Goal: Complete application form

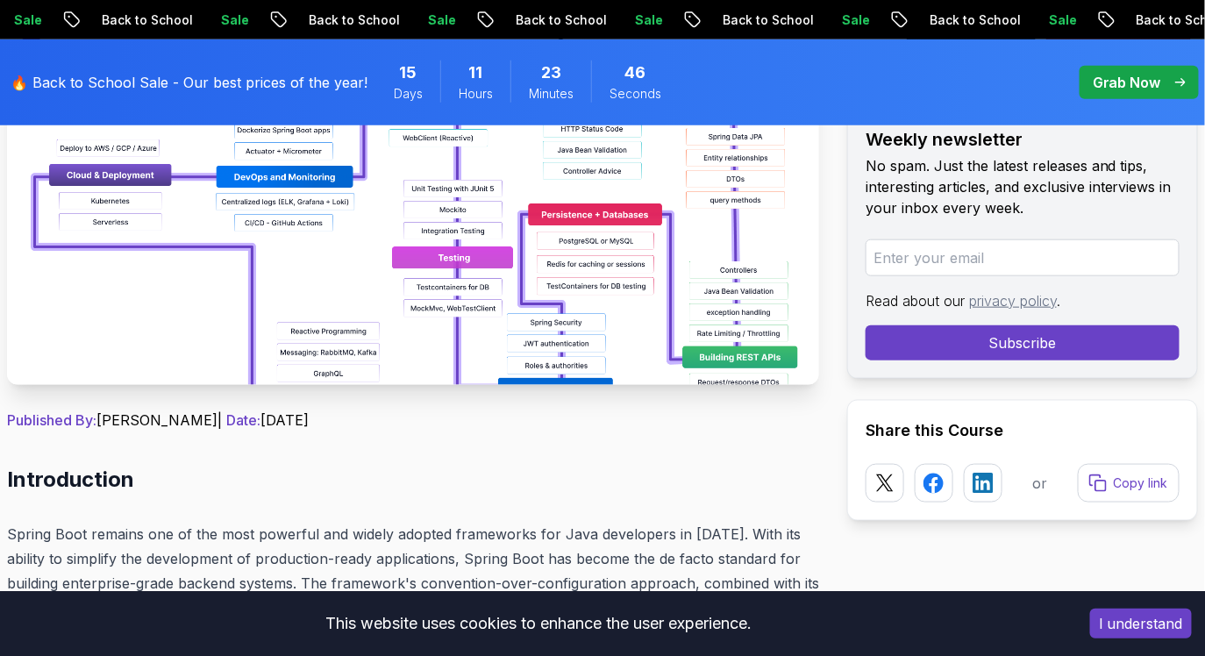
scroll to position [454, 0]
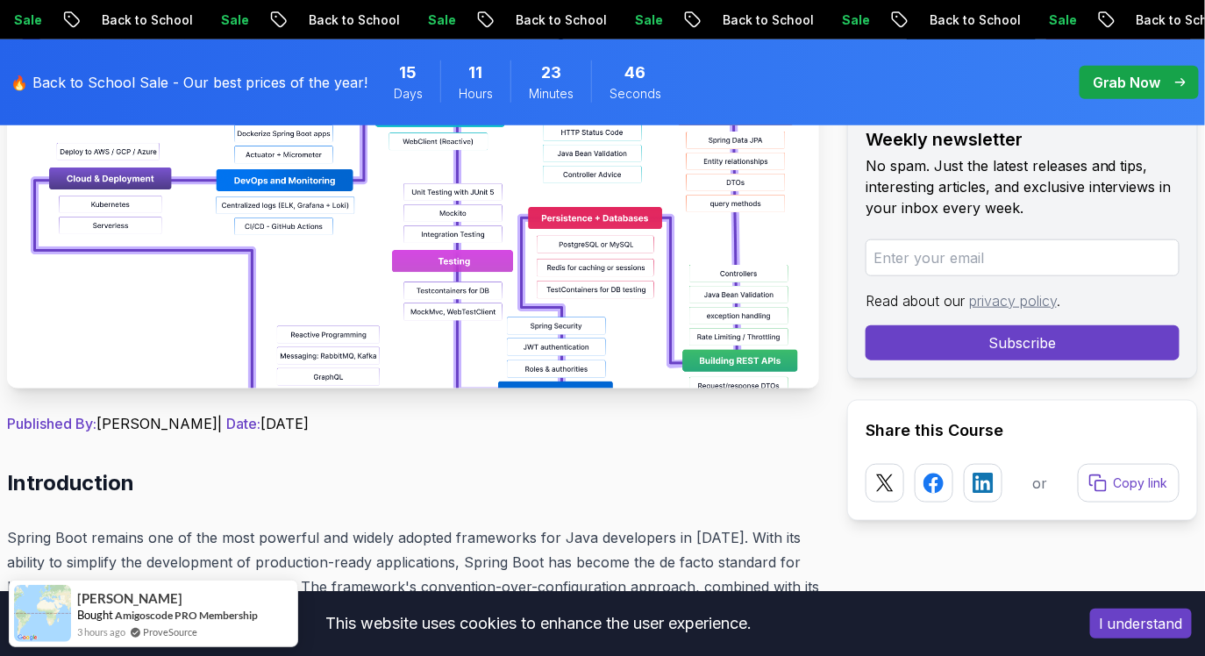
click at [565, 314] on img at bounding box center [413, 191] width 812 height 395
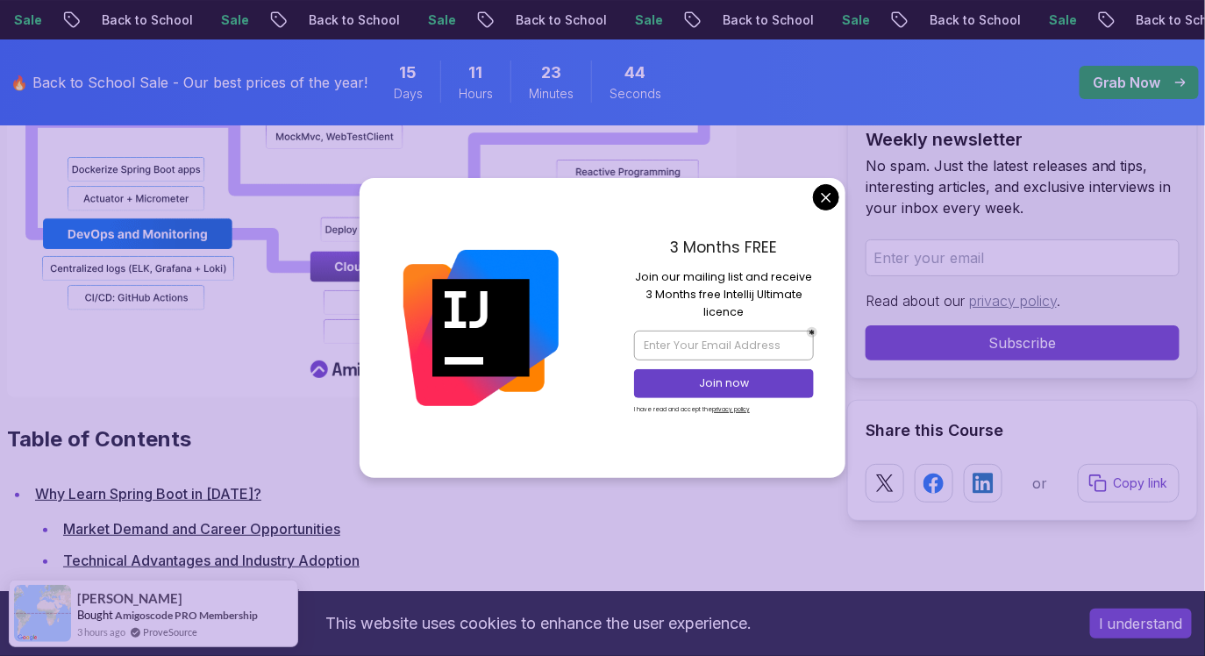
scroll to position [2183, 0]
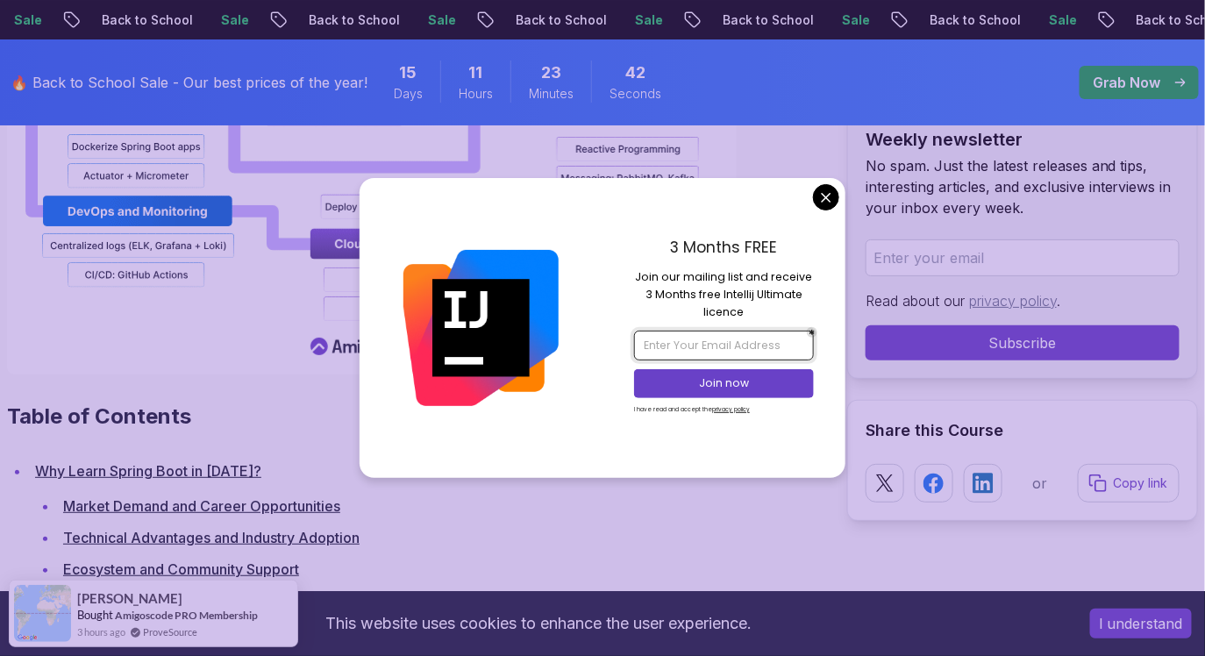
click at [722, 345] on input "email" at bounding box center [723, 346] width 179 height 30
click at [714, 375] on p "Join now" at bounding box center [724, 383] width 146 height 16
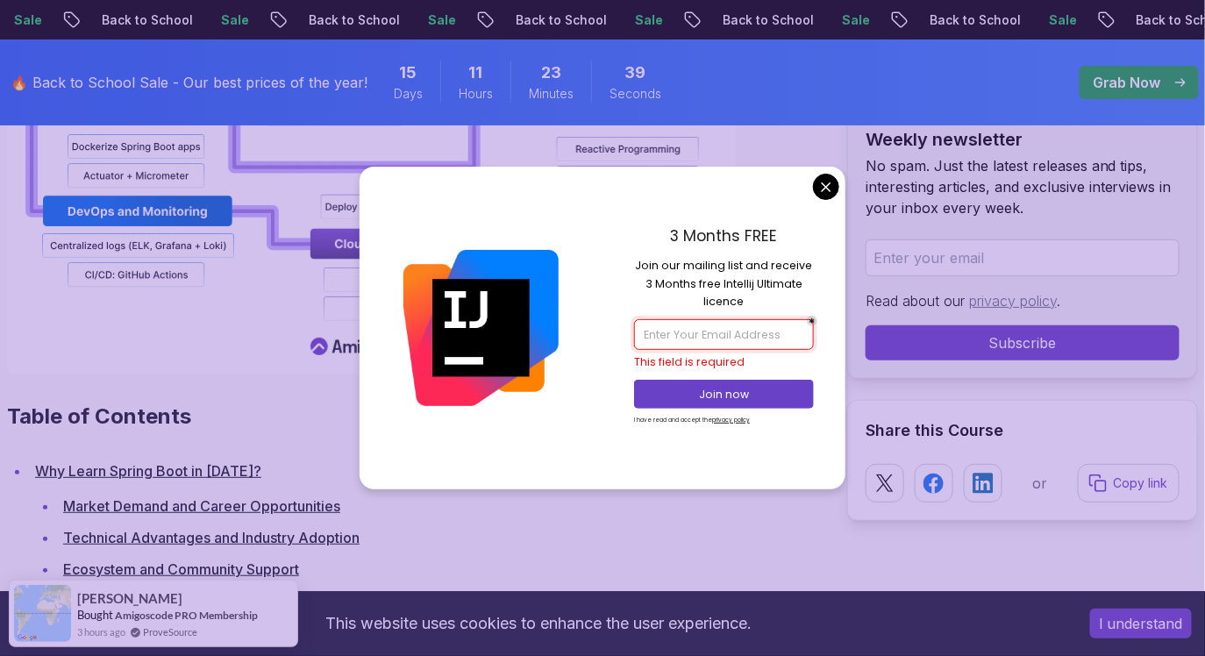
click at [721, 339] on input "email" at bounding box center [723, 334] width 179 height 30
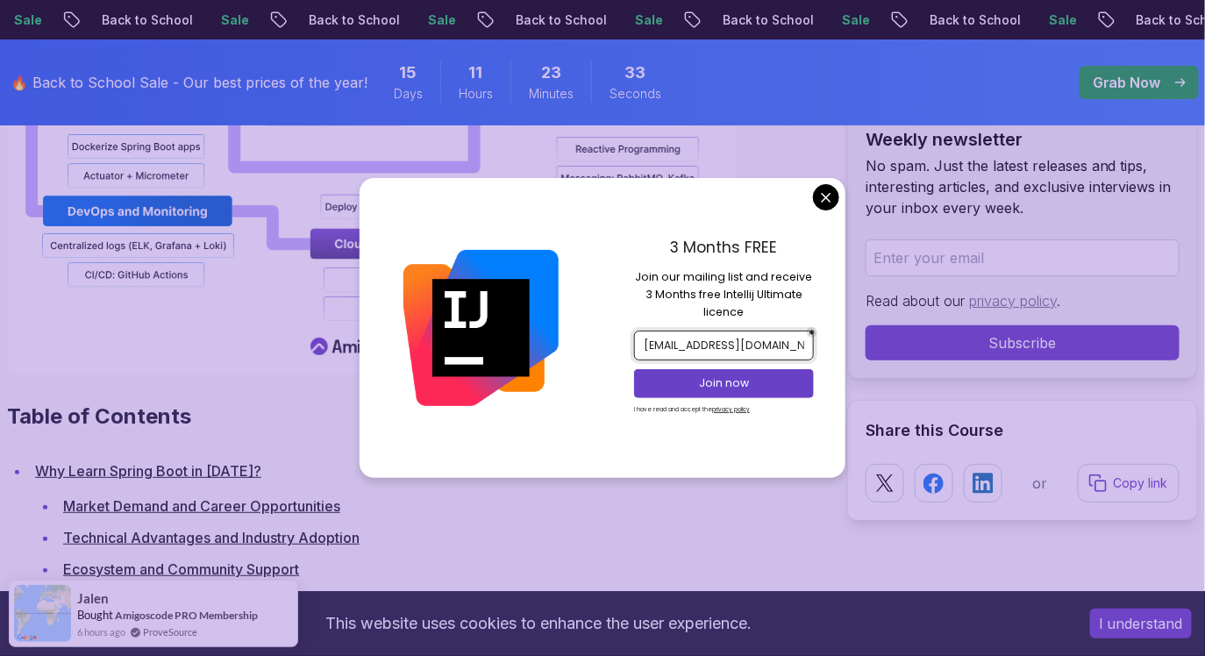
type input "1327996844@qq.com"
click at [727, 382] on p "Join now" at bounding box center [724, 383] width 146 height 16
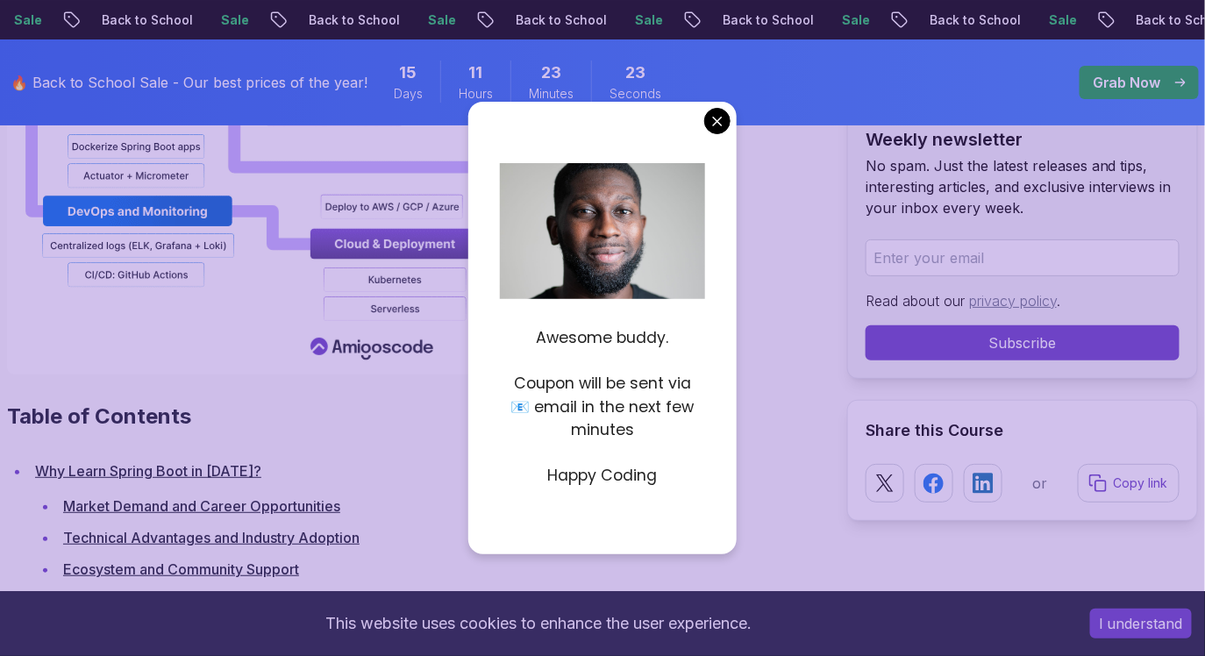
click at [612, 473] on p "Happy Coding" at bounding box center [602, 475] width 204 height 23
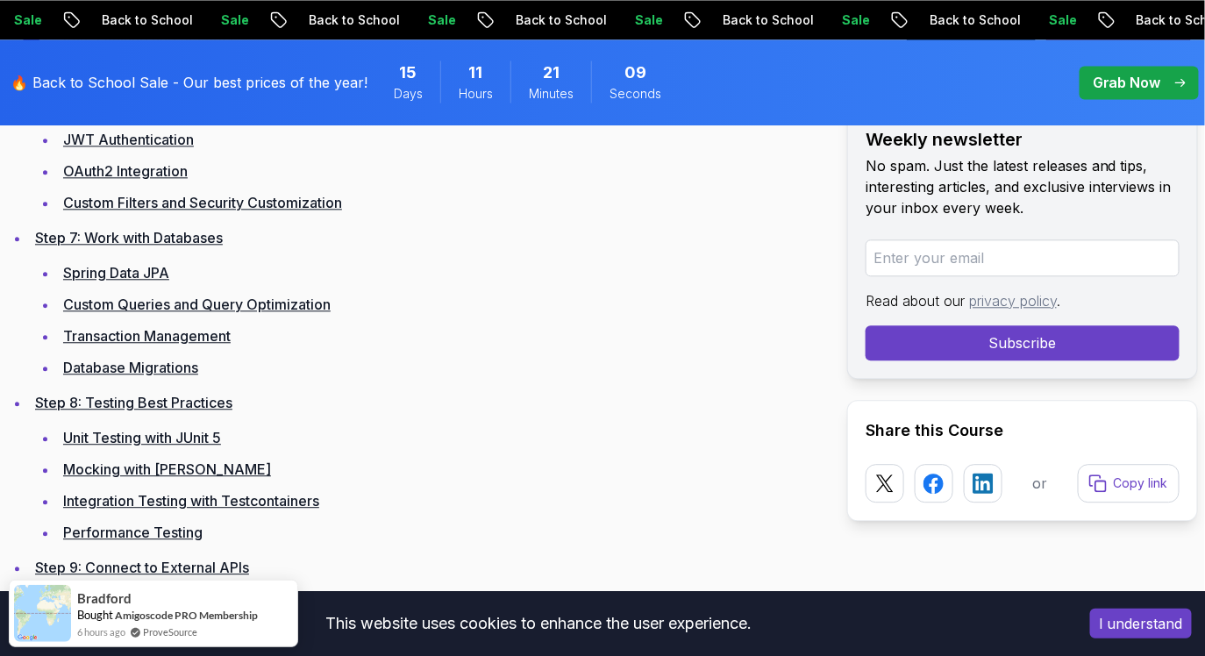
scroll to position [3479, 0]
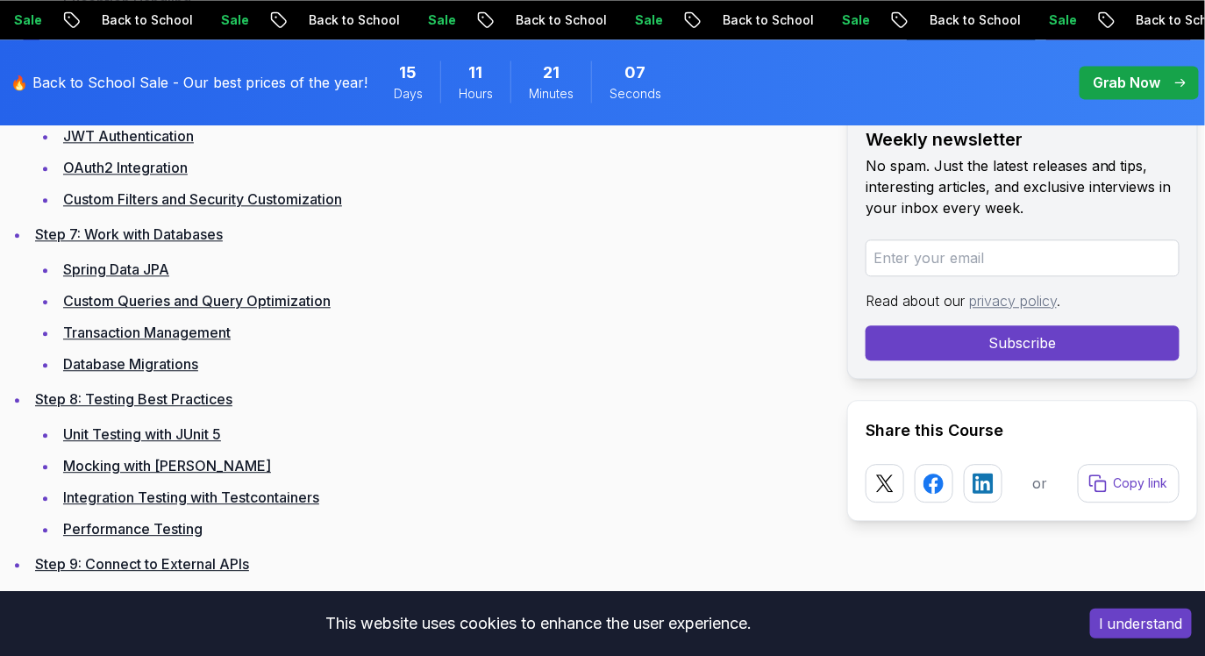
click at [1169, 89] on div "Grab Now" at bounding box center [1138, 82] width 93 height 21
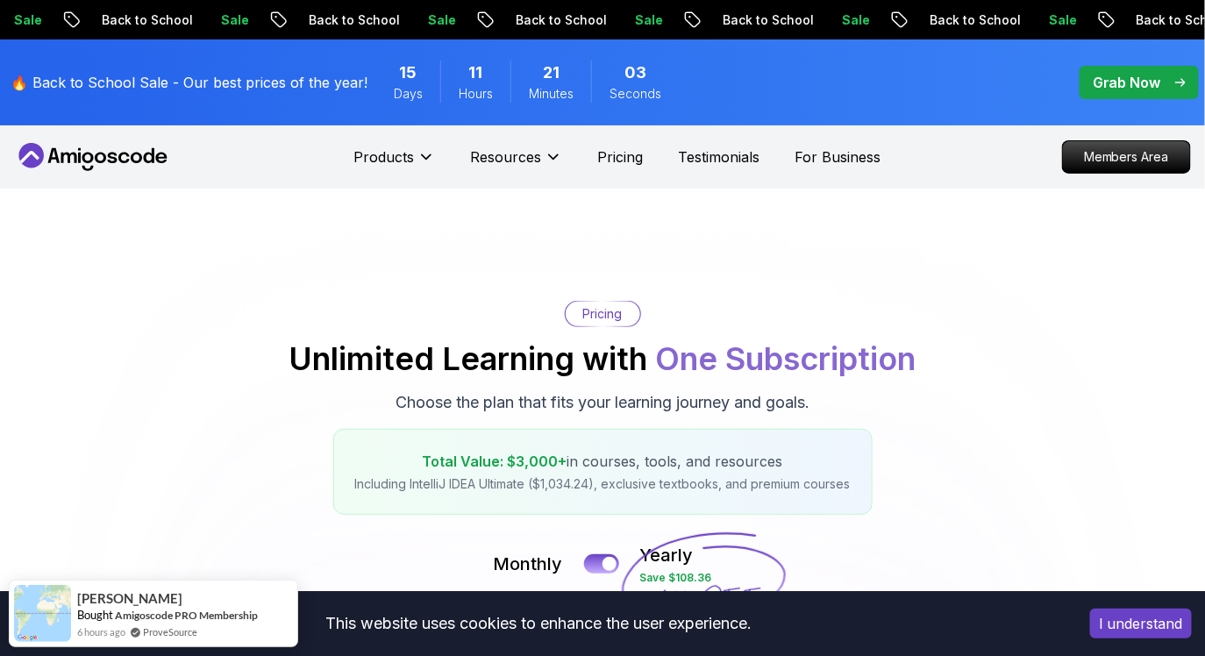
click at [1137, 93] on span "pre-order" at bounding box center [1138, 82] width 119 height 33
click at [1086, 97] on span "pre-order" at bounding box center [1138, 82] width 119 height 33
click at [1109, 96] on span "pre-order" at bounding box center [1138, 82] width 119 height 33
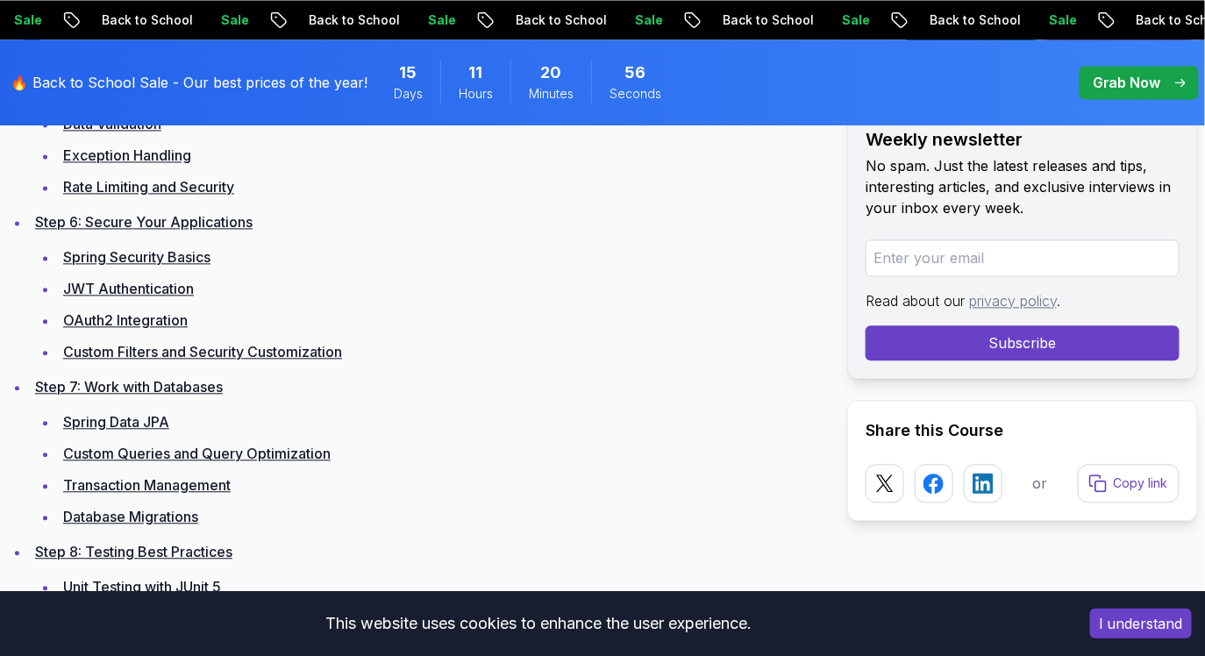
scroll to position [3479, 0]
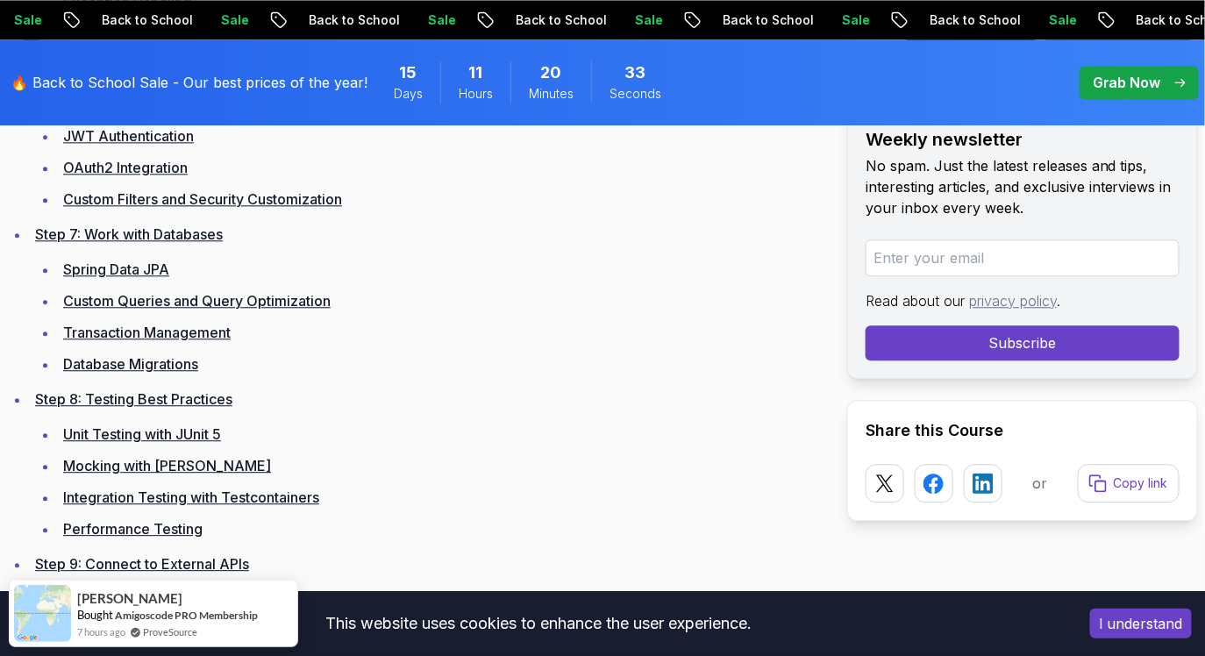
click at [573, 423] on li "Unit Testing with JUnit 5" at bounding box center [438, 434] width 761 height 25
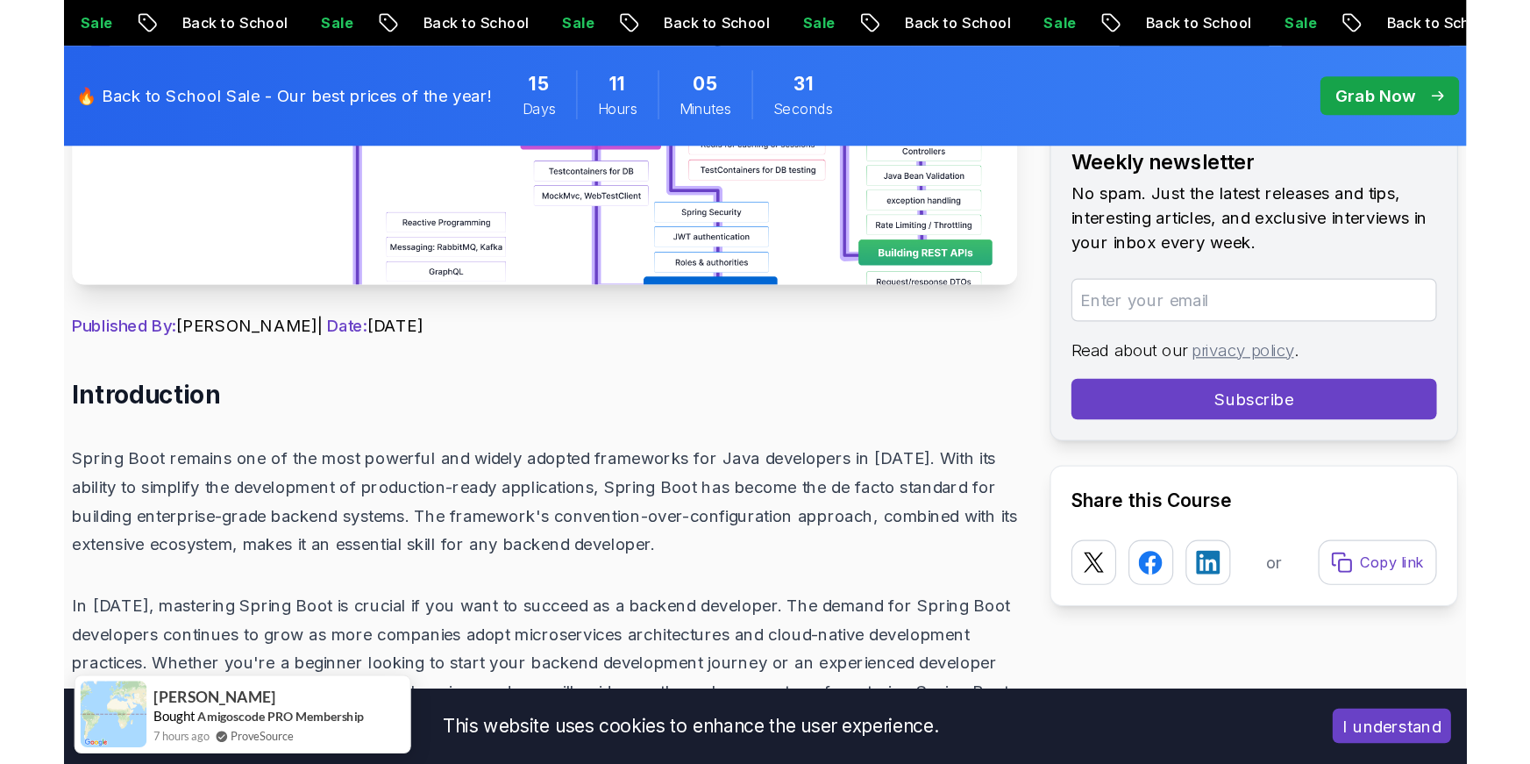
scroll to position [649, 0]
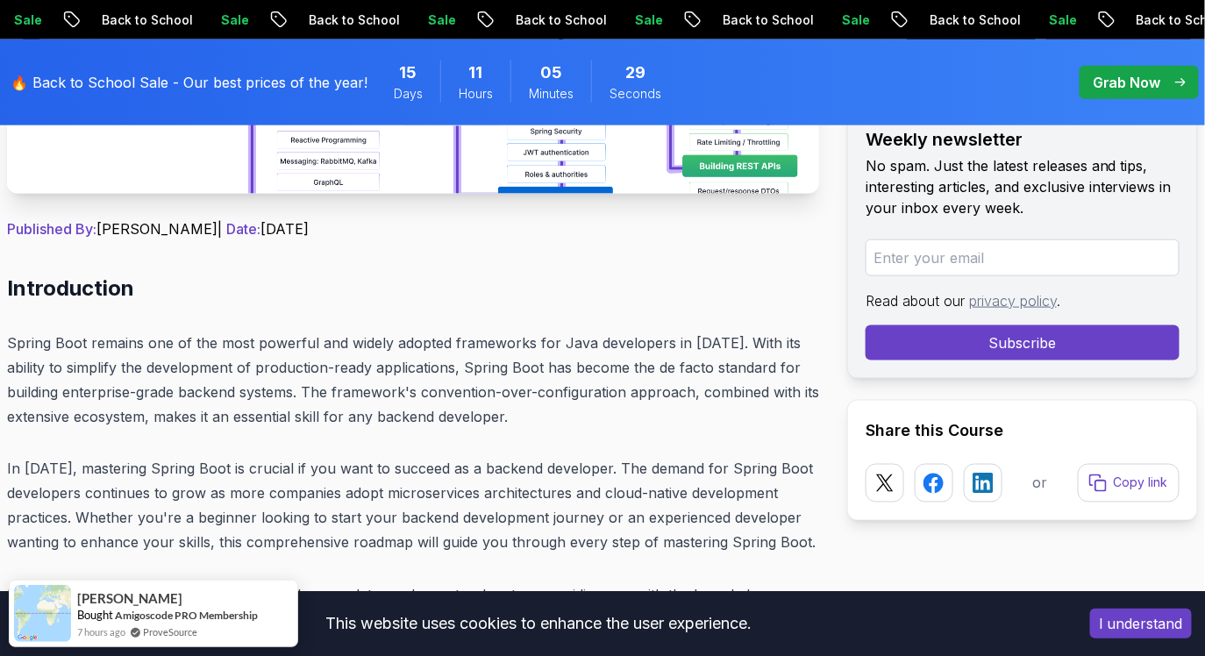
click at [1120, 614] on button "I understand" at bounding box center [1141, 623] width 102 height 30
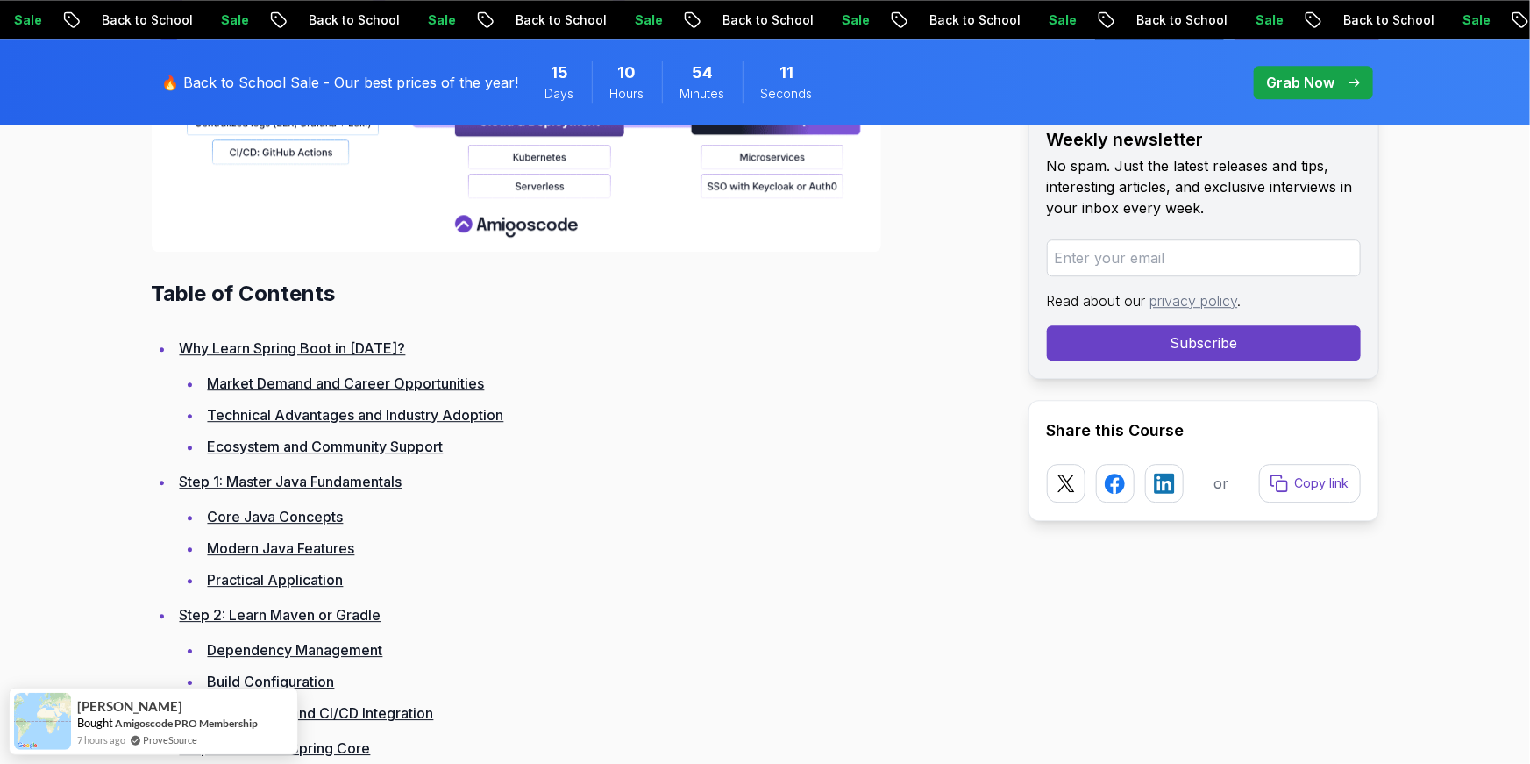
click at [325, 352] on link "Why Learn Spring Boot in 2025?" at bounding box center [293, 348] width 226 height 18
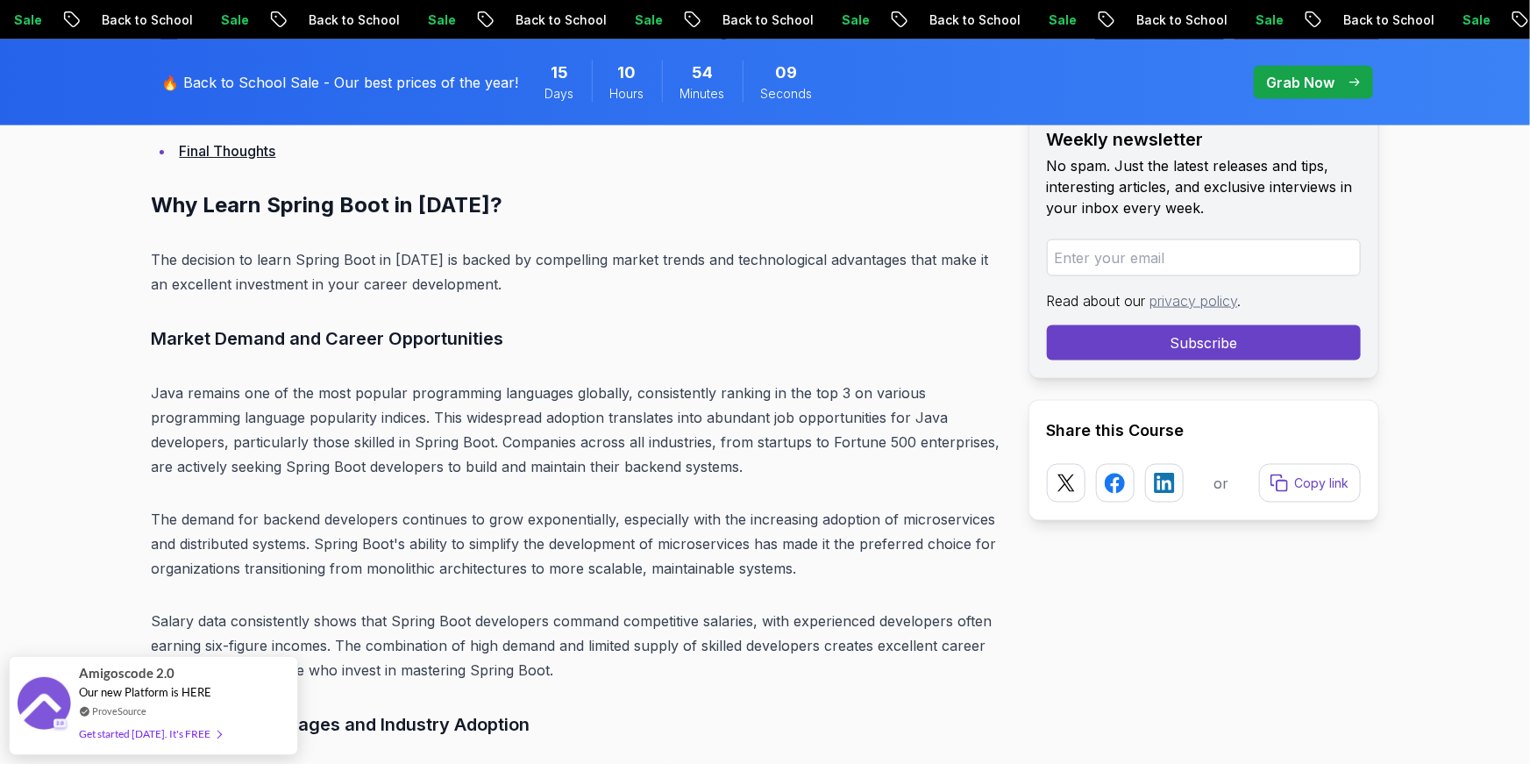
scroll to position [4584, 0]
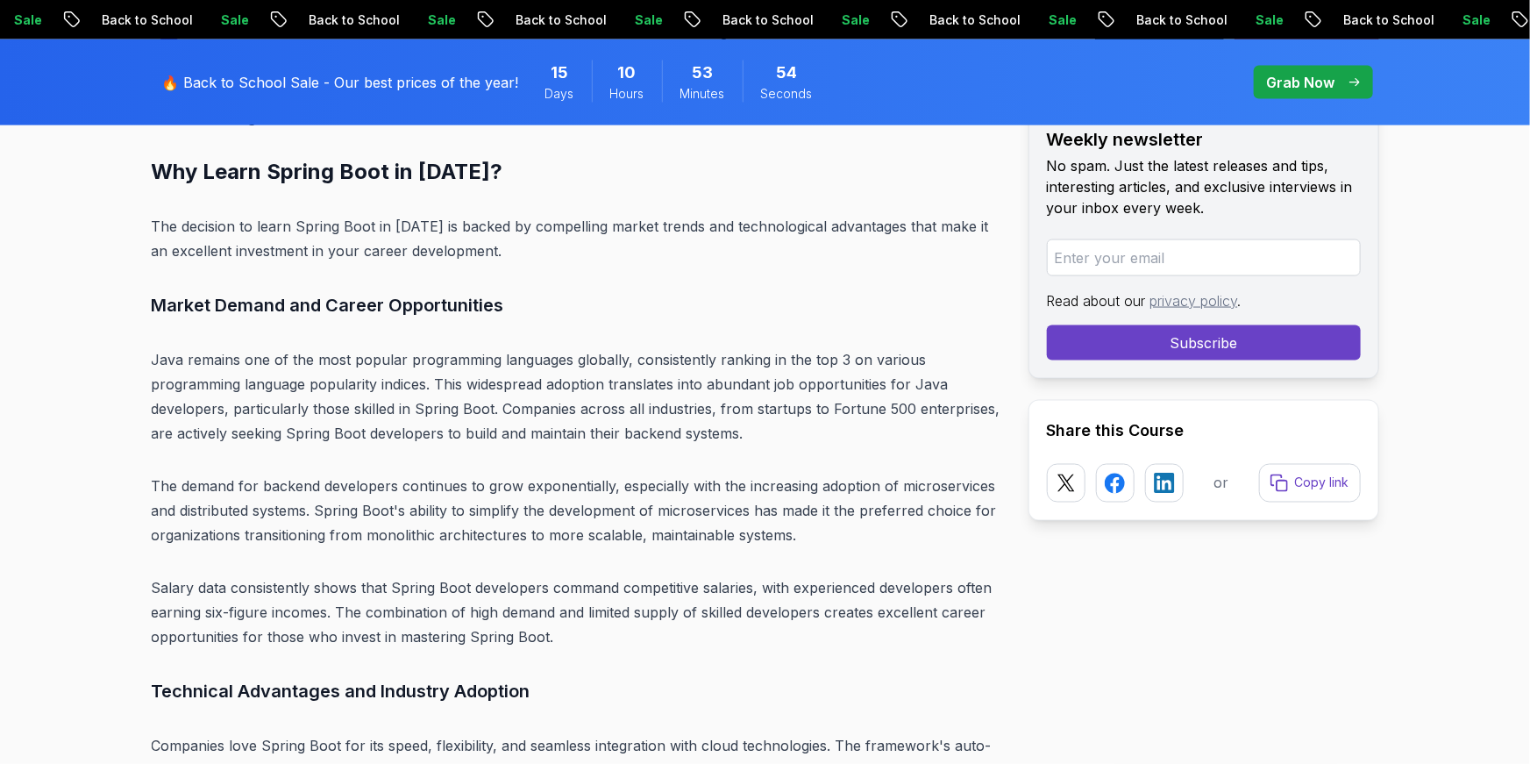
click at [558, 224] on p "The decision to learn Spring Boot in 2025 is backed by compelling market trends…" at bounding box center [576, 238] width 849 height 49
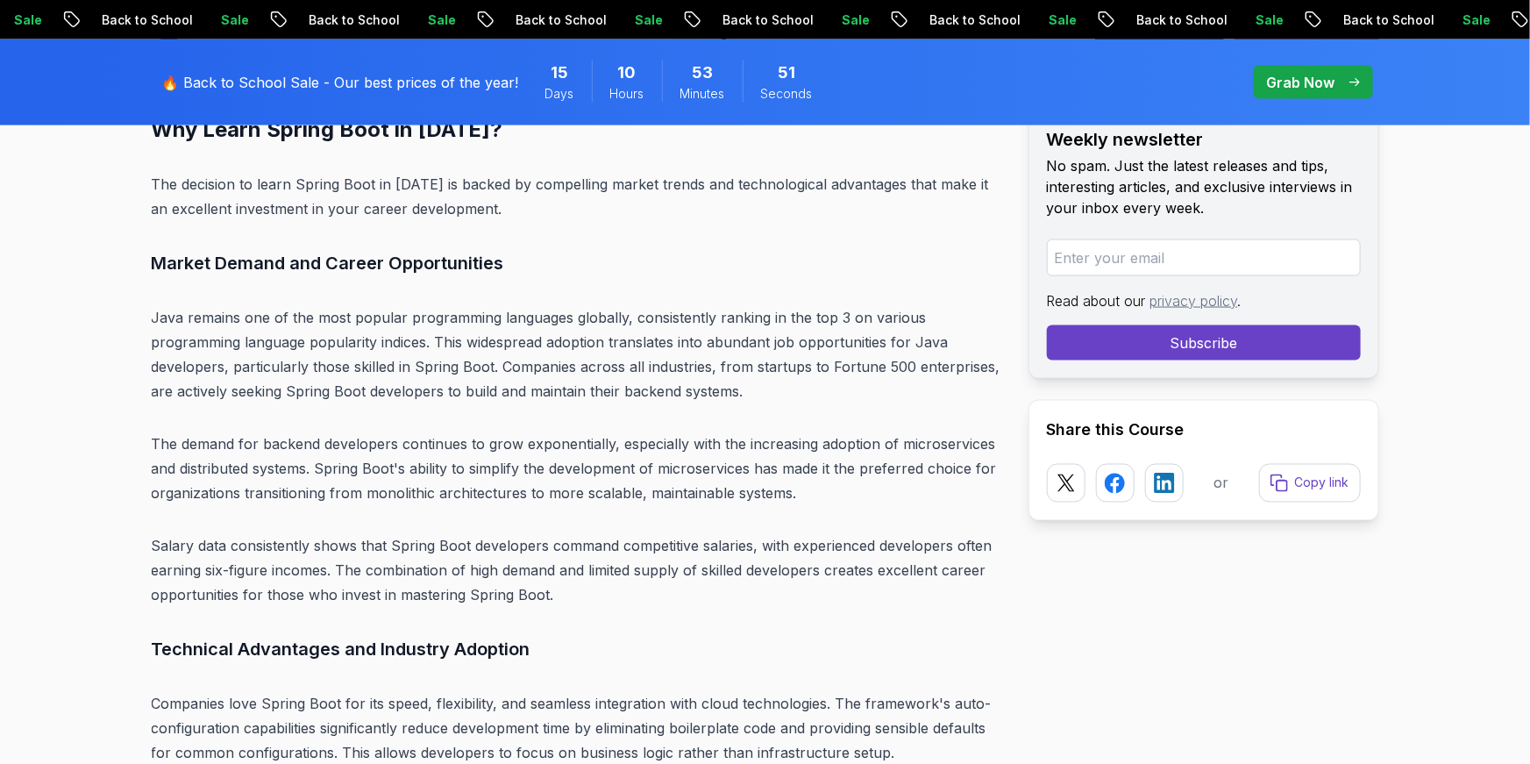
scroll to position [4636, 0]
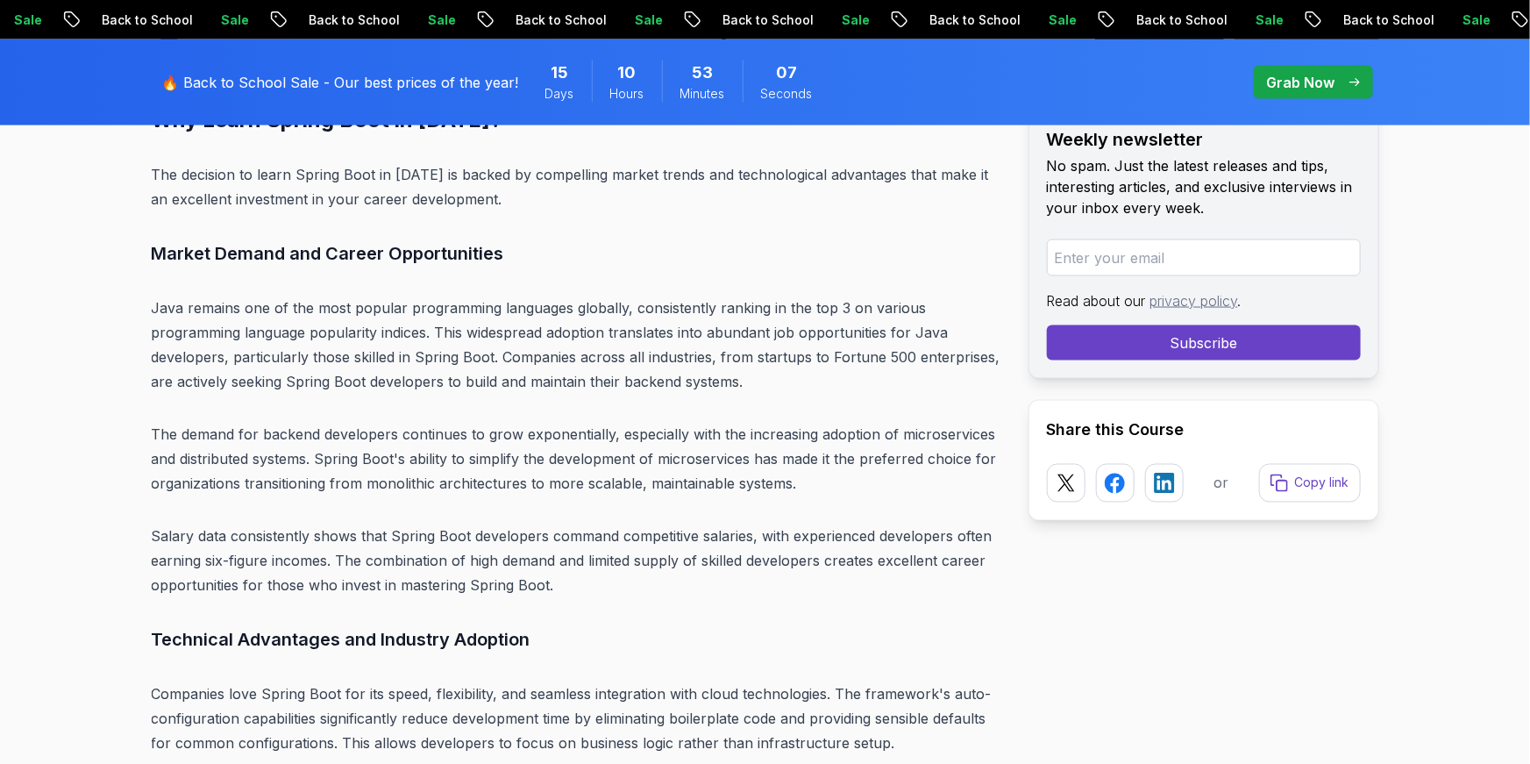
click at [560, 331] on p "Java remains one of the most popular programming languages globally, consistent…" at bounding box center [576, 344] width 849 height 98
click at [674, 318] on p "Java remains one of the most popular programming languages globally, consistent…" at bounding box center [576, 344] width 849 height 98
click at [629, 334] on p "Java remains one of the most popular programming languages globally, consistent…" at bounding box center [576, 344] width 849 height 98
click at [668, 448] on p "The demand for backend developers continues to grow exponentially, especially w…" at bounding box center [576, 459] width 849 height 74
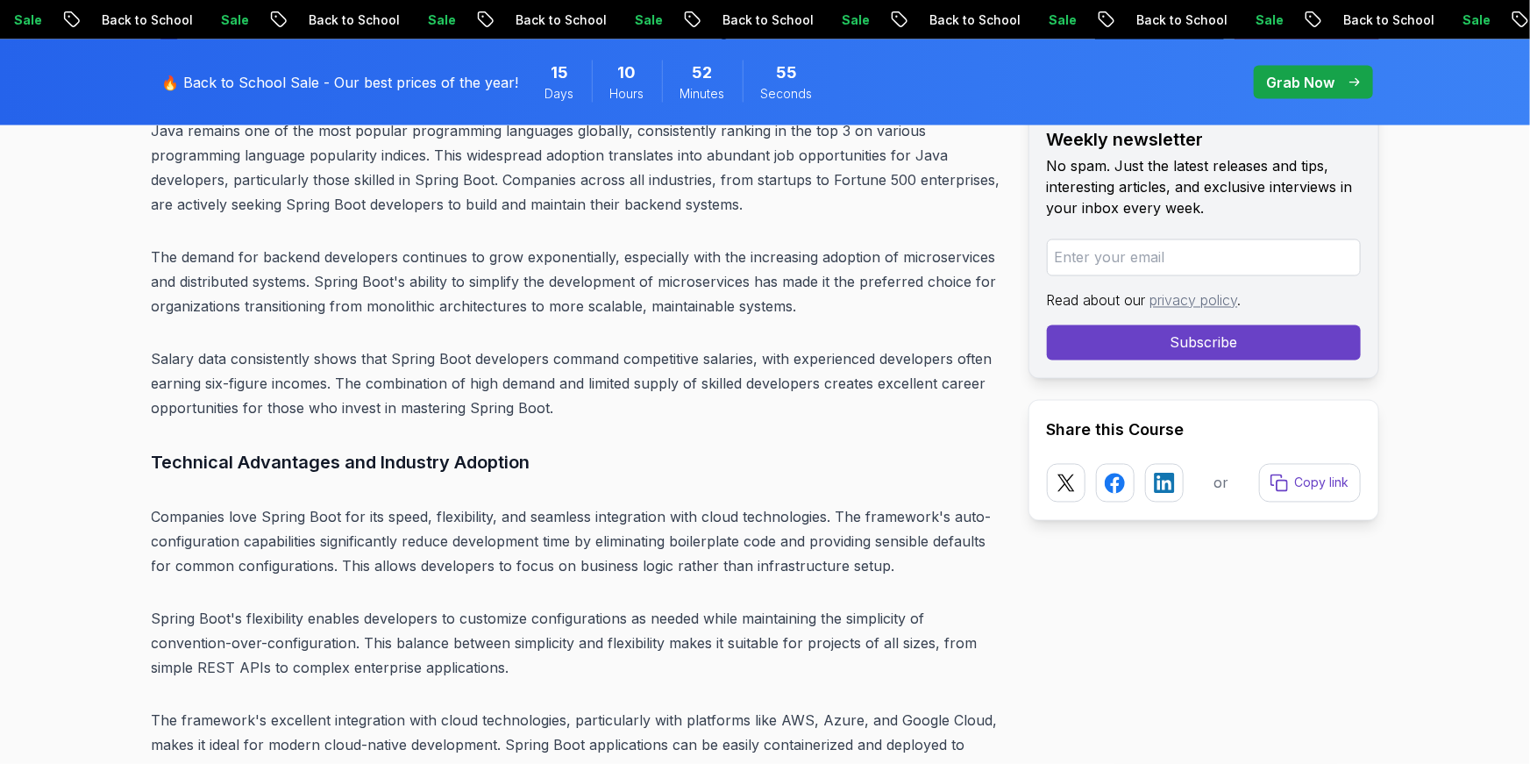
scroll to position [4816, 0]
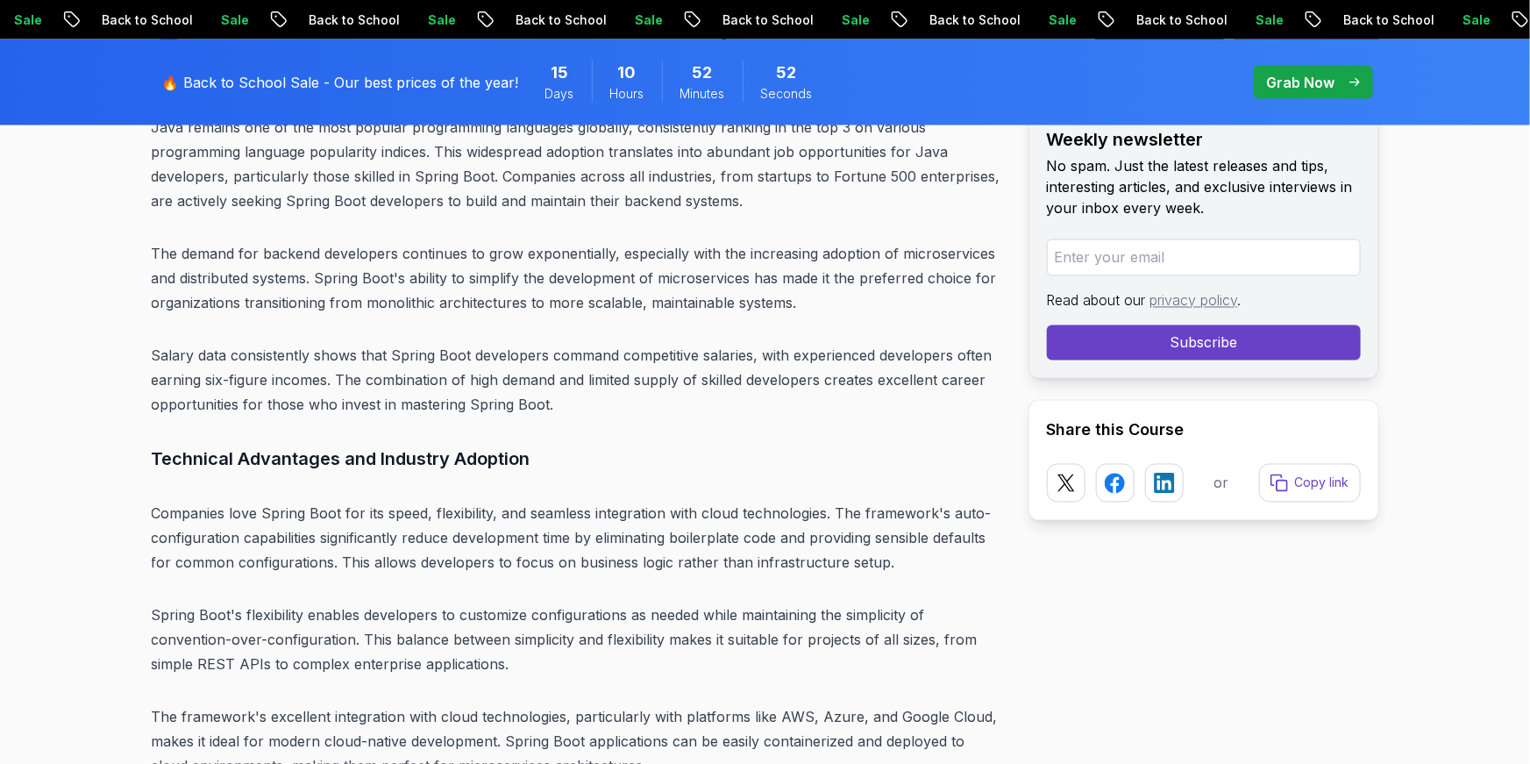
click at [667, 178] on p "Java remains one of the most popular programming languages globally, consistent…" at bounding box center [576, 164] width 849 height 98
click at [575, 192] on p "Java remains one of the most popular programming languages globally, consistent…" at bounding box center [576, 164] width 849 height 98
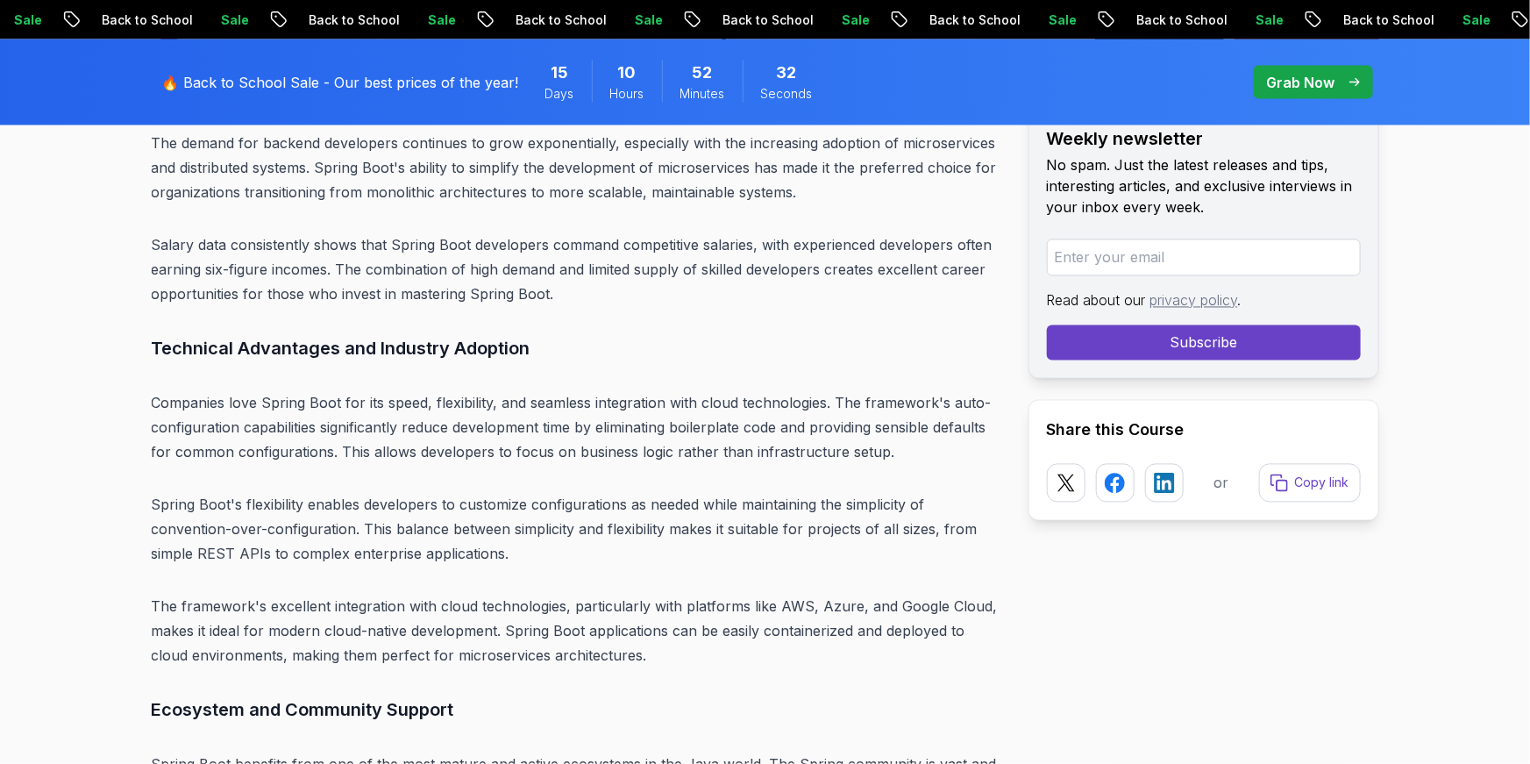
scroll to position [4929, 0]
click at [571, 143] on p "The demand for backend developers continues to grow exponentially, especially w…" at bounding box center [576, 166] width 849 height 74
click at [786, 192] on p "The demand for backend developers continues to grow exponentially, especially w…" at bounding box center [576, 166] width 849 height 74
click at [826, 144] on p "The demand for backend developers continues to grow exponentially, especially w…" at bounding box center [576, 166] width 849 height 74
click at [645, 271] on p "Salary data consistently shows that Spring Boot developers command competitive …" at bounding box center [576, 268] width 849 height 74
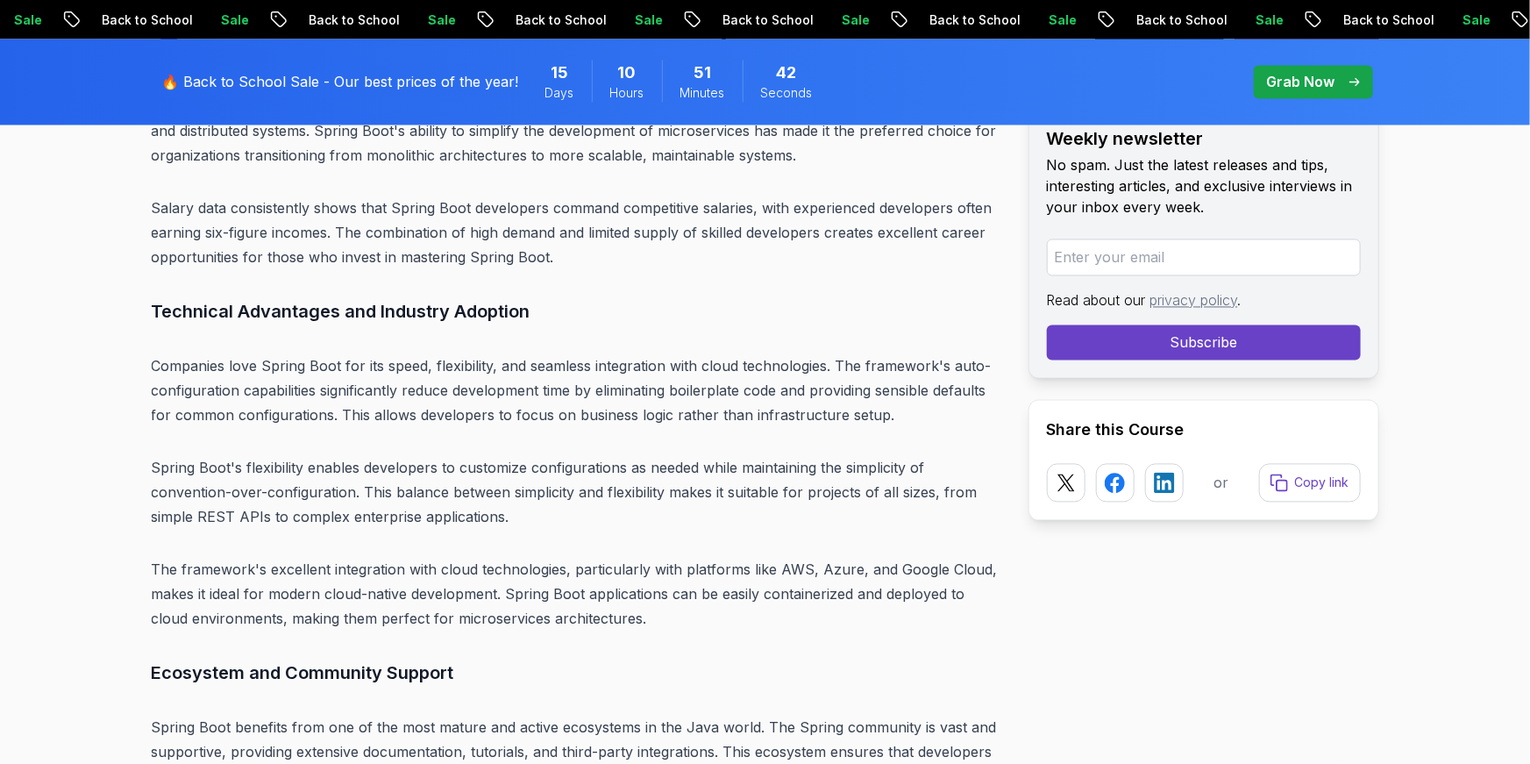
scroll to position [4972, 0]
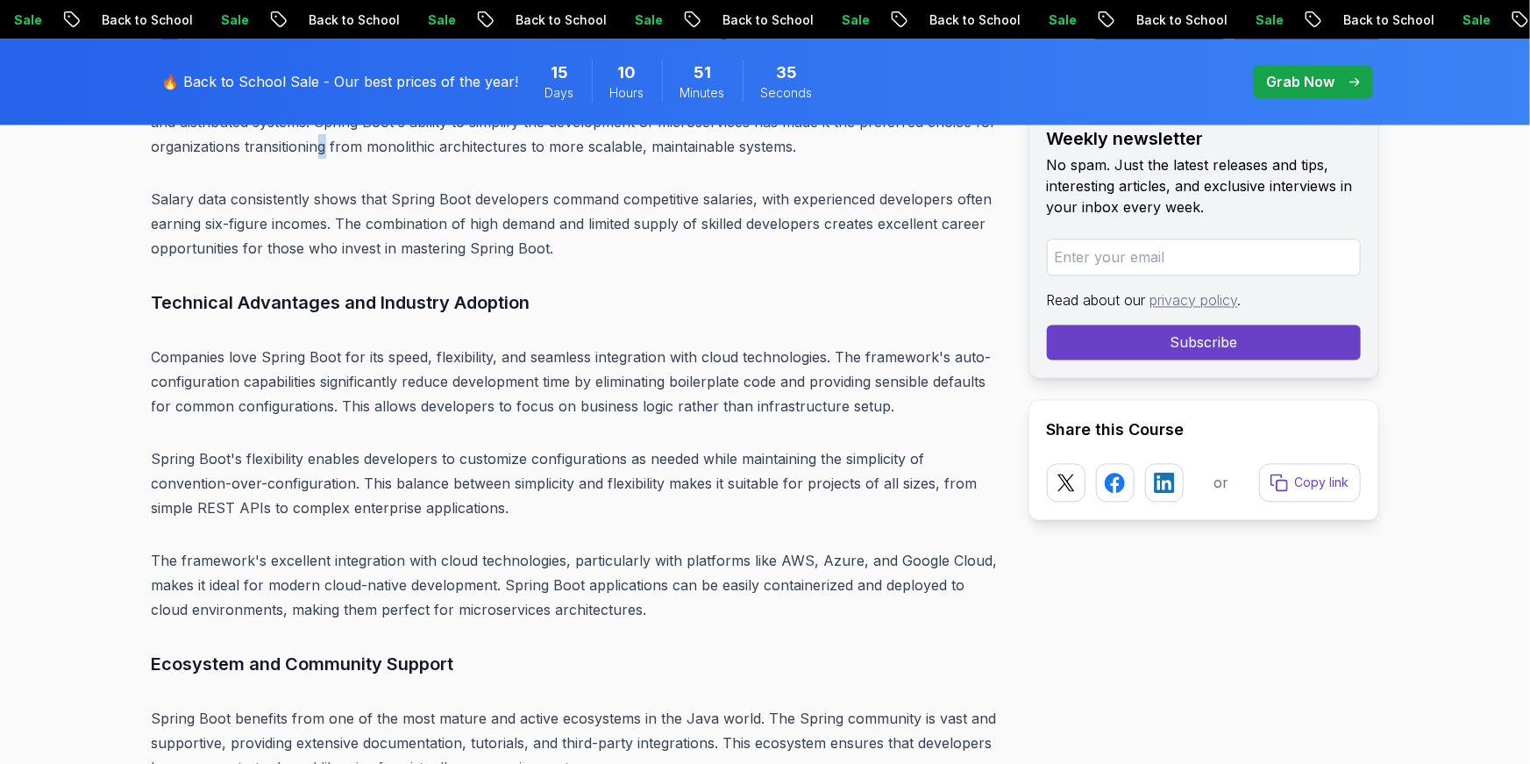
click at [328, 140] on p "The demand for backend developers continues to grow exponentially, especially w…" at bounding box center [576, 122] width 849 height 74
click at [444, 187] on p "Salary data consistently shows that Spring Boot developers command competitive …" at bounding box center [576, 224] width 849 height 74
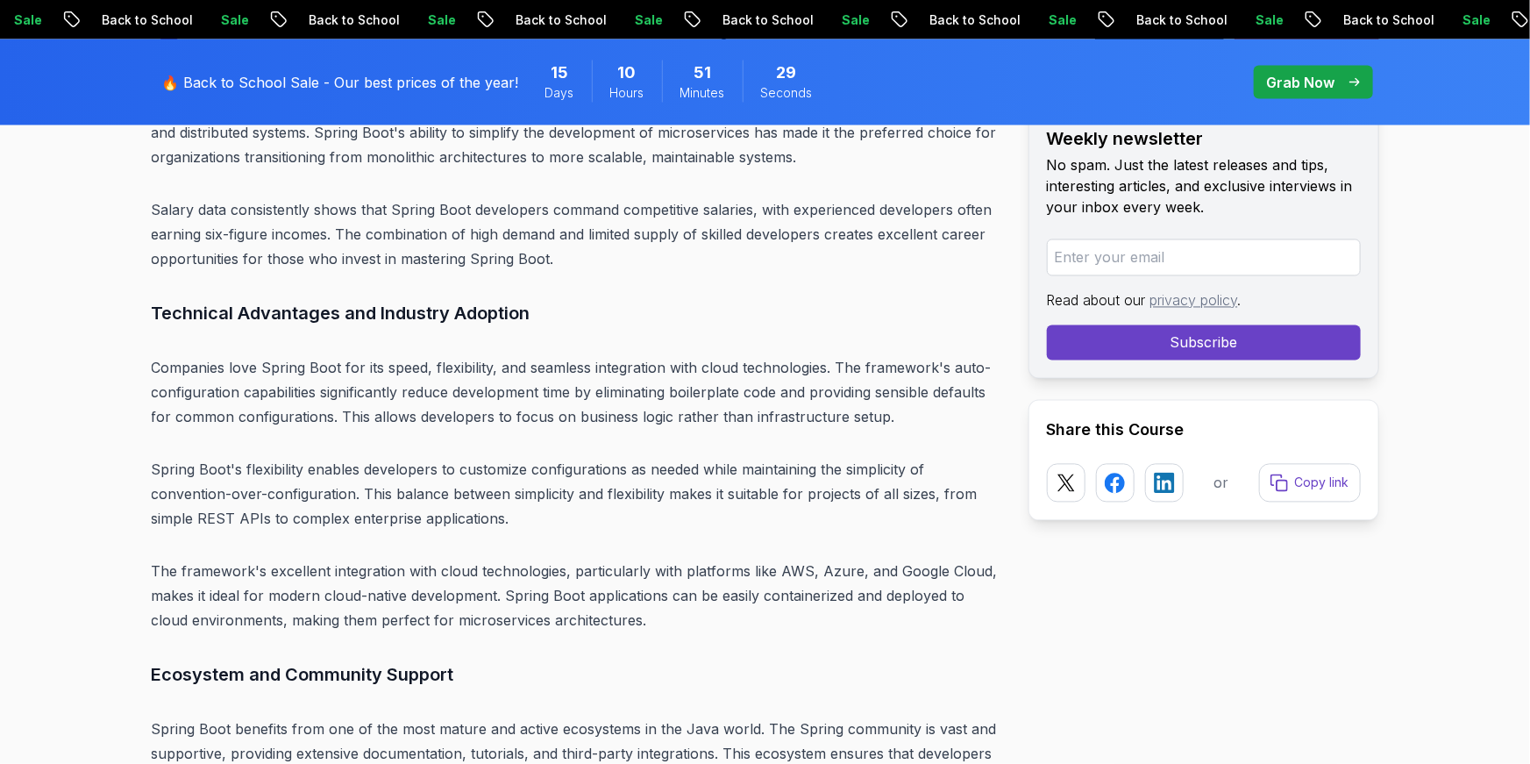
scroll to position [4955, 0]
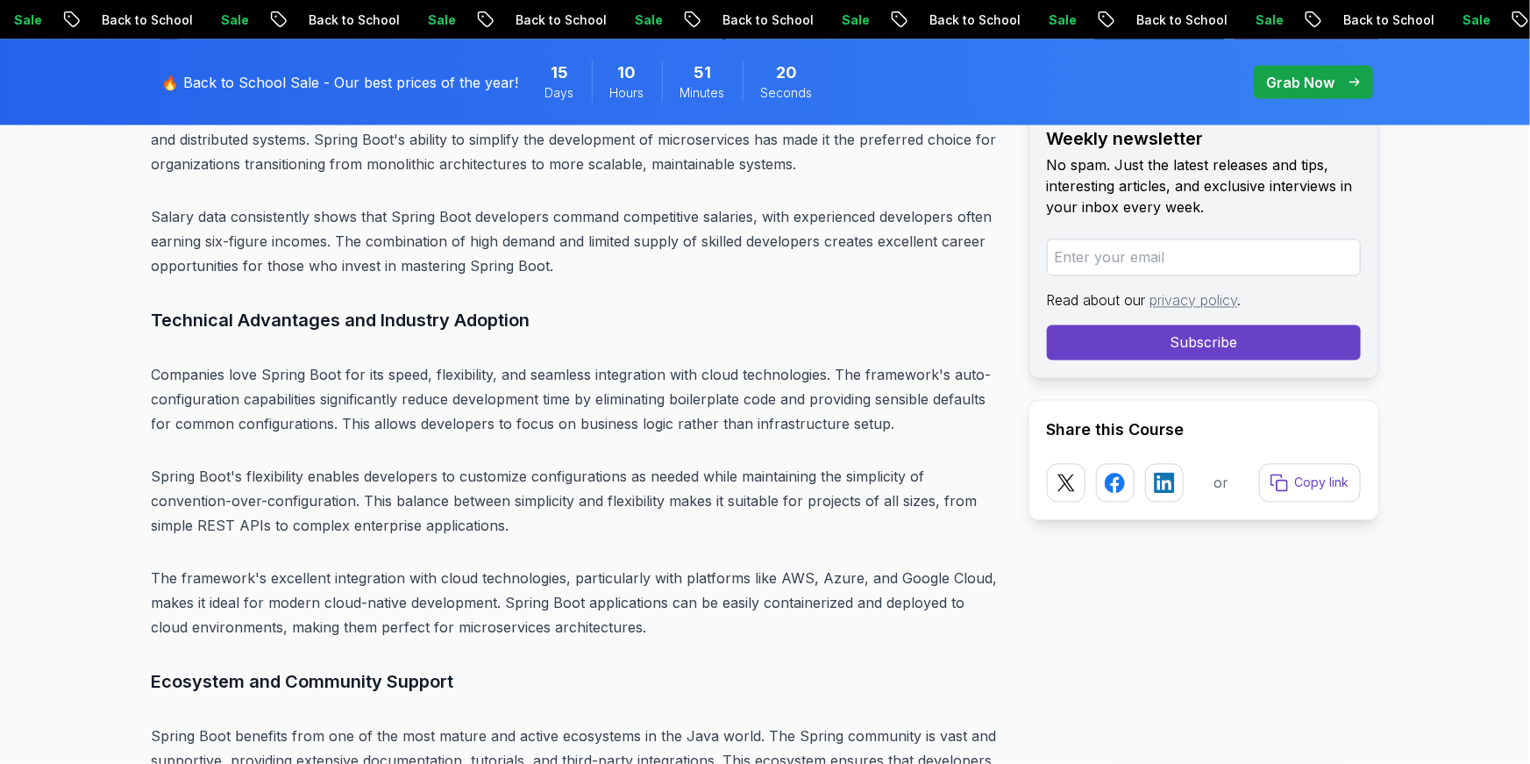
click at [394, 166] on p "The demand for backend developers continues to grow exponentially, especially w…" at bounding box center [576, 140] width 849 height 74
click at [195, 243] on p "Salary data consistently shows that Spring Boot developers command competitive …" at bounding box center [576, 241] width 849 height 74
click at [601, 156] on p "The demand for backend developers continues to grow exponentially, especially w…" at bounding box center [576, 140] width 849 height 74
click at [419, 258] on p "Salary data consistently shows that Spring Boot developers command competitive …" at bounding box center [576, 241] width 849 height 74
click at [683, 160] on p "The demand for backend developers continues to grow exponentially, especially w…" at bounding box center [576, 140] width 849 height 74
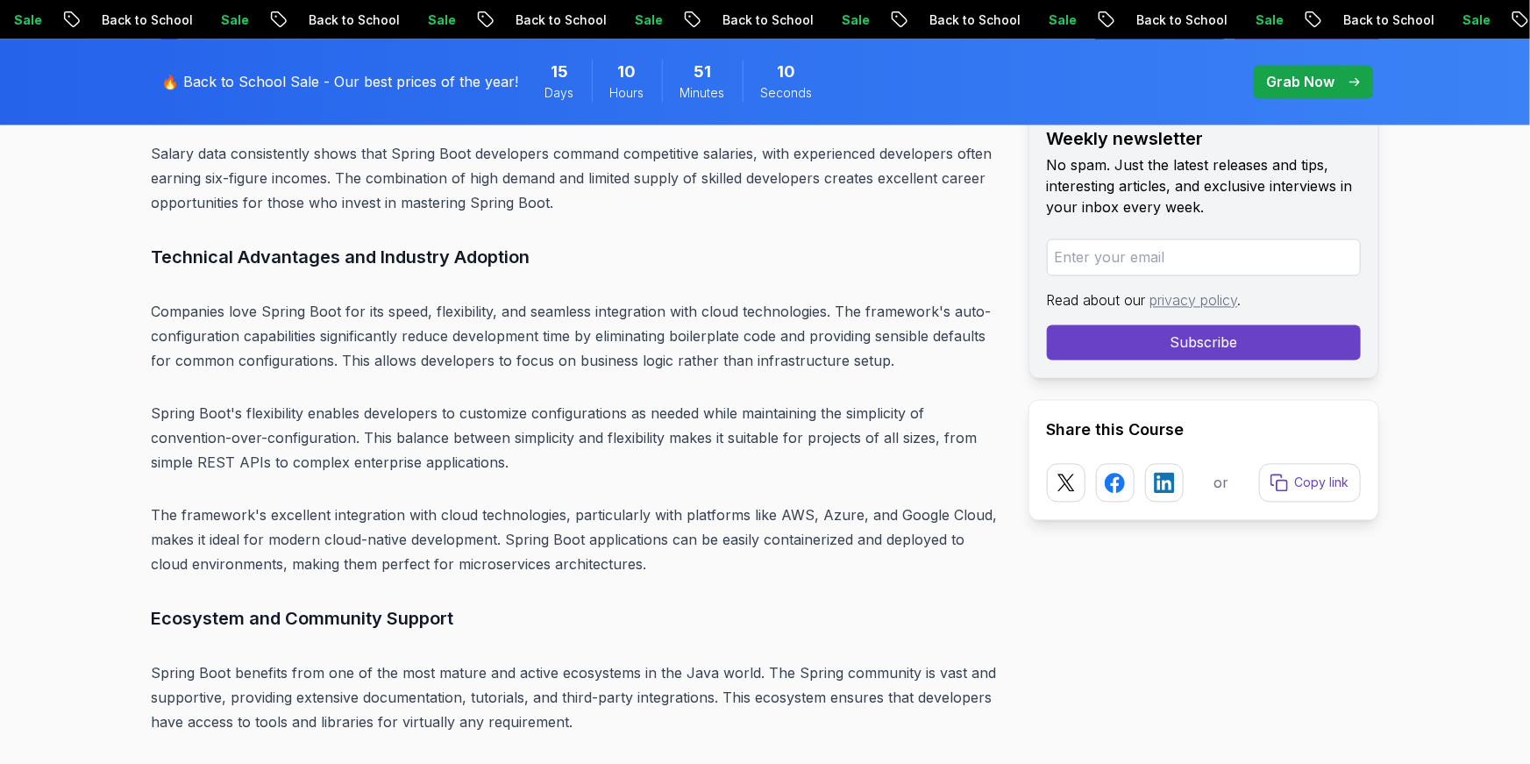
scroll to position [5021, 0]
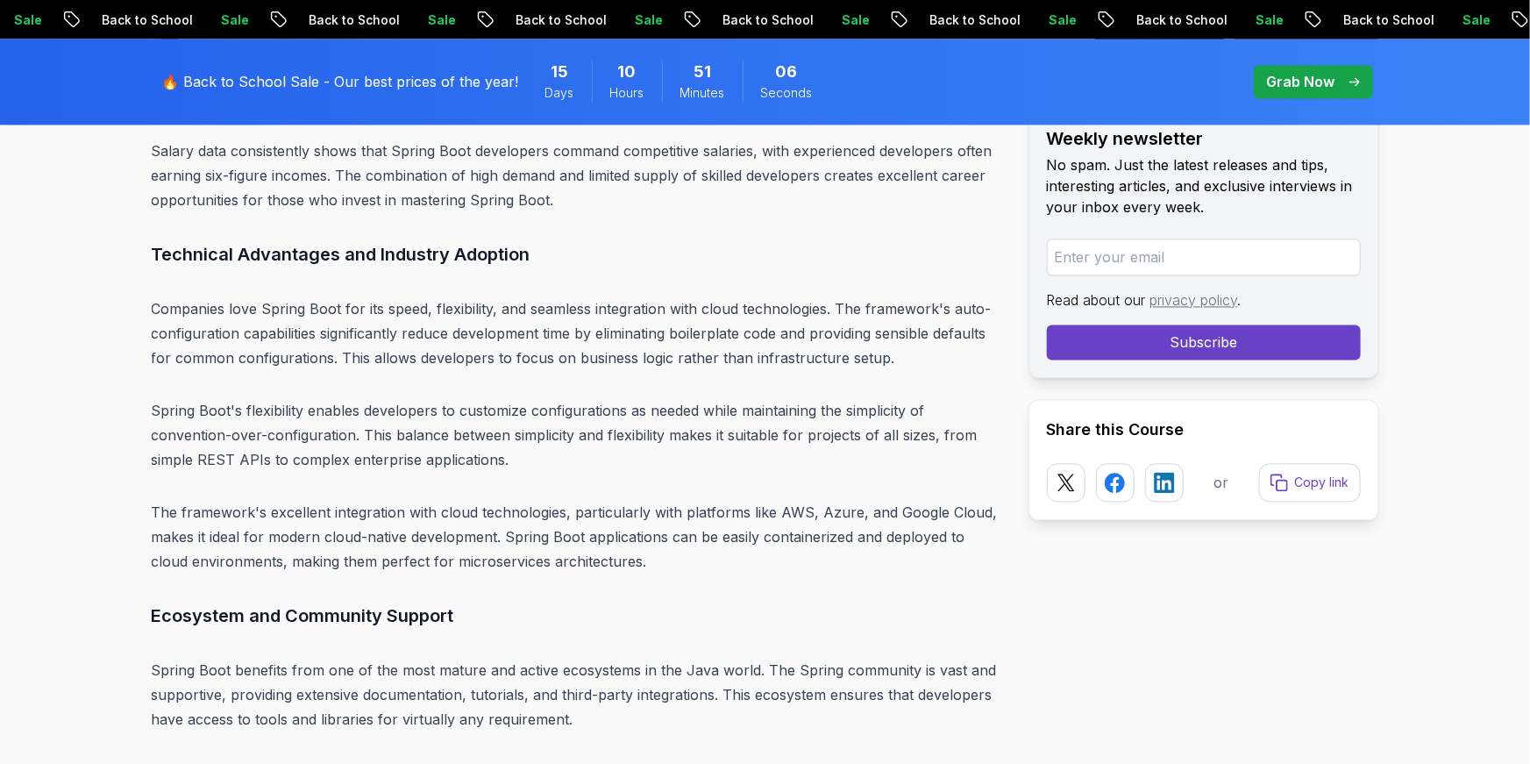
click at [168, 153] on p "Salary data consistently shows that Spring Boot developers command competitive …" at bounding box center [576, 176] width 849 height 74
click at [226, 140] on p "Salary data consistently shows that Spring Boot developers command competitive …" at bounding box center [576, 176] width 849 height 74
click at [210, 140] on p "Salary data consistently shows that Spring Boot developers command competitive …" at bounding box center [576, 176] width 849 height 74
click at [265, 139] on p "Salary data consistently shows that Spring Boot developers command competitive …" at bounding box center [576, 176] width 849 height 74
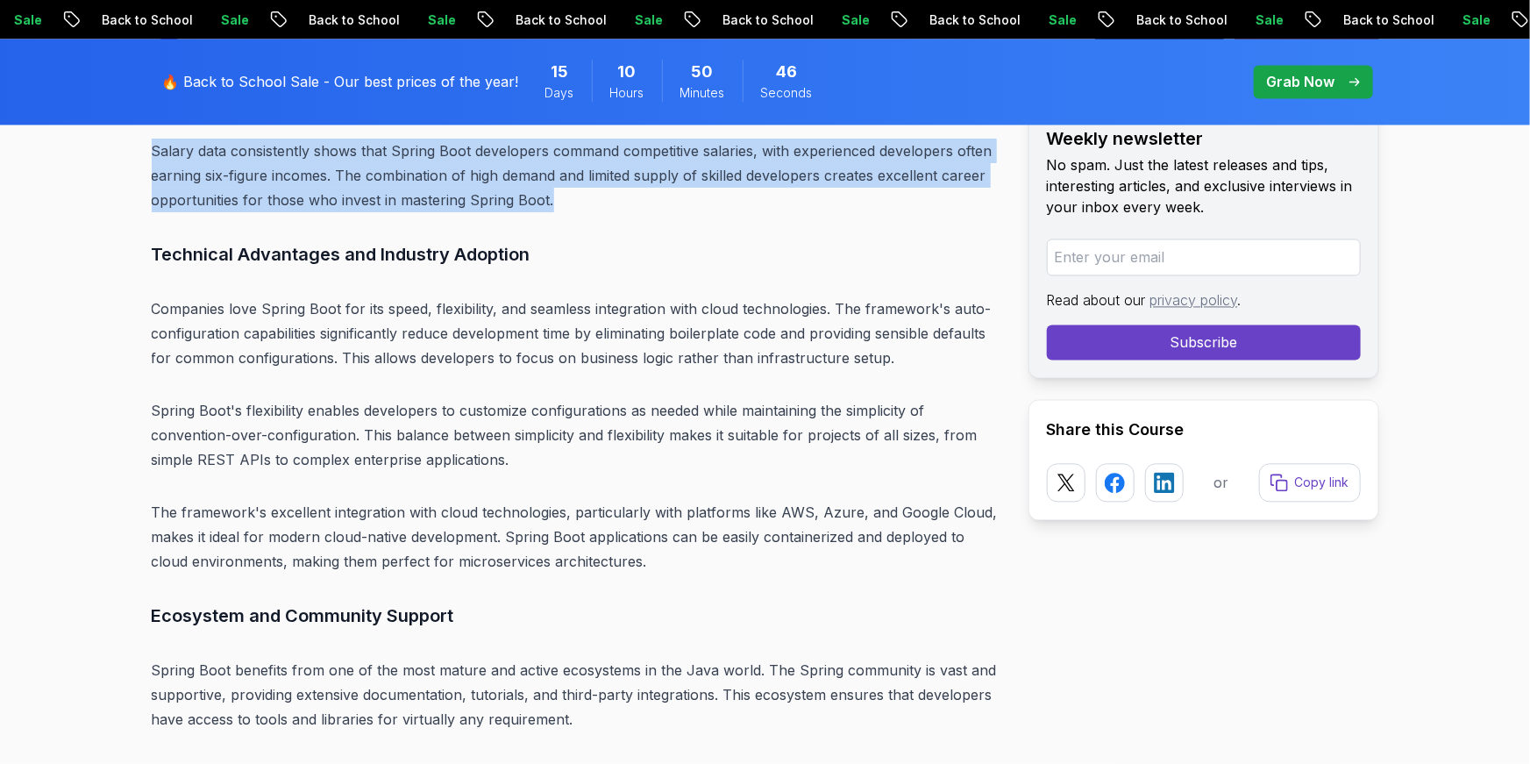
copy p "Salary data consistently shows that Spring Boot developers command competitive …"
drag, startPoint x: 153, startPoint y: 149, endPoint x: 675, endPoint y: 203, distance: 524.4
click at [675, 203] on p "Salary data consistently shows that Spring Boot developers command competitive …" at bounding box center [576, 176] width 849 height 74
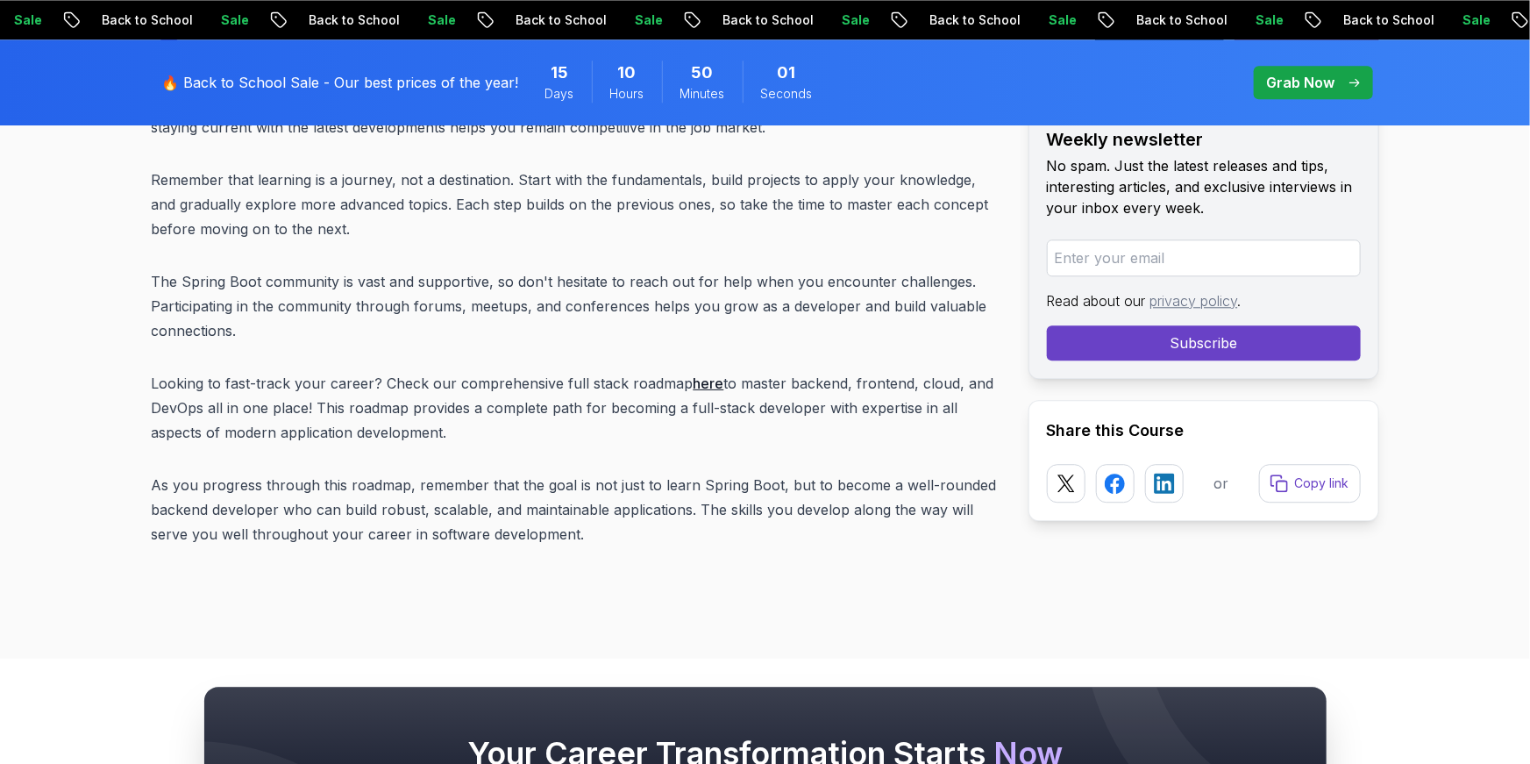
scroll to position [22296, 0]
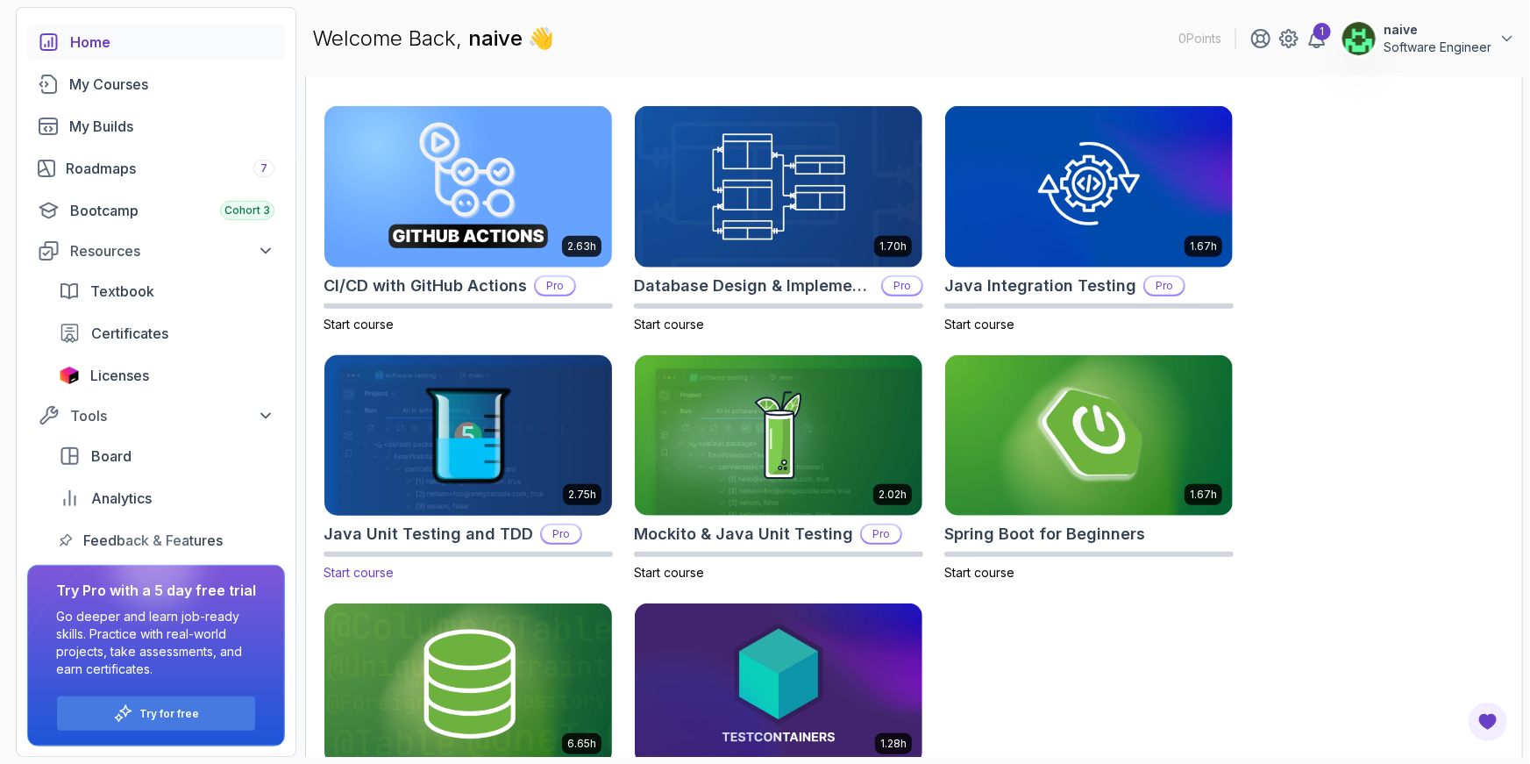
scroll to position [481, 0]
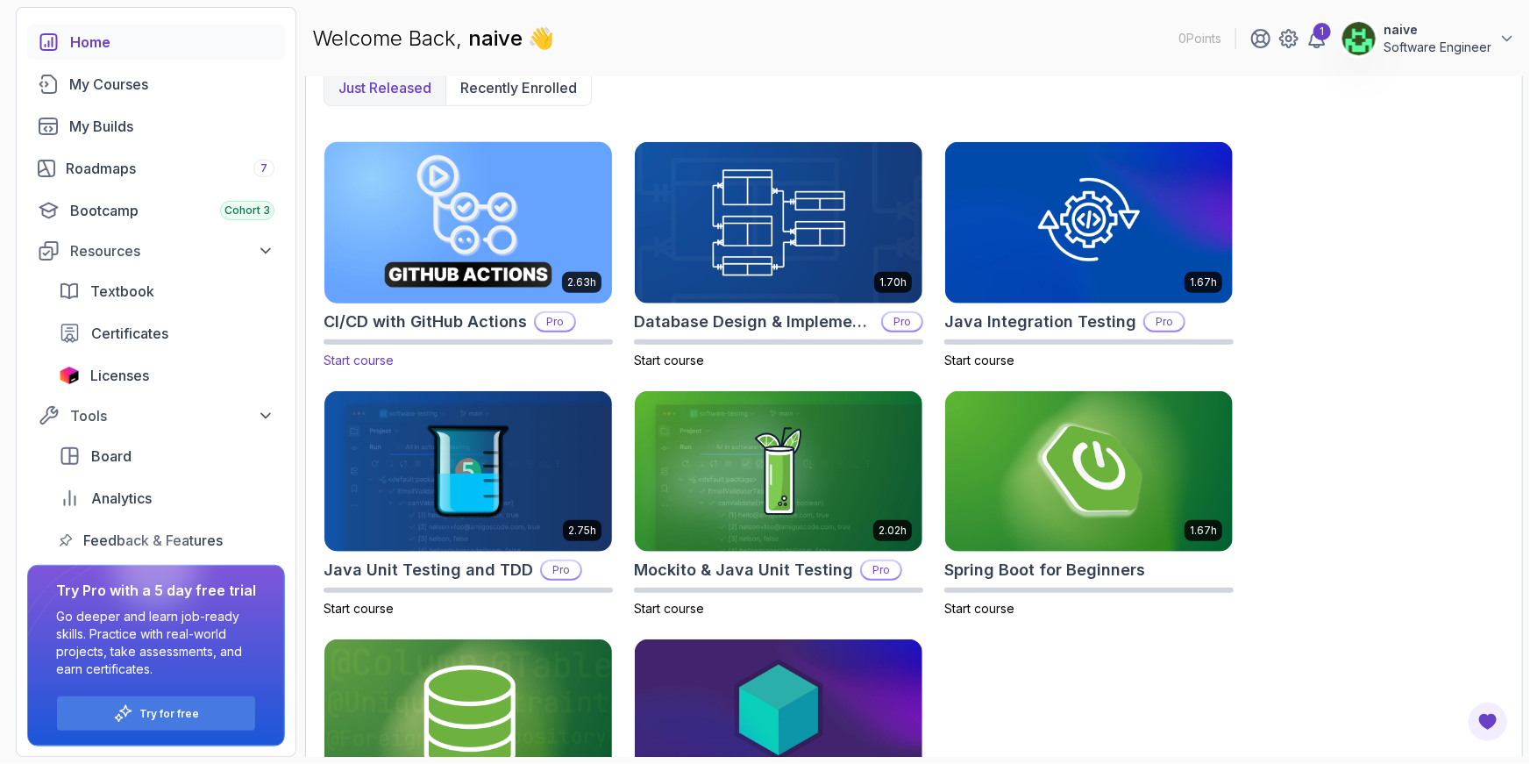
click at [544, 317] on p "Pro" at bounding box center [555, 322] width 39 height 18
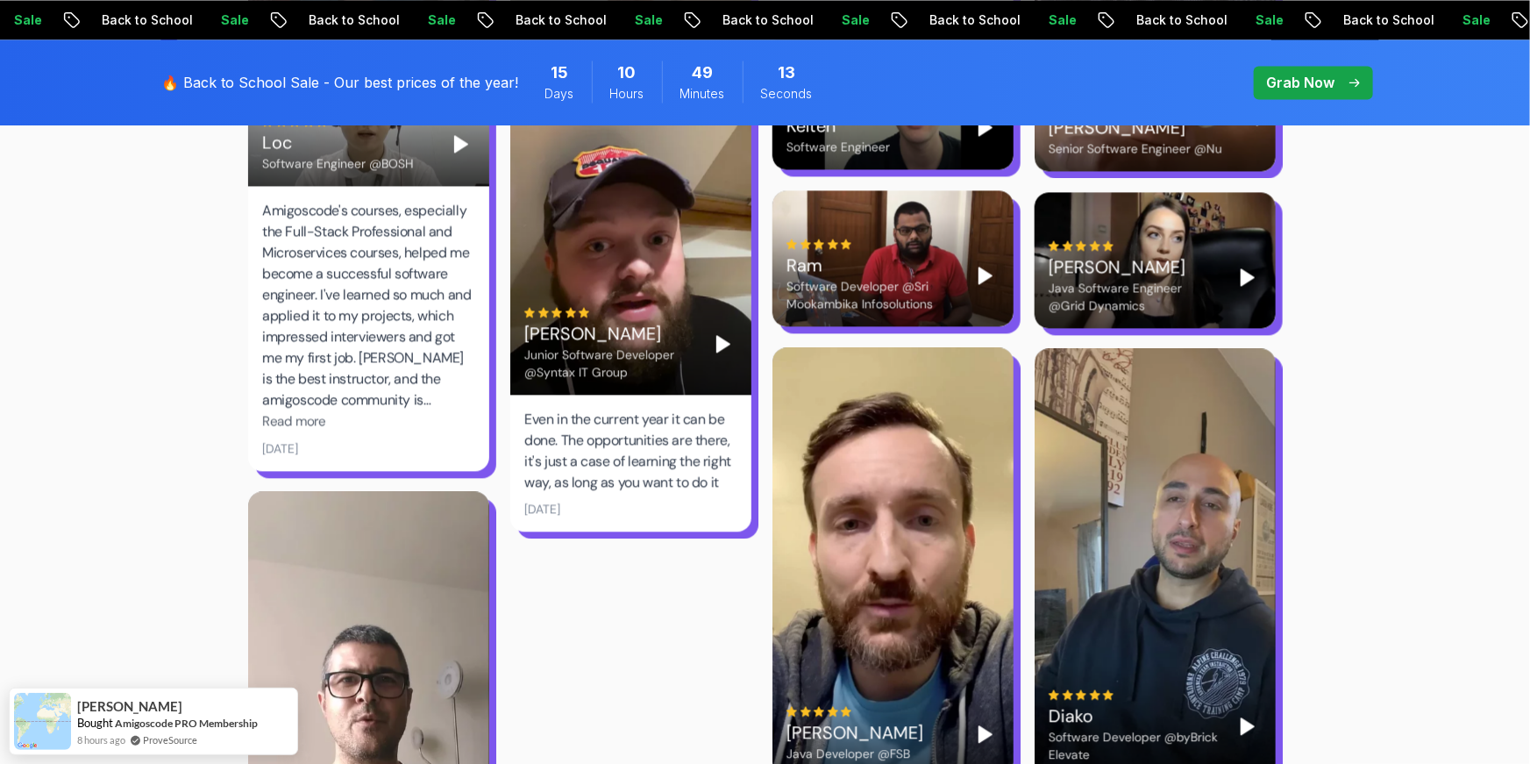
scroll to position [5230, 0]
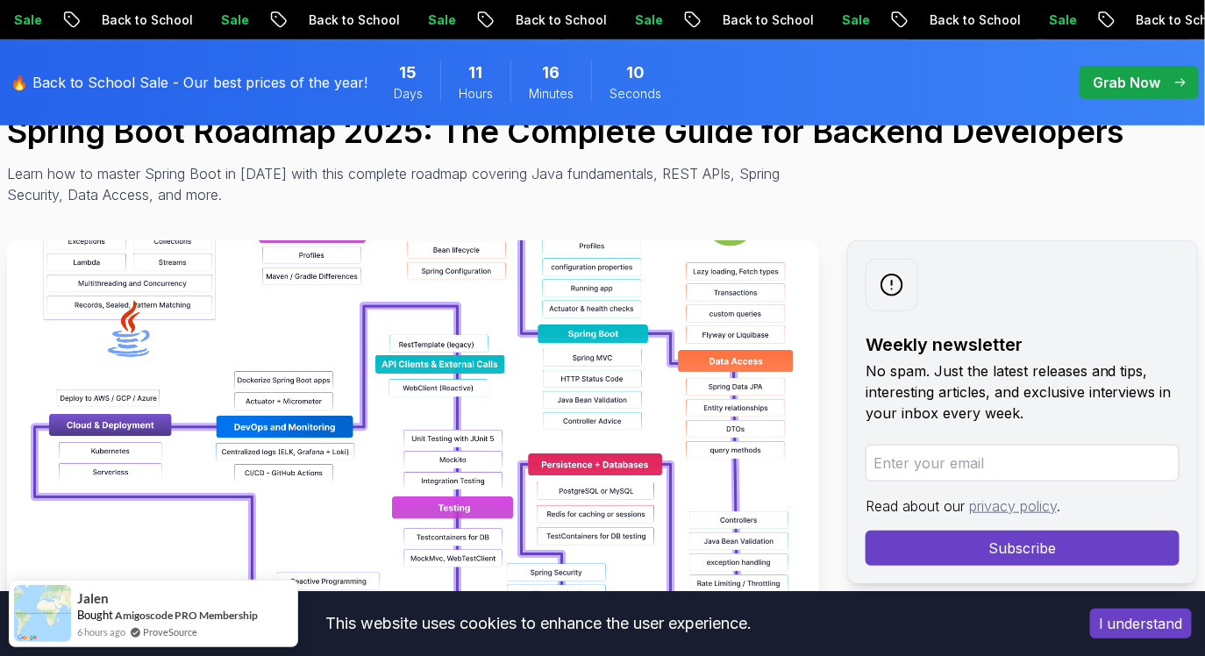
scroll to position [207, 0]
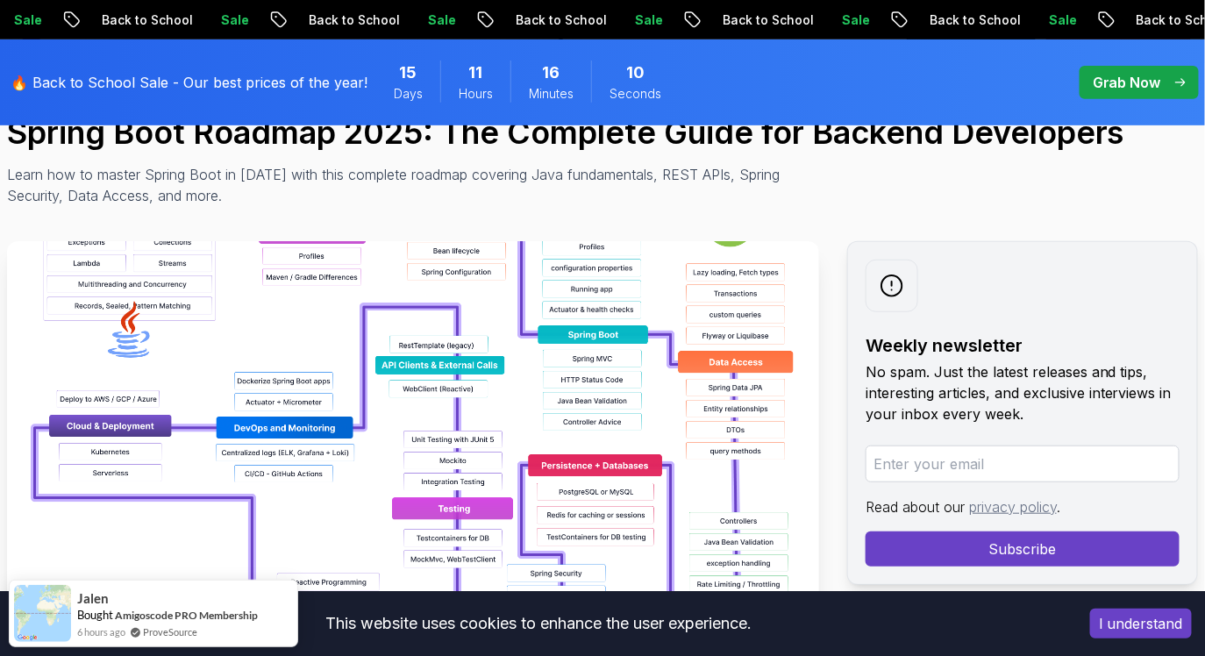
click at [522, 454] on img at bounding box center [413, 438] width 812 height 395
click at [519, 444] on img at bounding box center [413, 438] width 812 height 395
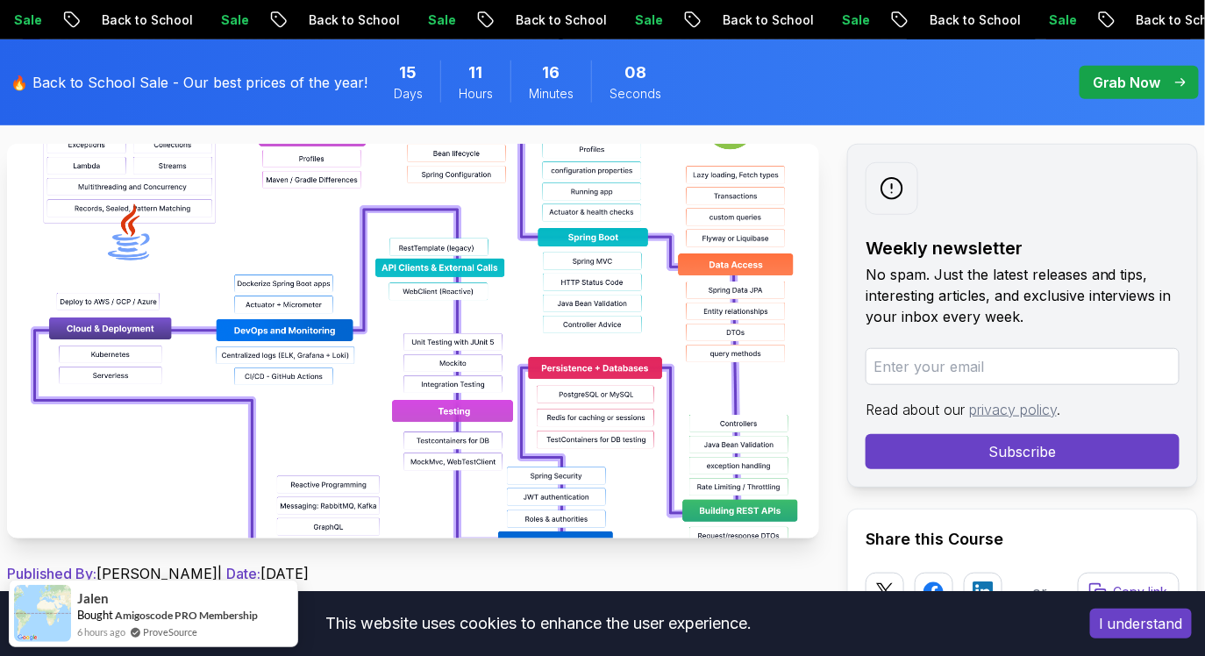
scroll to position [311, 0]
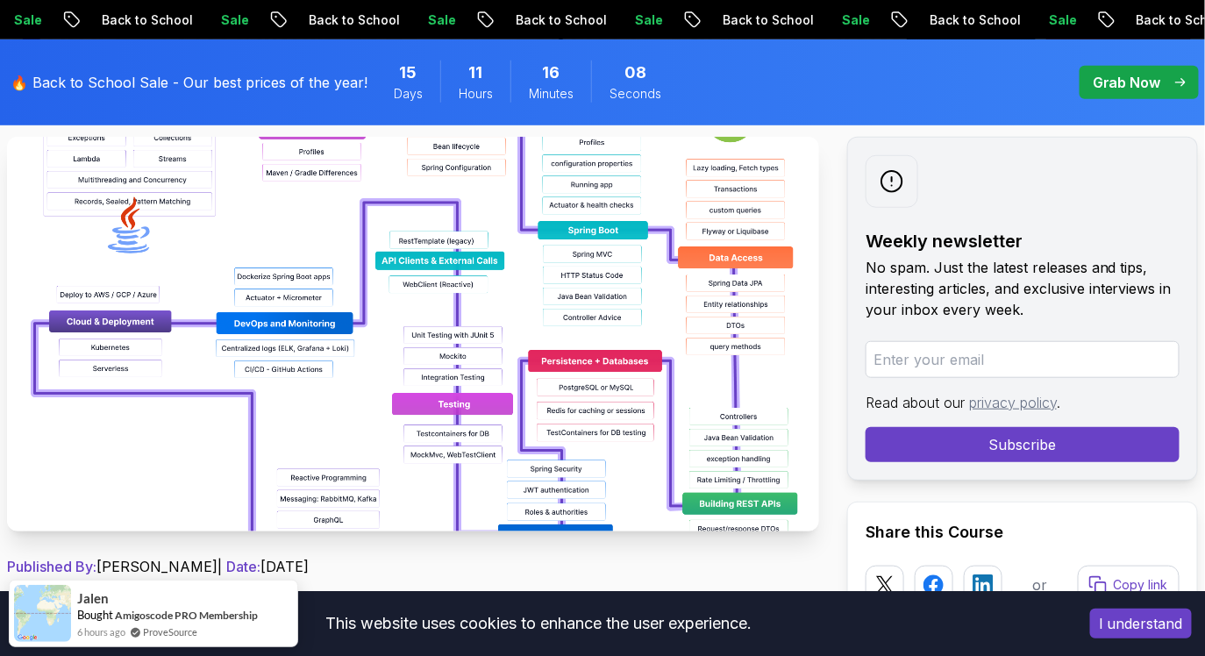
click at [479, 396] on img at bounding box center [413, 334] width 812 height 395
click at [328, 567] on p "Published By: Nelson Djalo | Date: April 28, 2025" at bounding box center [413, 566] width 812 height 21
click at [1128, 620] on button "I understand" at bounding box center [1141, 623] width 102 height 30
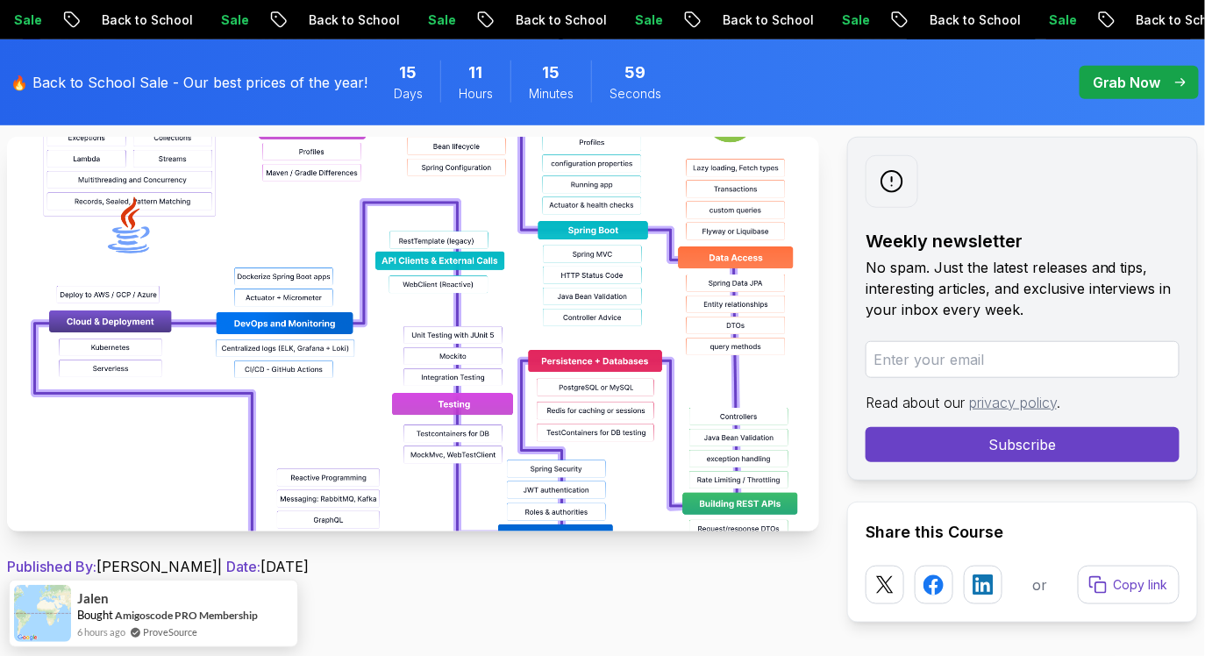
click at [385, 431] on img at bounding box center [413, 334] width 812 height 395
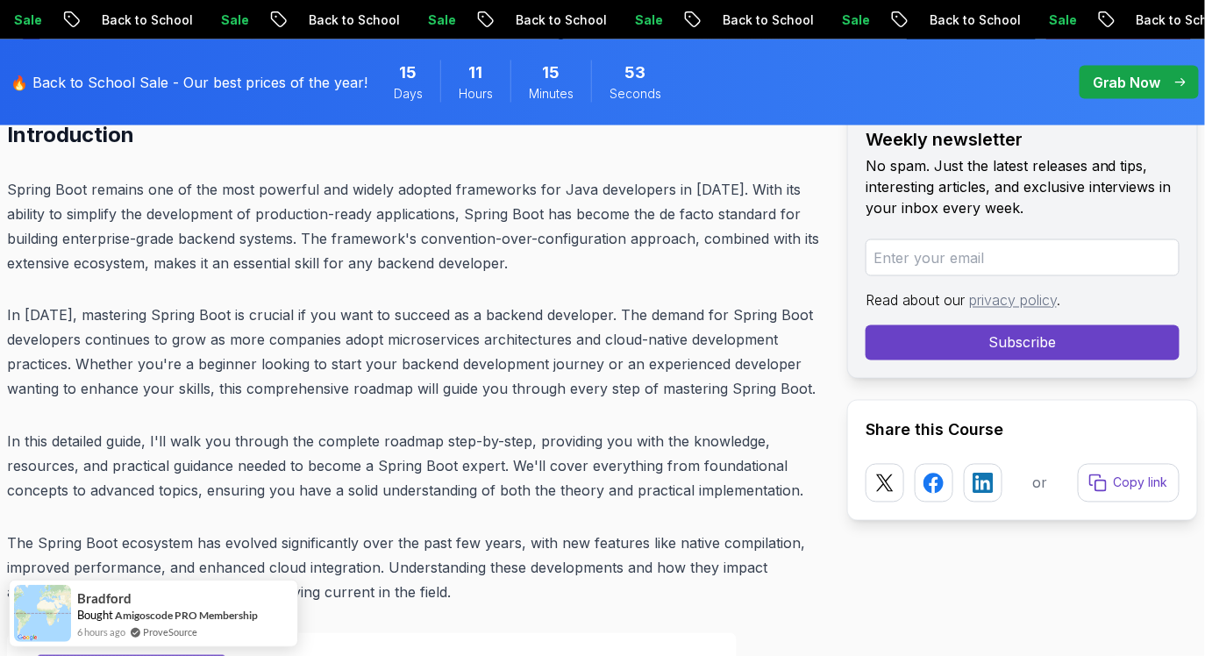
scroll to position [803, 0]
click at [423, 184] on p "Spring Boot remains one of the most powerful and widely adopted frameworks for …" at bounding box center [413, 225] width 812 height 98
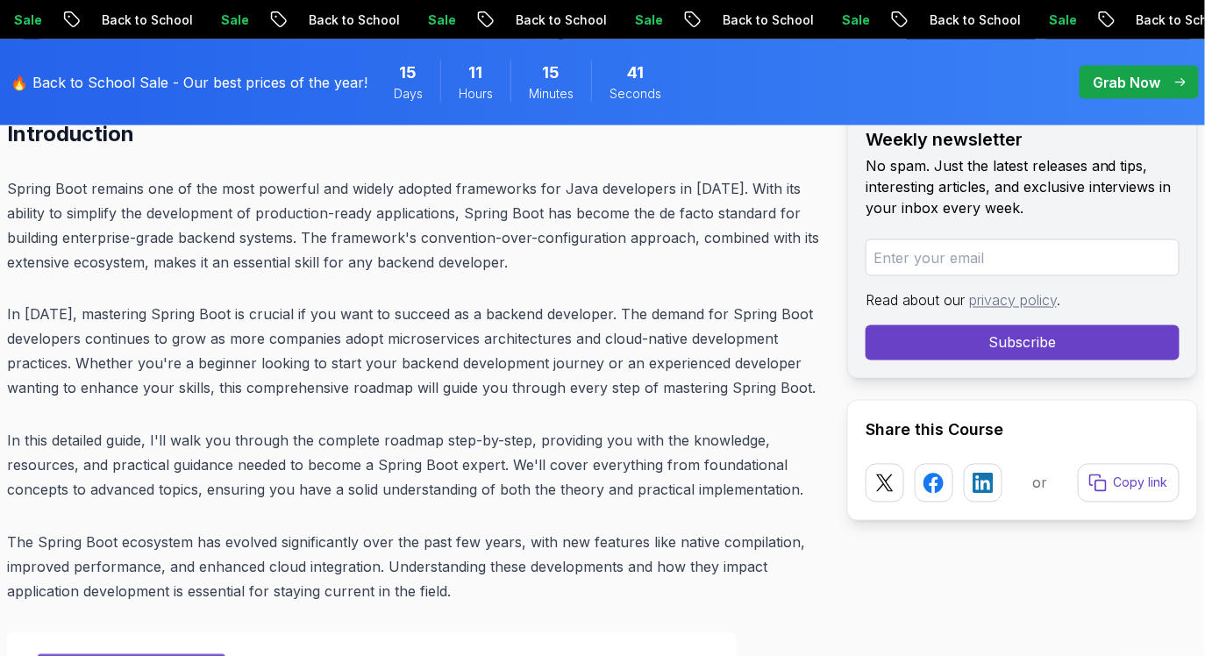
click at [615, 308] on p "In 2025, mastering Spring Boot is crucial if you want to succeed as a backend d…" at bounding box center [413, 351] width 812 height 98
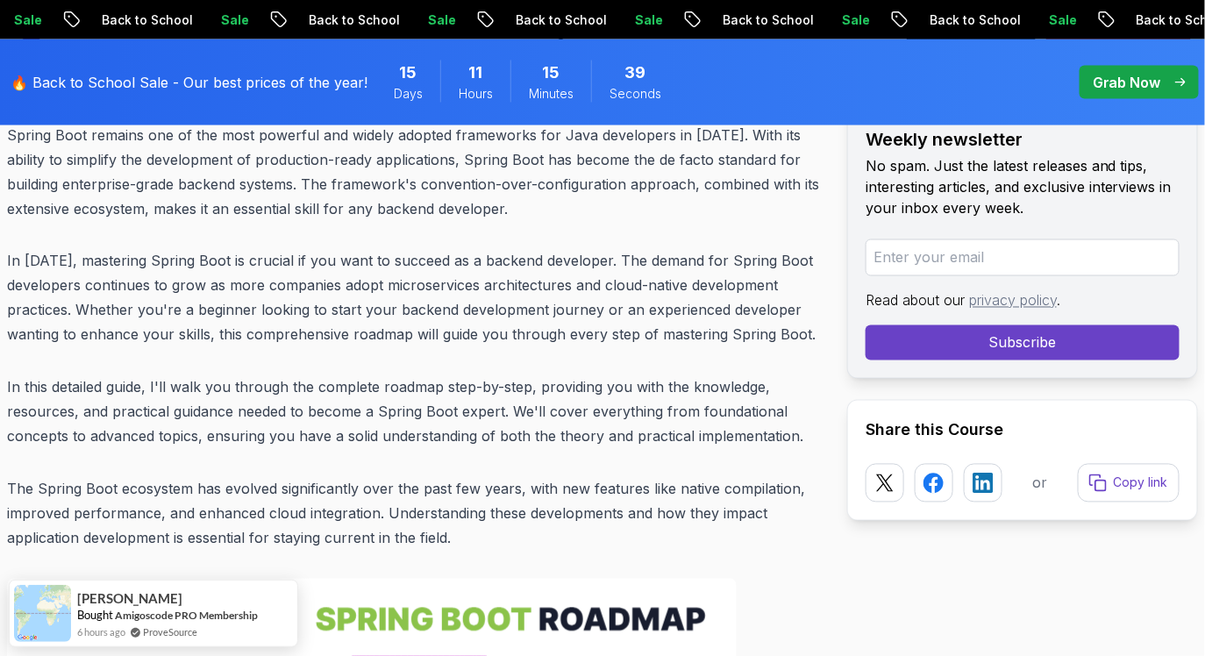
scroll to position [853, 0]
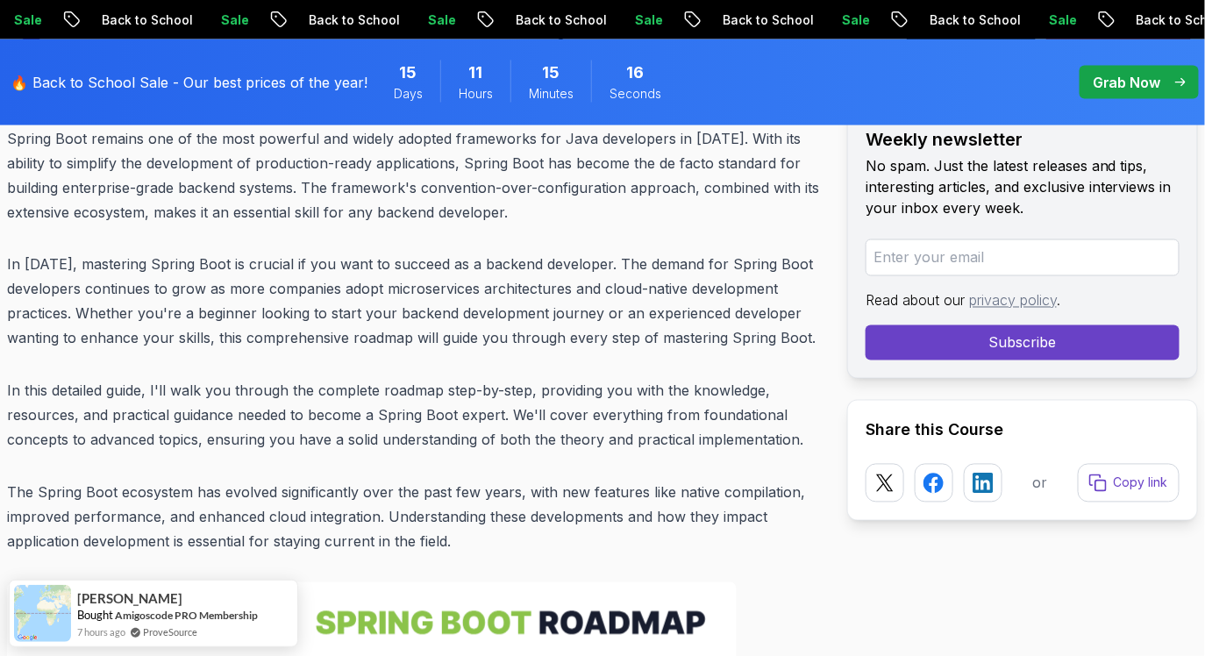
click at [606, 161] on p "Spring Boot remains one of the most powerful and widely adopted frameworks for …" at bounding box center [413, 175] width 812 height 98
drag, startPoint x: 615, startPoint y: 161, endPoint x: 727, endPoint y: 162, distance: 112.2
click at [727, 162] on p "Spring Boot remains one of the most powerful and widely adopted frameworks for …" at bounding box center [413, 175] width 812 height 98
click at [692, 157] on p "Spring Boot remains one of the most powerful and widely adopted frameworks for …" at bounding box center [413, 175] width 812 height 98
click at [658, 153] on p "Spring Boot remains one of the most powerful and widely adopted frameworks for …" at bounding box center [413, 175] width 812 height 98
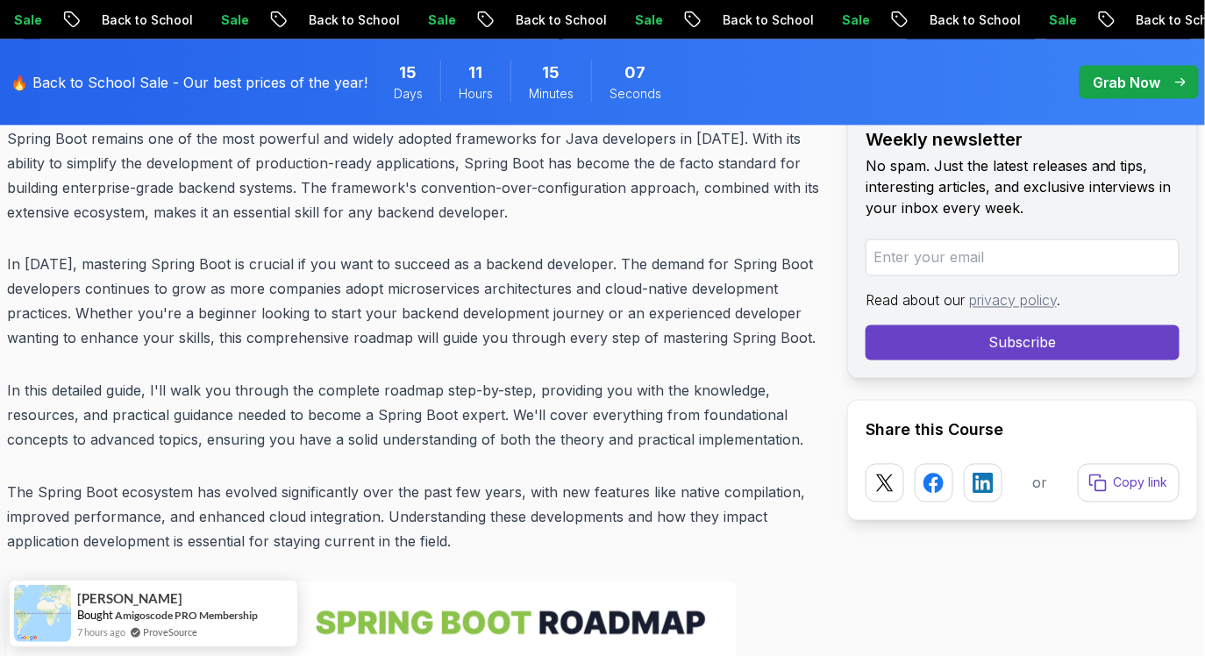
click at [619, 156] on p "Spring Boot remains one of the most powerful and widely adopted frameworks for …" at bounding box center [413, 175] width 812 height 98
drag, startPoint x: 613, startPoint y: 158, endPoint x: 656, endPoint y: 166, distance: 43.7
click at [656, 166] on p "Spring Boot remains one of the most powerful and widely adopted frameworks for …" at bounding box center [413, 175] width 812 height 98
click at [667, 169] on p "Spring Boot remains one of the most powerful and widely adopted frameworks for …" at bounding box center [413, 175] width 812 height 98
copy p "de facto standard"
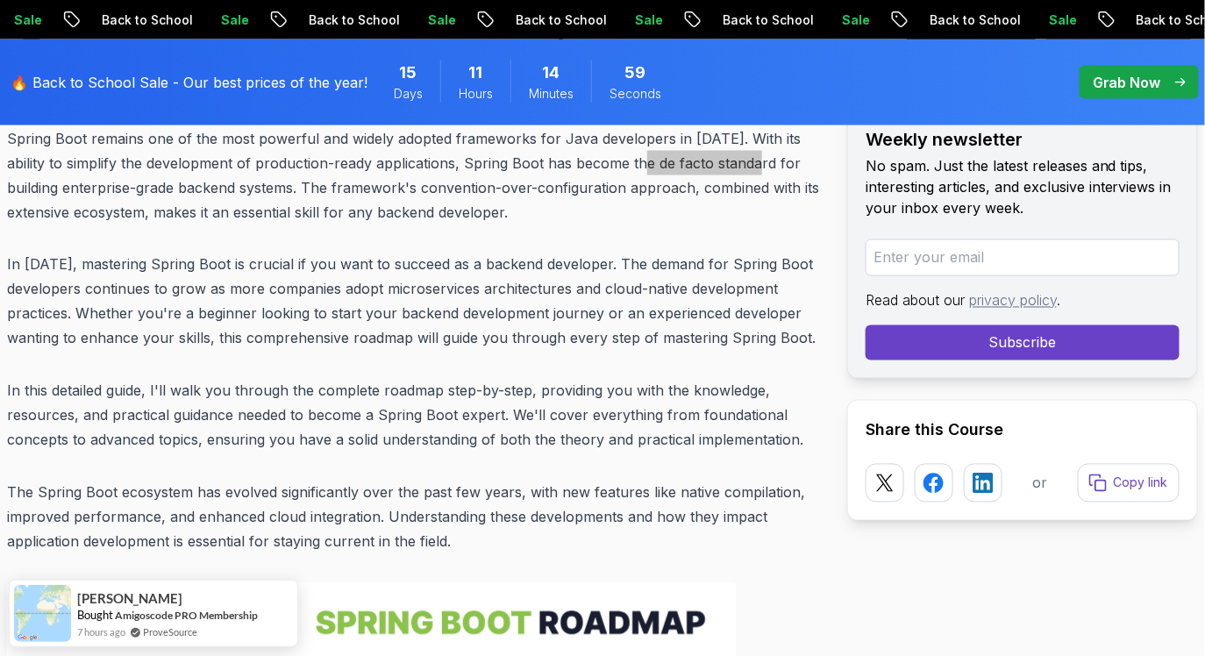
drag, startPoint x: 613, startPoint y: 162, endPoint x: 729, endPoint y: 172, distance: 116.1
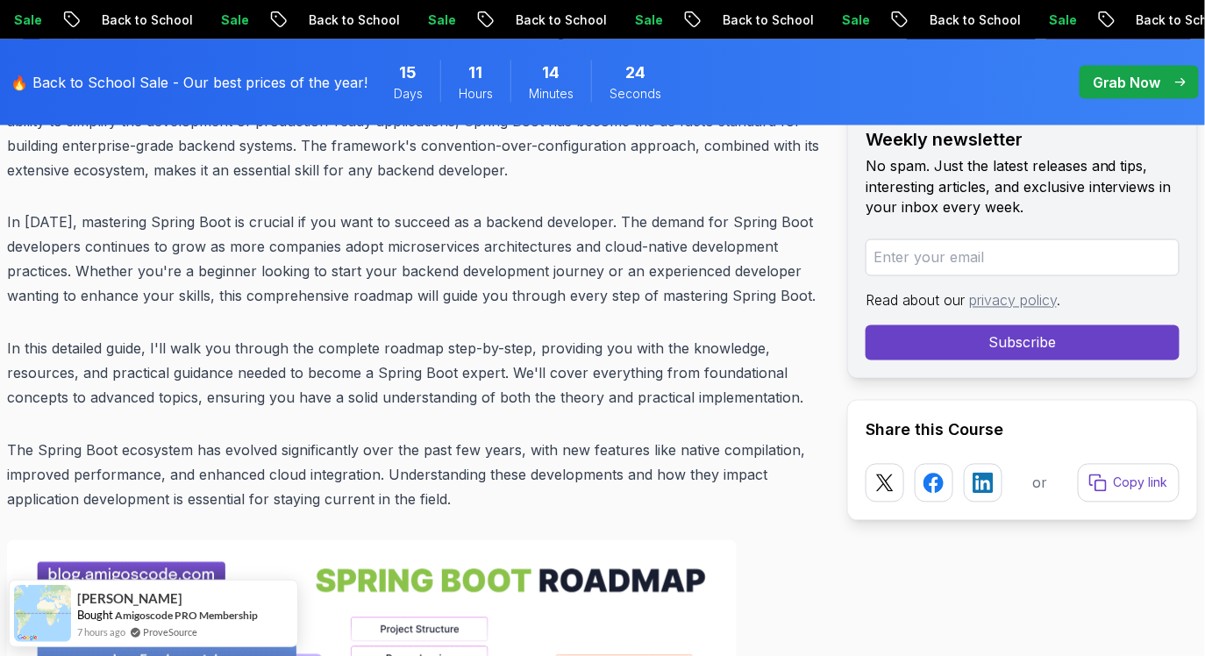
scroll to position [889, 0]
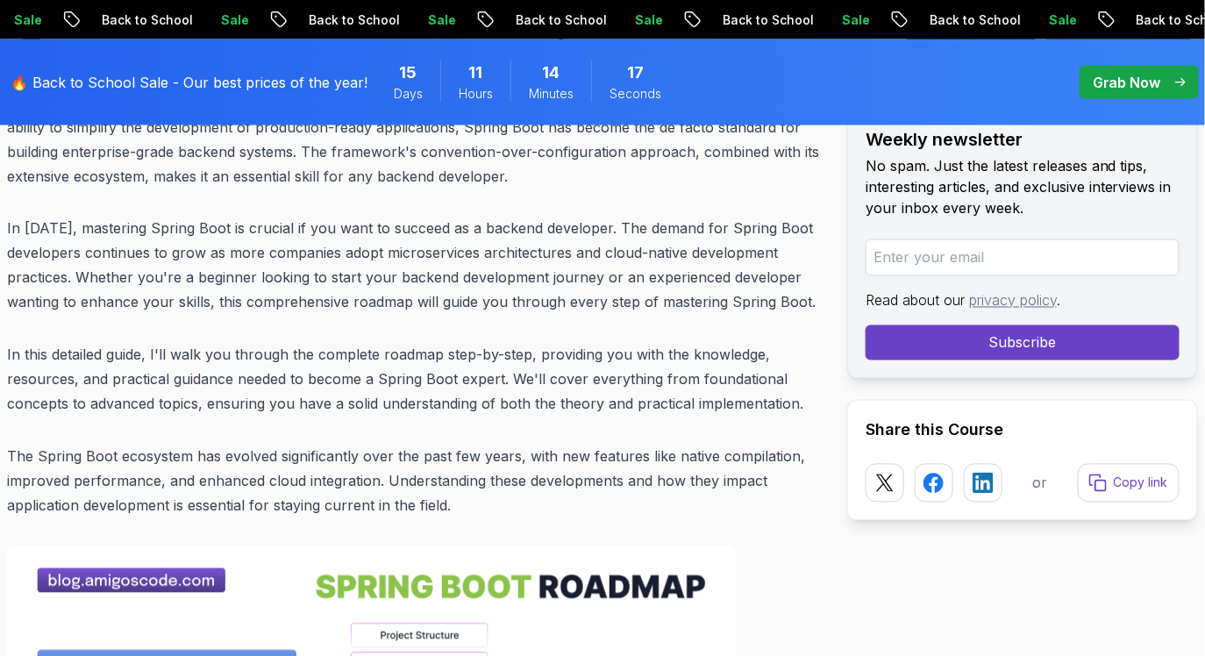
click at [49, 148] on p "Spring Boot remains one of the most powerful and widely adopted frameworks for …" at bounding box center [413, 139] width 812 height 98
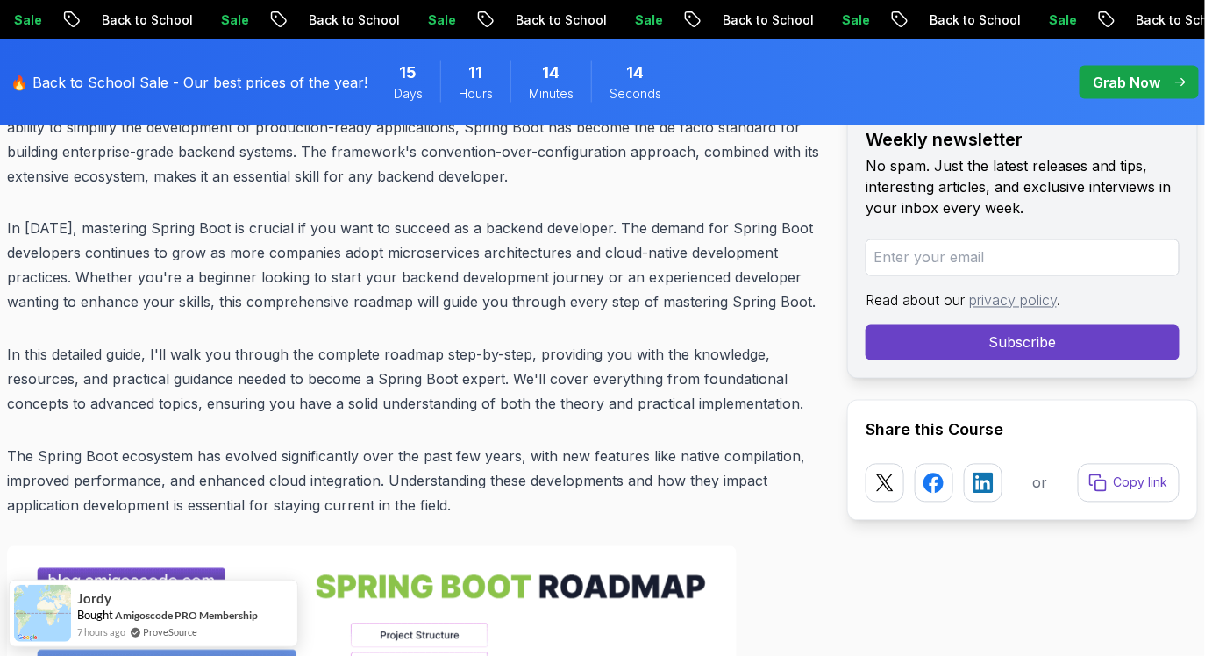
click at [416, 296] on p "In 2025, mastering Spring Boot is crucial if you want to succeed as a backend d…" at bounding box center [413, 266] width 812 height 98
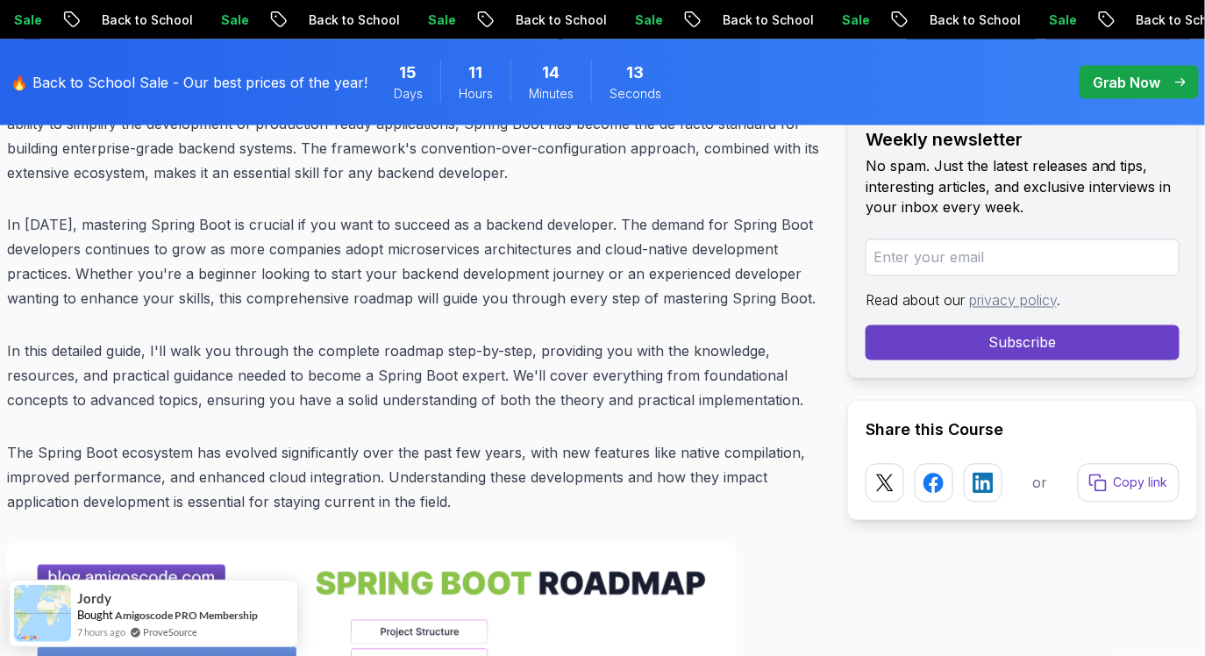
scroll to position [892, 0]
drag, startPoint x: 369, startPoint y: 147, endPoint x: 423, endPoint y: 150, distance: 54.4
click at [423, 150] on p "Spring Boot remains one of the most powerful and widely adopted frameworks for …" at bounding box center [413, 137] width 812 height 98
click at [323, 175] on p "Spring Boot remains one of the most powerful and widely adopted frameworks for …" at bounding box center [413, 137] width 812 height 98
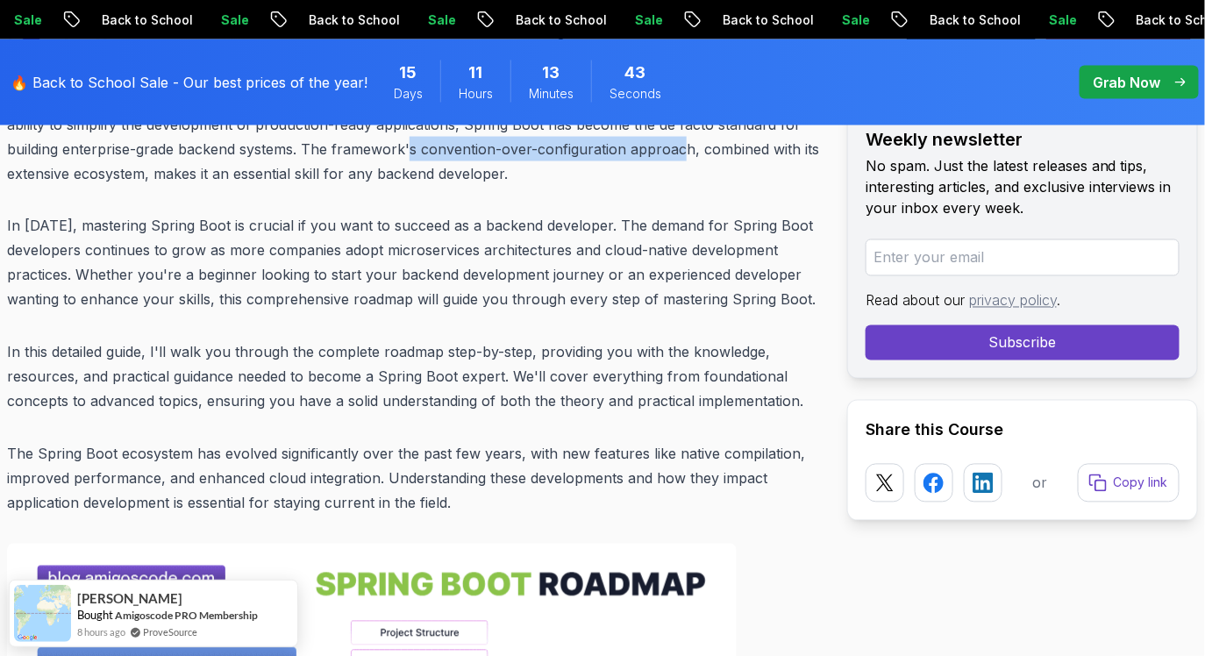
drag, startPoint x: 364, startPoint y: 152, endPoint x: 636, endPoint y: 148, distance: 272.7
click at [636, 148] on p "Spring Boot remains one of the most powerful and widely adopted frameworks for …" at bounding box center [413, 137] width 812 height 98
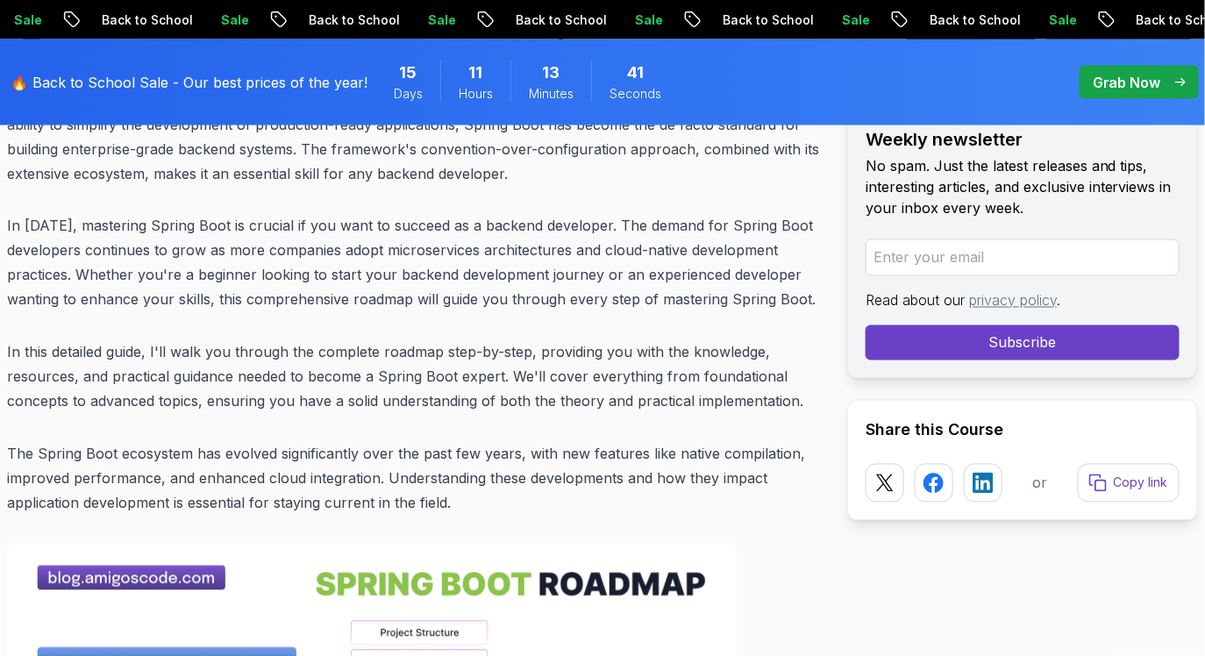
click at [472, 164] on p "Spring Boot remains one of the most powerful and widely adopted frameworks for …" at bounding box center [413, 137] width 812 height 98
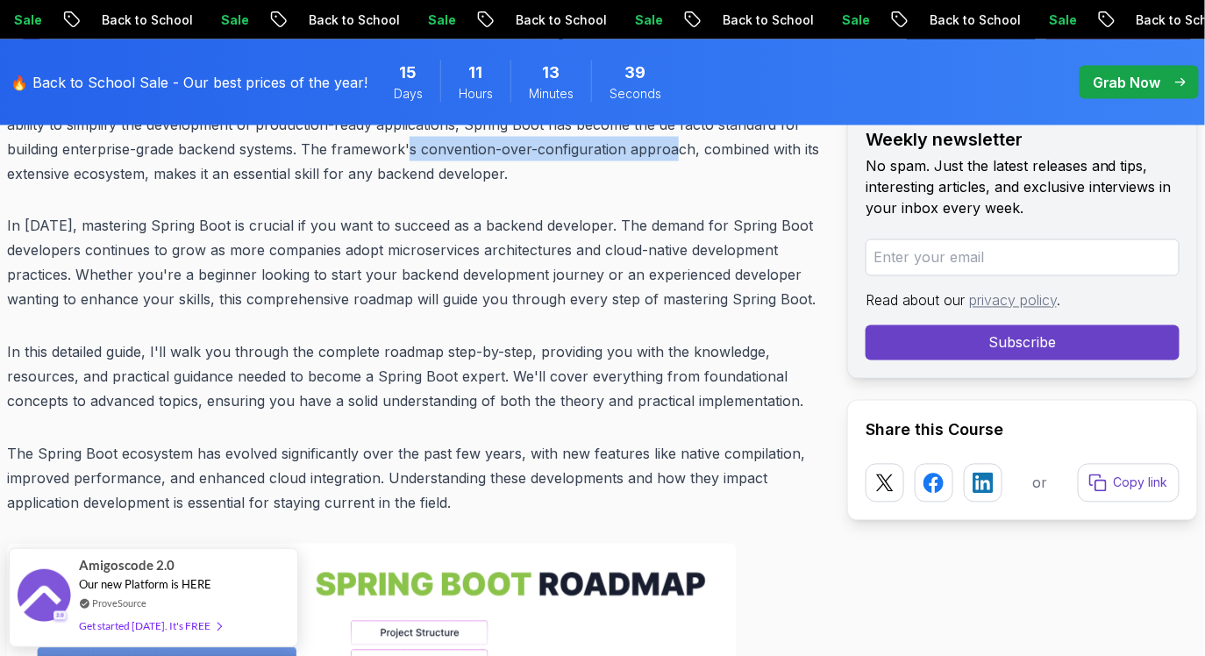
copy p "convention-over-configuration approach"
drag, startPoint x: 365, startPoint y: 148, endPoint x: 632, endPoint y: 151, distance: 267.4
click at [632, 151] on p "Spring Boot remains one of the most powerful and widely adopted frameworks for …" at bounding box center [413, 137] width 812 height 98
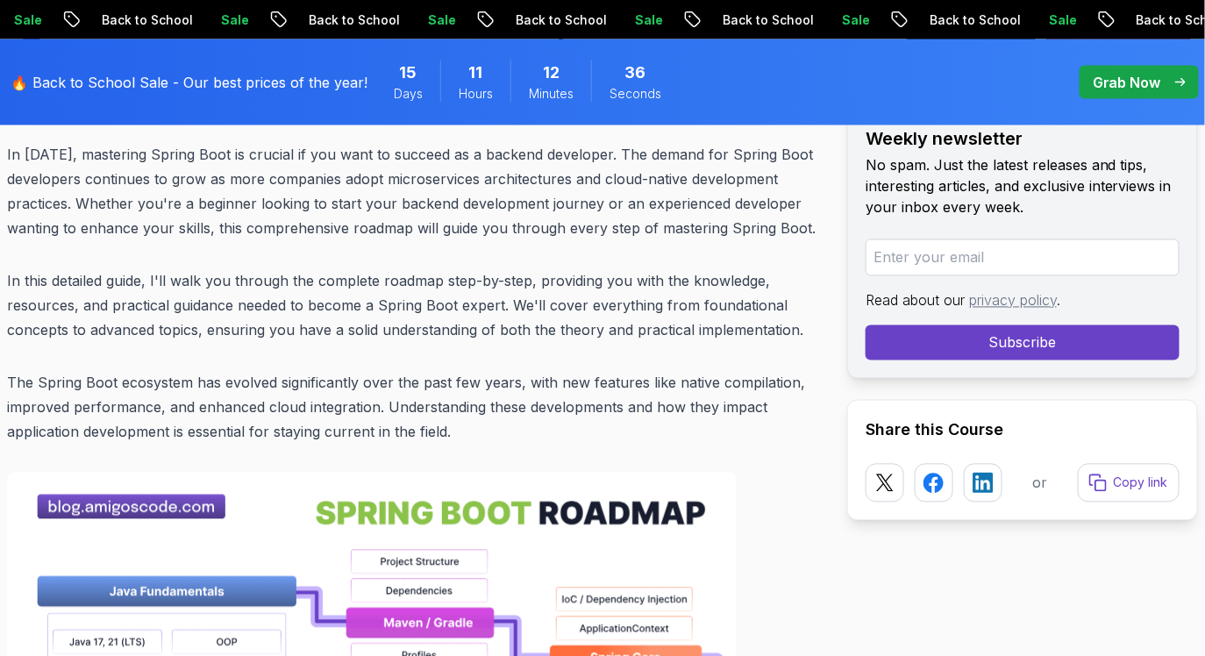
scroll to position [966, 0]
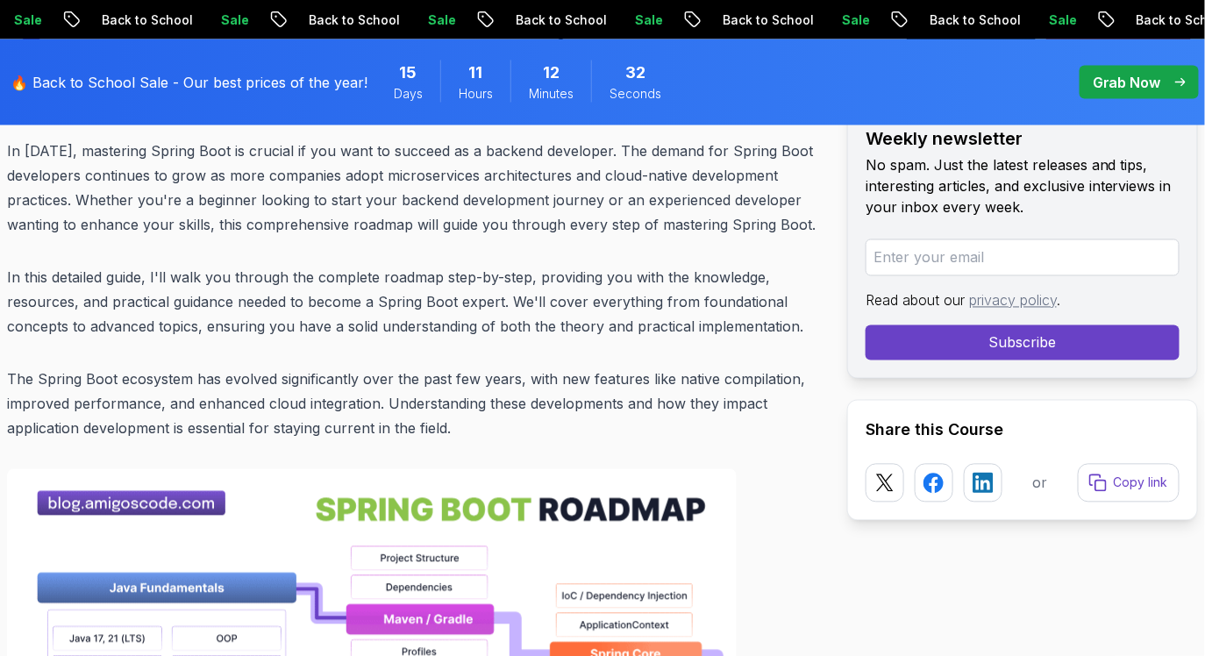
click at [437, 175] on p "In 2025, mastering Spring Boot is crucial if you want to succeed as a backend d…" at bounding box center [413, 188] width 812 height 98
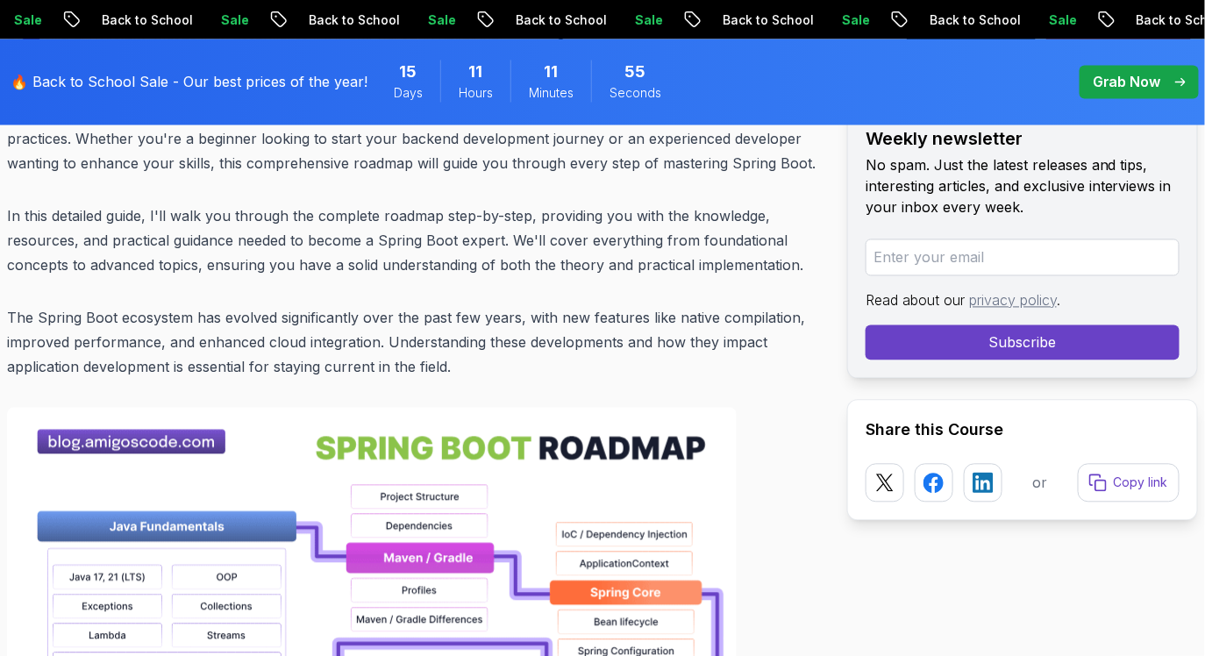
scroll to position [1028, 0]
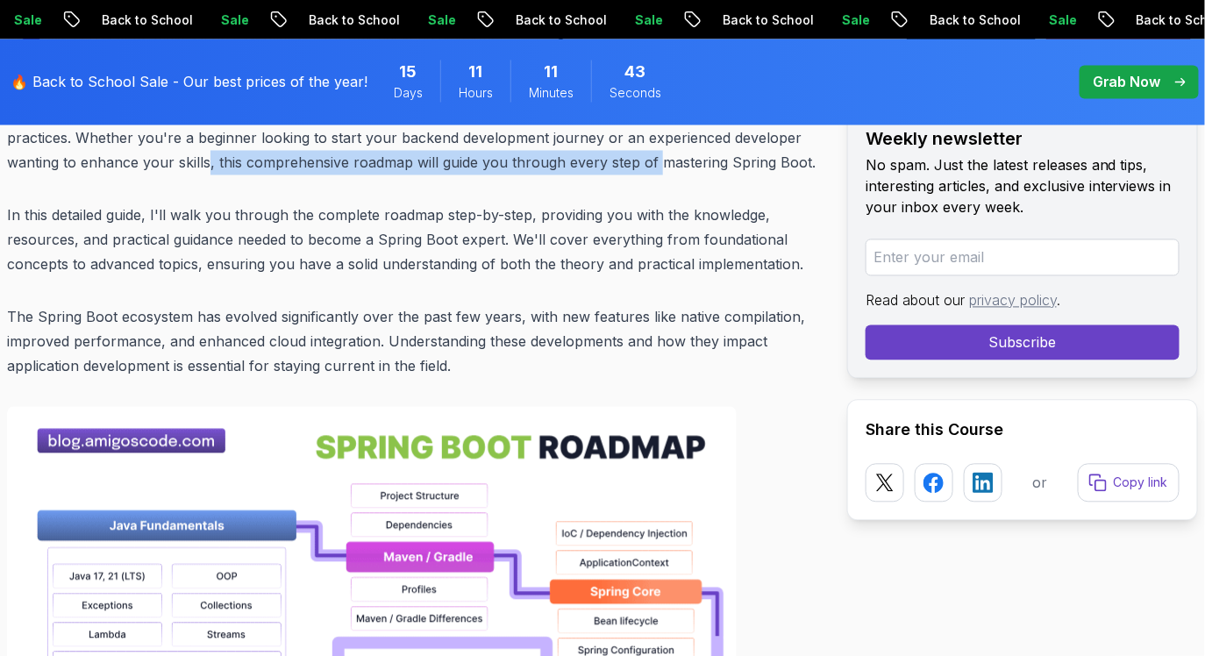
drag, startPoint x: 215, startPoint y: 163, endPoint x: 672, endPoint y: 172, distance: 456.8
click at [672, 172] on p "In 2025, mastering Spring Boot is crucial if you want to succeed as a backend d…" at bounding box center [413, 126] width 812 height 98
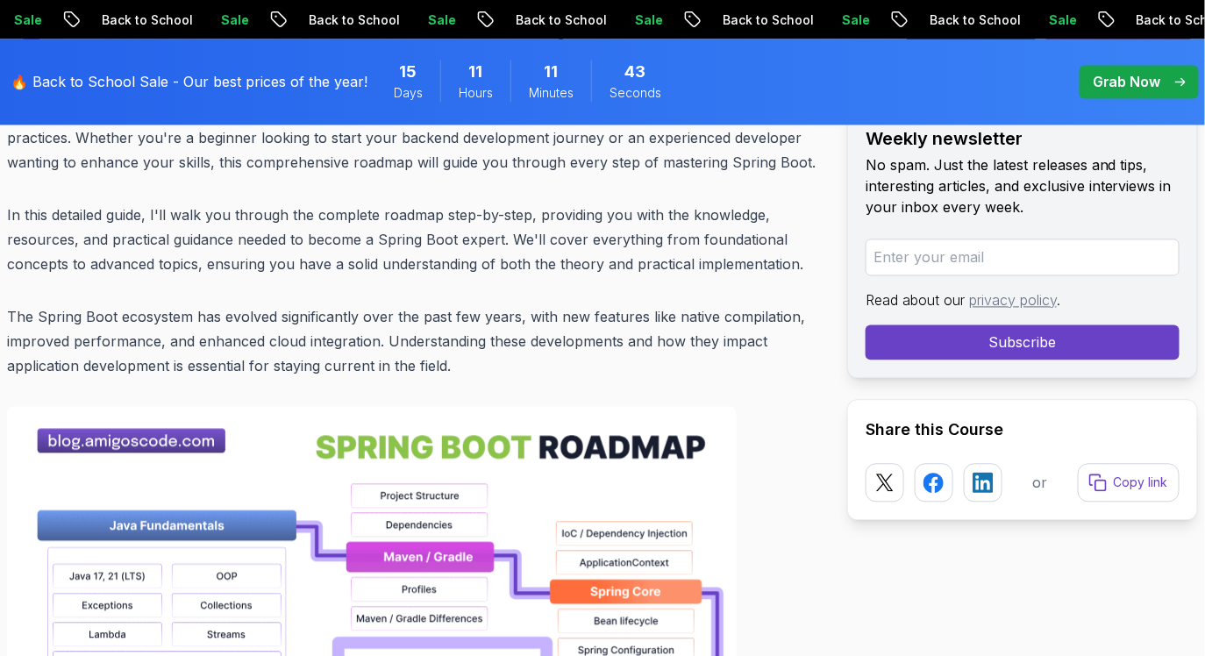
click at [756, 161] on p "In 2025, mastering Spring Boot is crucial if you want to succeed as a backend d…" at bounding box center [413, 126] width 812 height 98
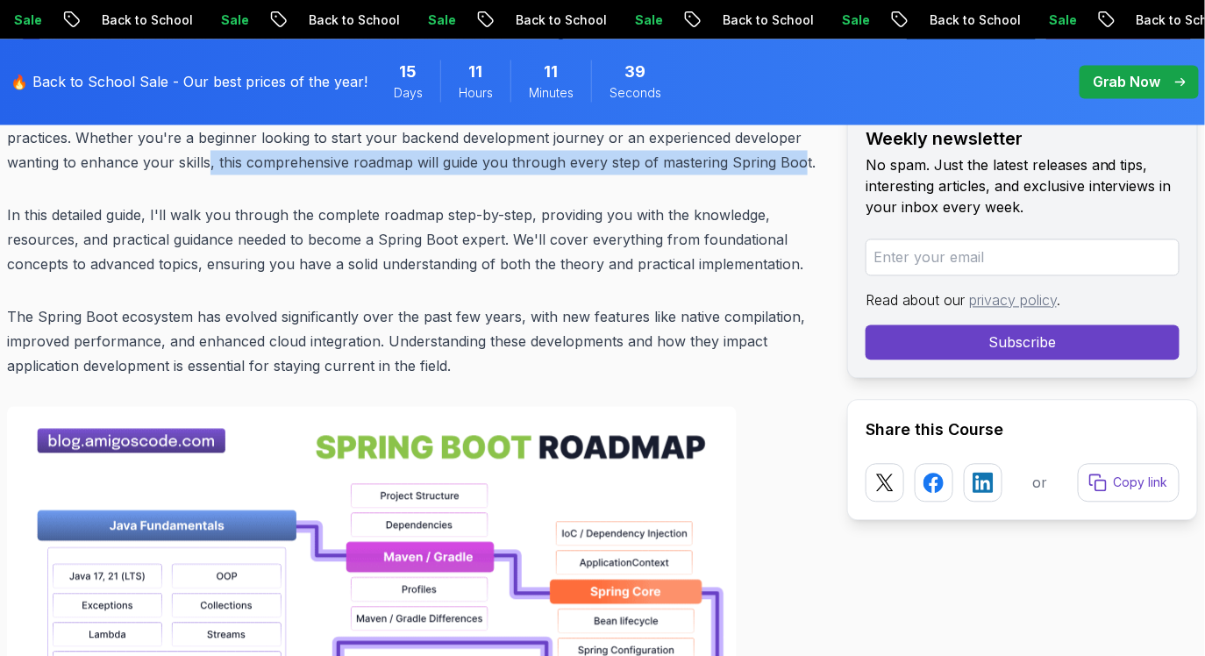
drag, startPoint x: 217, startPoint y: 160, endPoint x: 802, endPoint y: 165, distance: 585.6
click at [802, 165] on p "In 2025, mastering Spring Boot is crucial if you want to succeed as a backend d…" at bounding box center [413, 126] width 812 height 98
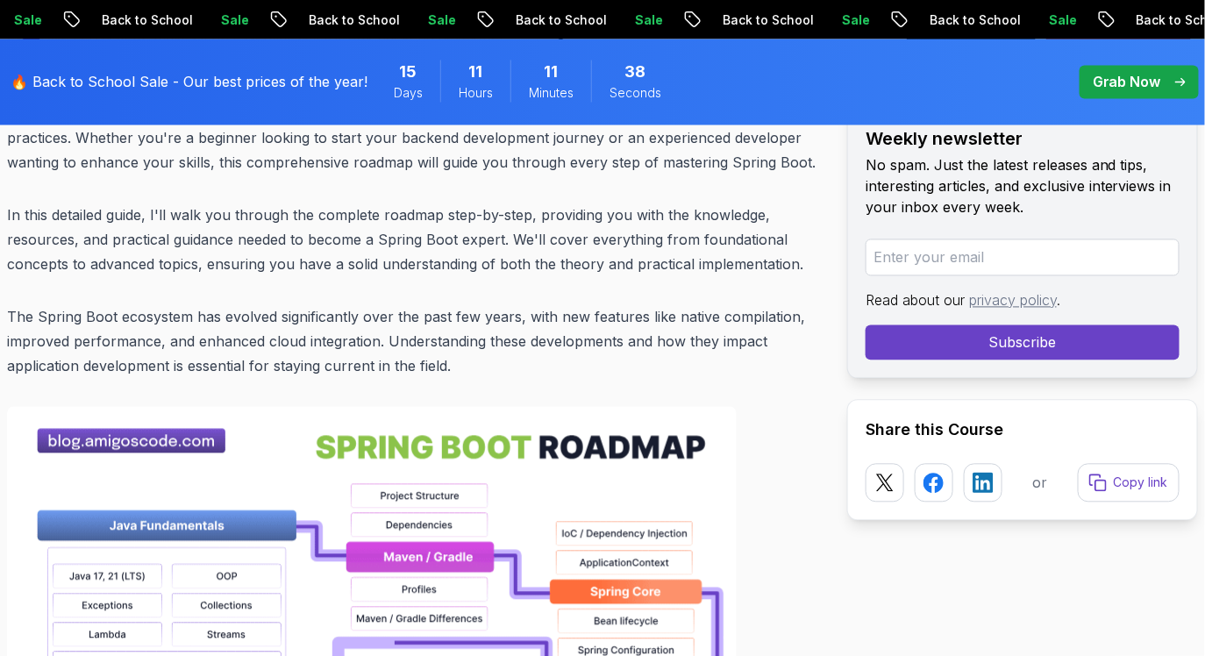
click at [741, 165] on p "In 2025, mastering Spring Boot is crucial if you want to succeed as a backend d…" at bounding box center [413, 126] width 812 height 98
click at [421, 215] on p "In this detailed guide, I'll walk you through the complete roadmap step-by-step…" at bounding box center [413, 240] width 812 height 74
click at [466, 212] on p "In this detailed guide, I'll walk you through the complete roadmap step-by-step…" at bounding box center [413, 240] width 812 height 74
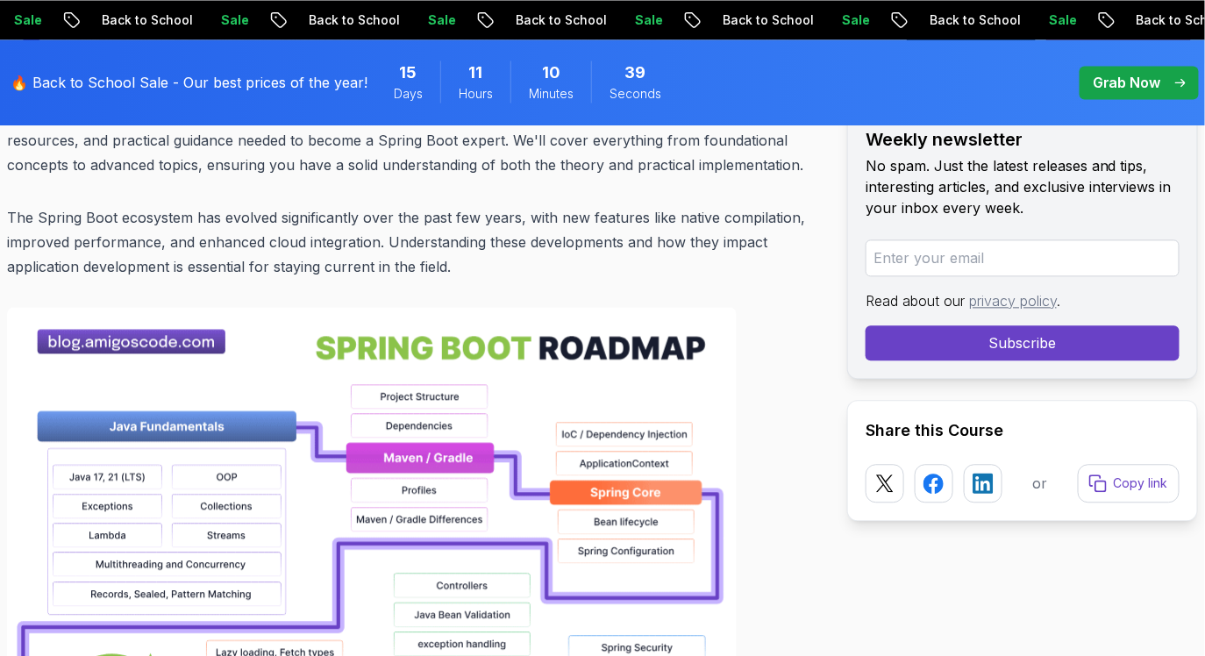
scroll to position [1131, 0]
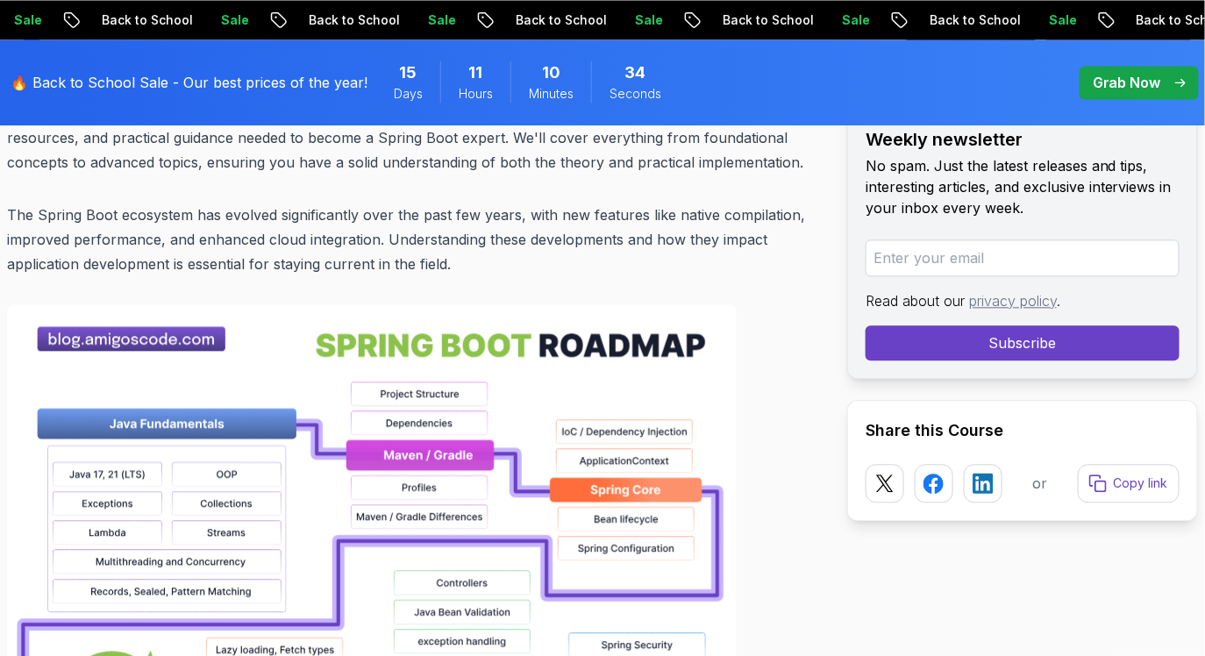
click at [475, 143] on p "In this detailed guide, I'll walk you through the complete roadmap step-by-step…" at bounding box center [413, 138] width 812 height 74
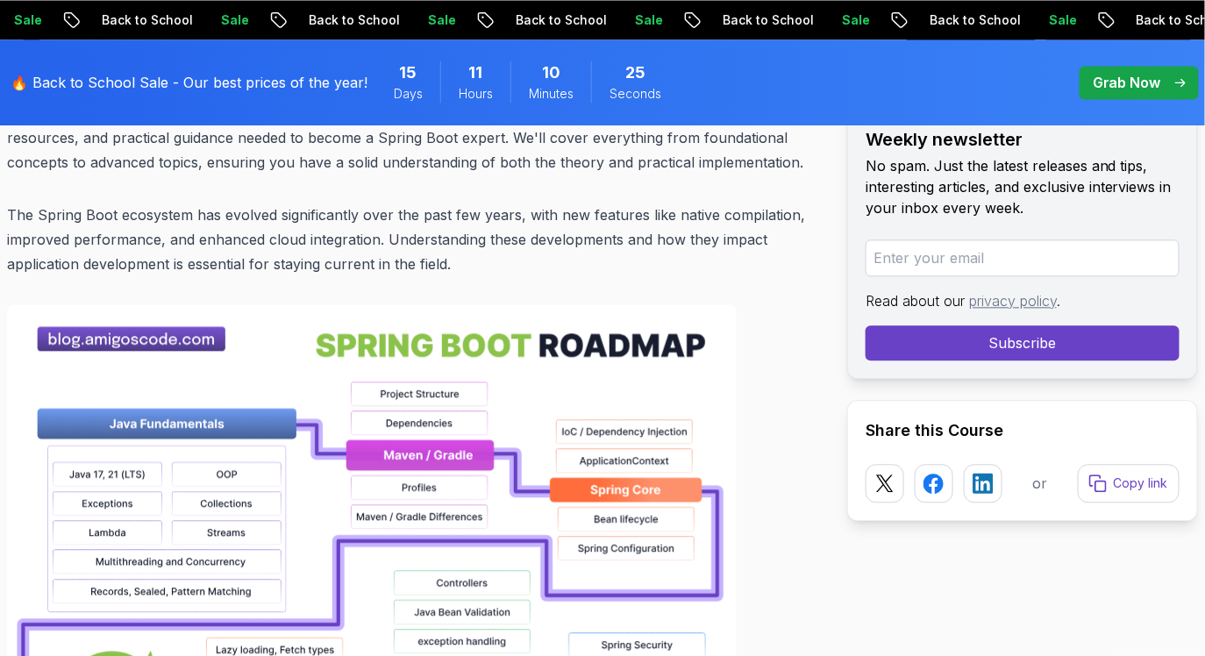
scroll to position [1141, 0]
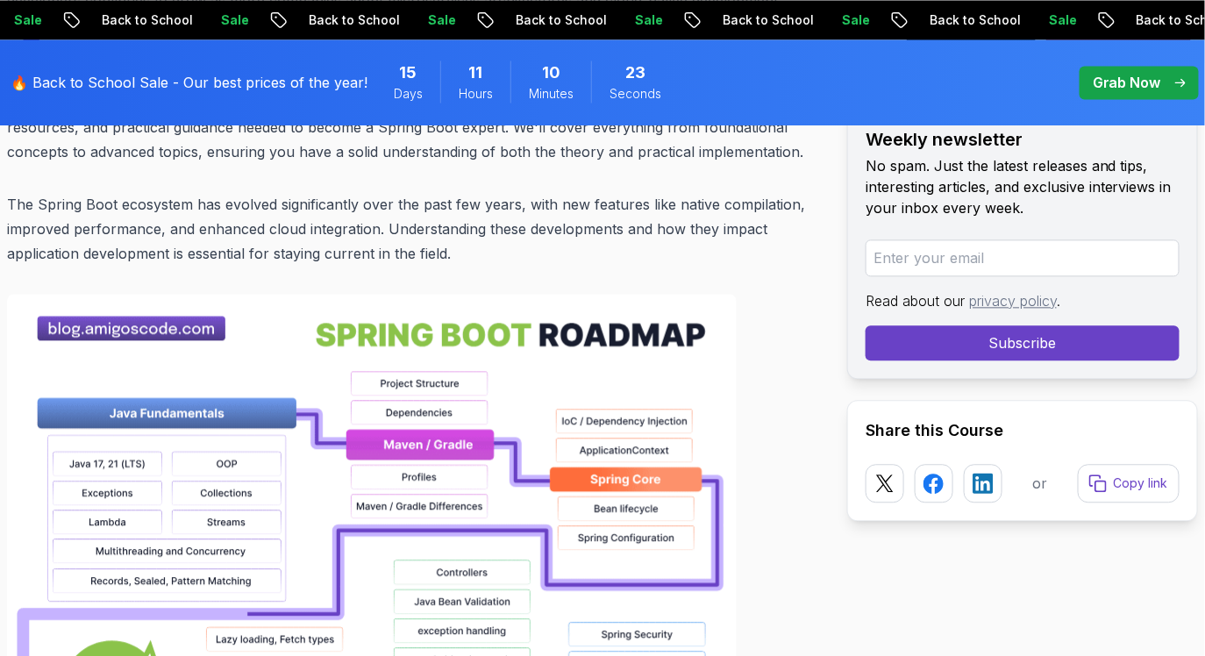
click at [119, 150] on p "In this detailed guide, I'll walk you through the complete roadmap step-by-step…" at bounding box center [413, 127] width 812 height 74
click at [368, 204] on p "The Spring Boot ecosystem has evolved significantly over the past few years, wi…" at bounding box center [413, 229] width 812 height 74
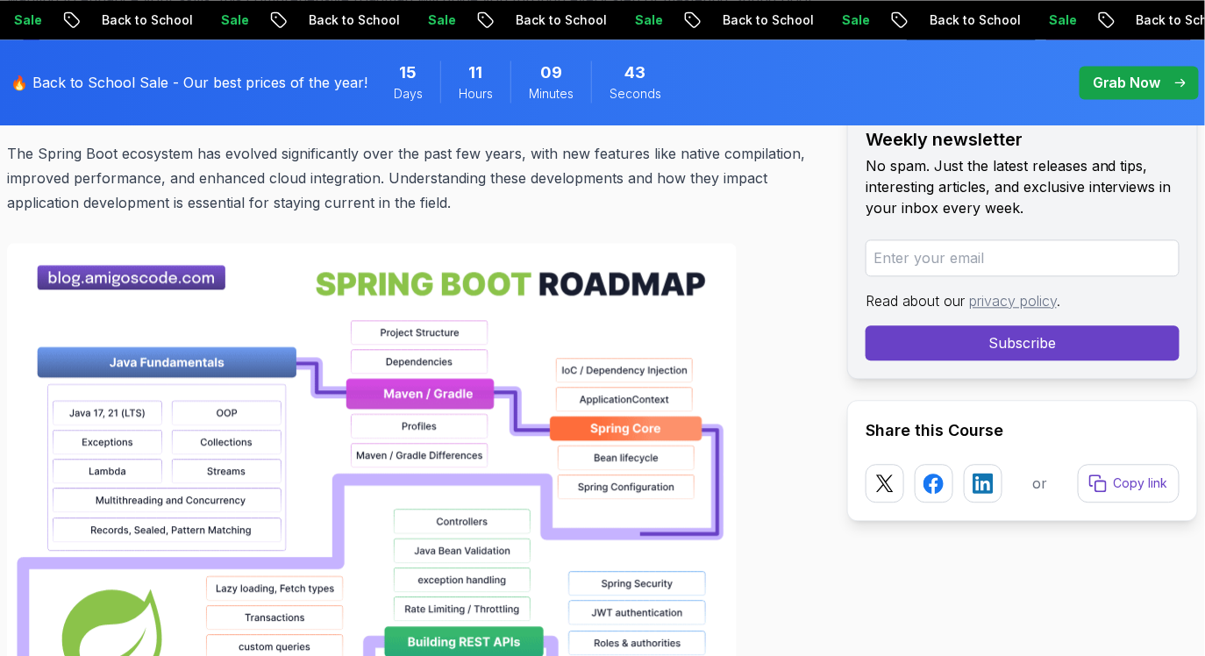
scroll to position [1192, 0]
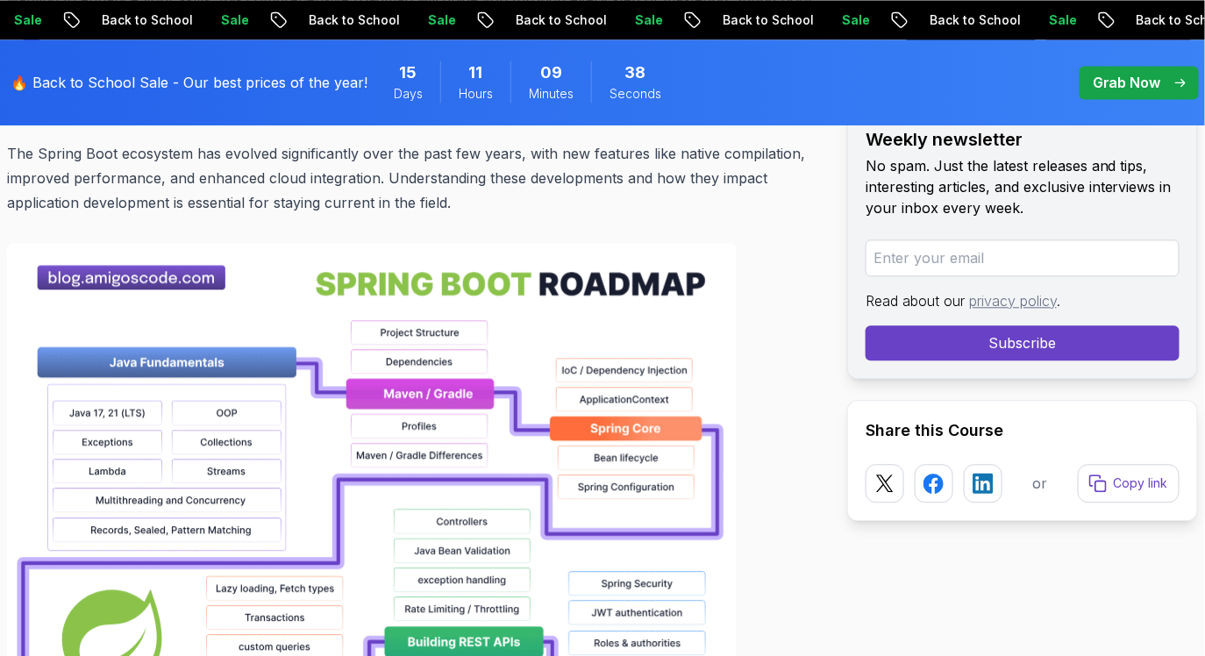
click at [454, 192] on p "The Spring Boot ecosystem has evolved significantly over the past few years, wi…" at bounding box center [413, 178] width 812 height 74
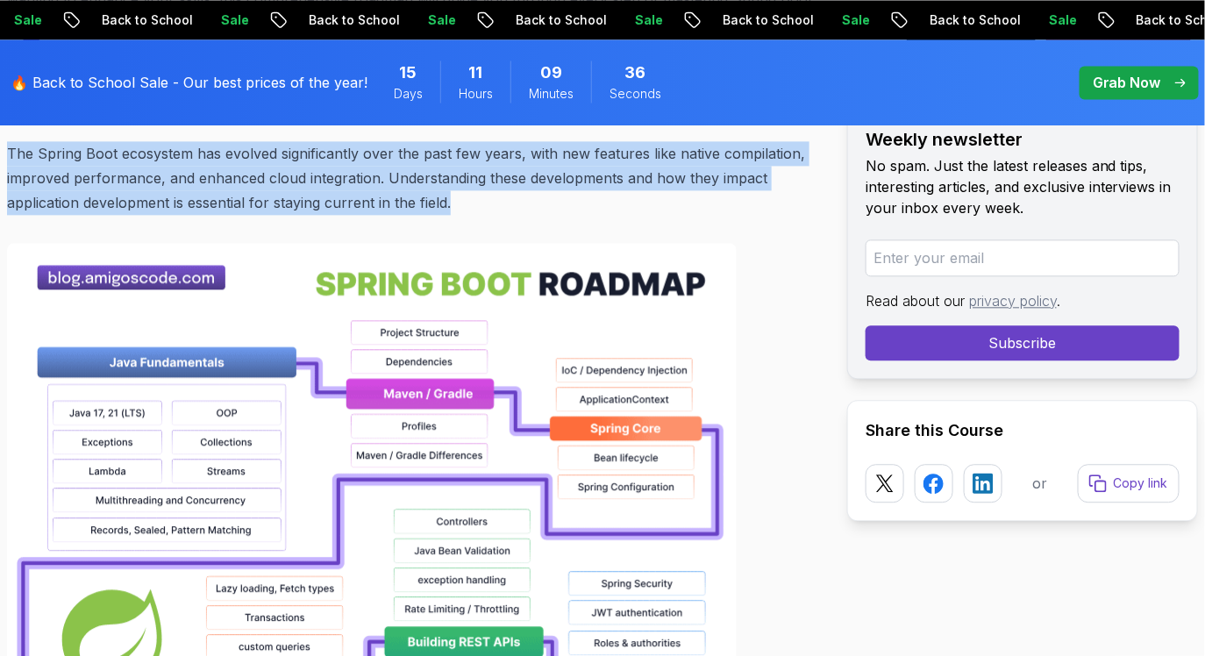
copy p "The Spring Boot ecosystem has evolved significantly over the past few years, wi…"
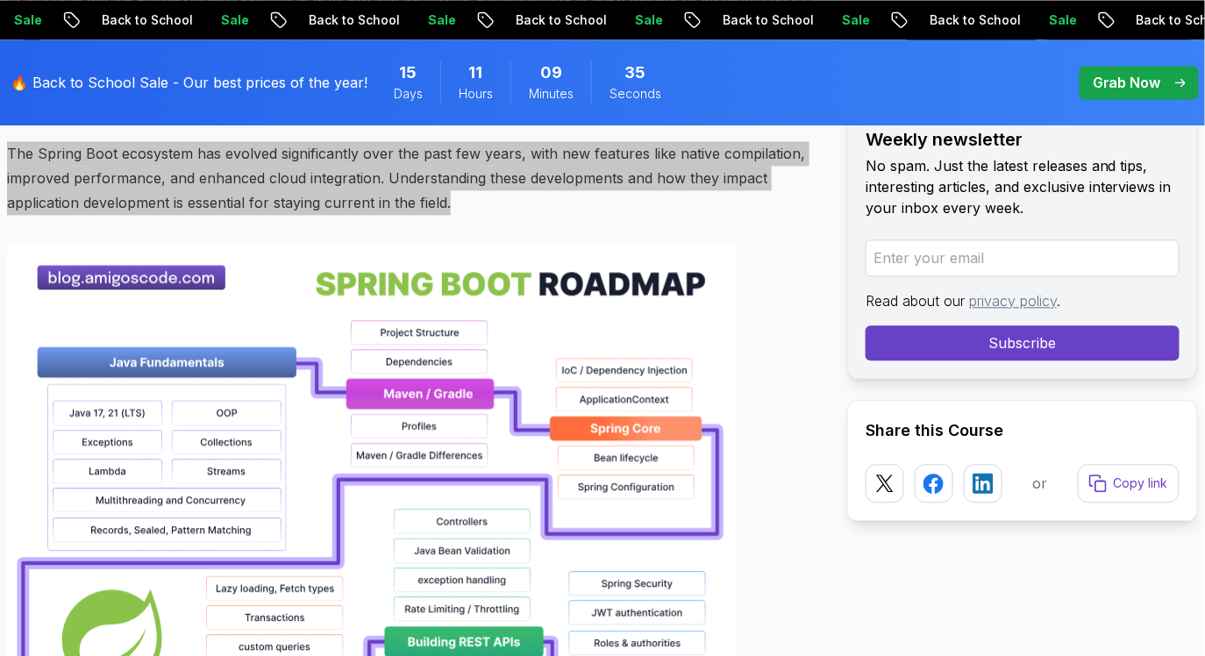
drag, startPoint x: 452, startPoint y: 200, endPoint x: 5, endPoint y: 154, distance: 449.4
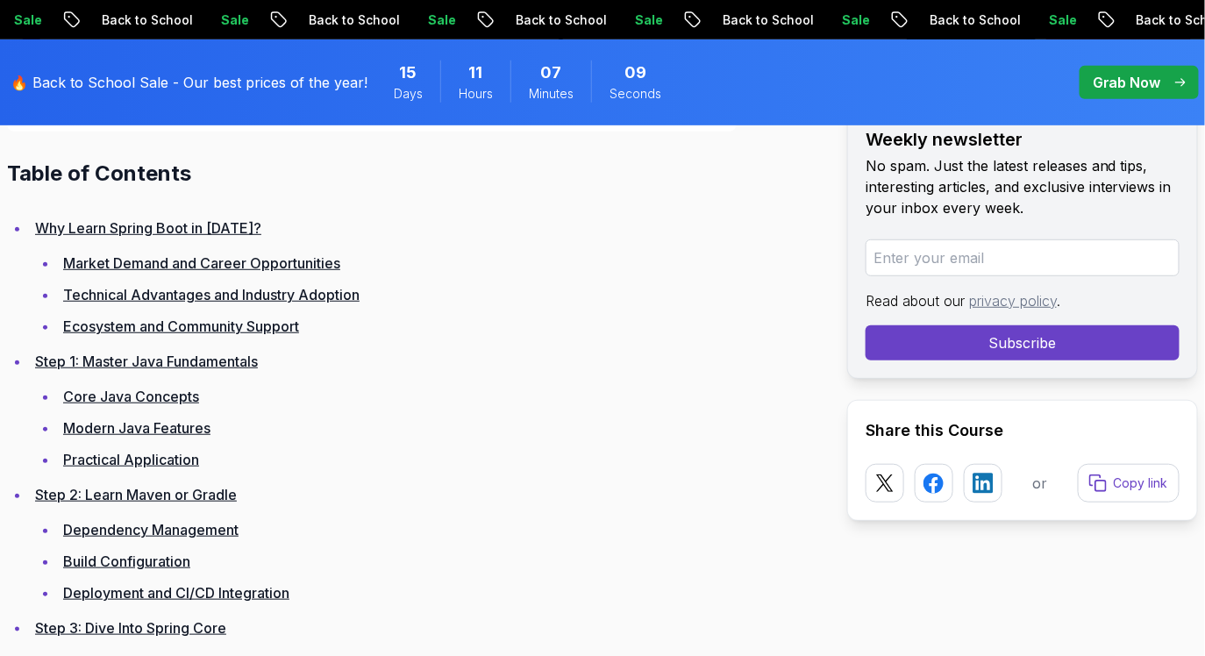
scroll to position [2428, 0]
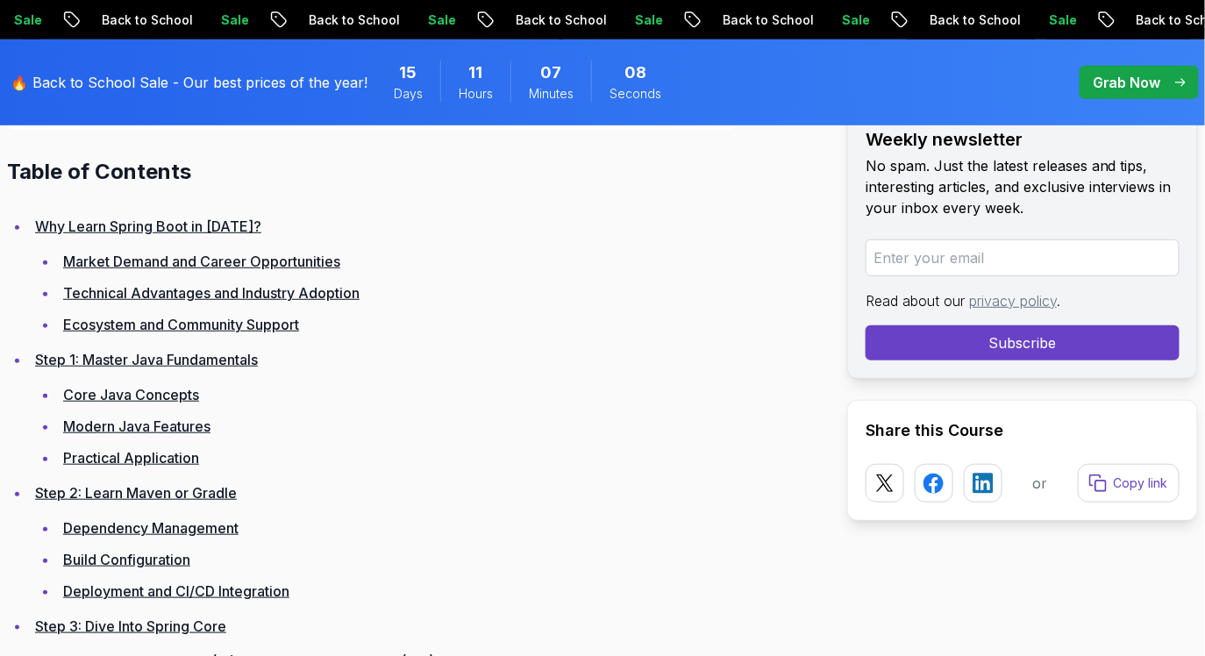
click at [774, 352] on li "Step 1: Master Java Fundamentals Core Java Concepts Modern Java Features Practi…" at bounding box center [424, 408] width 789 height 123
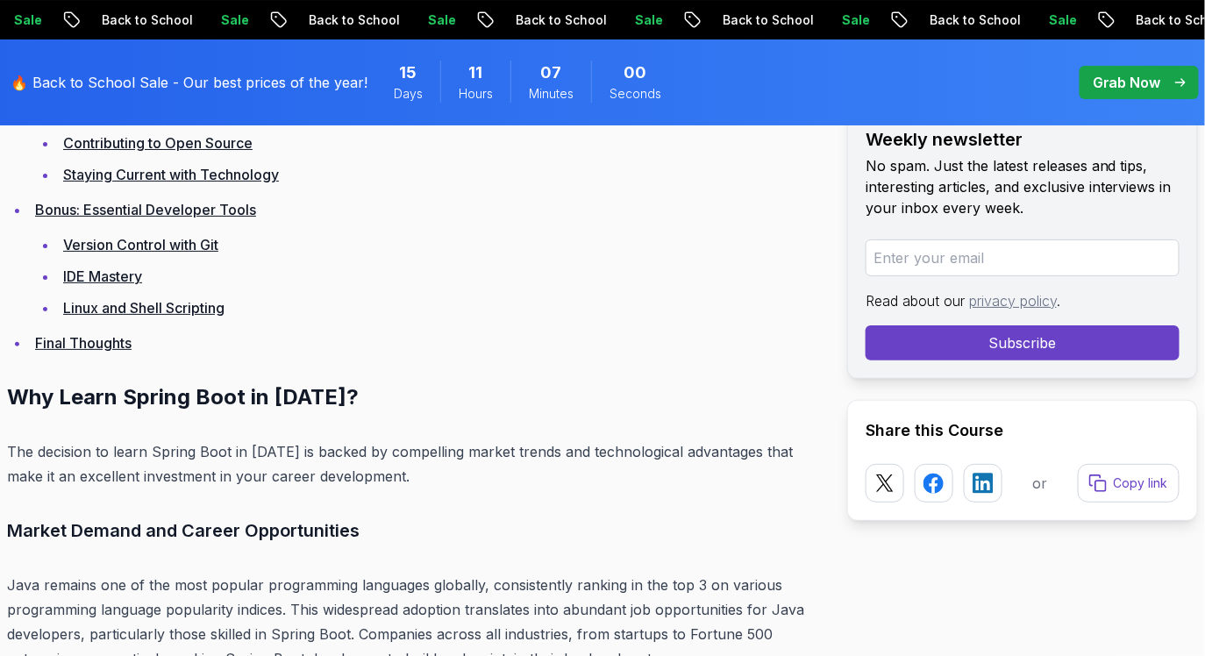
scroll to position [4361, 0]
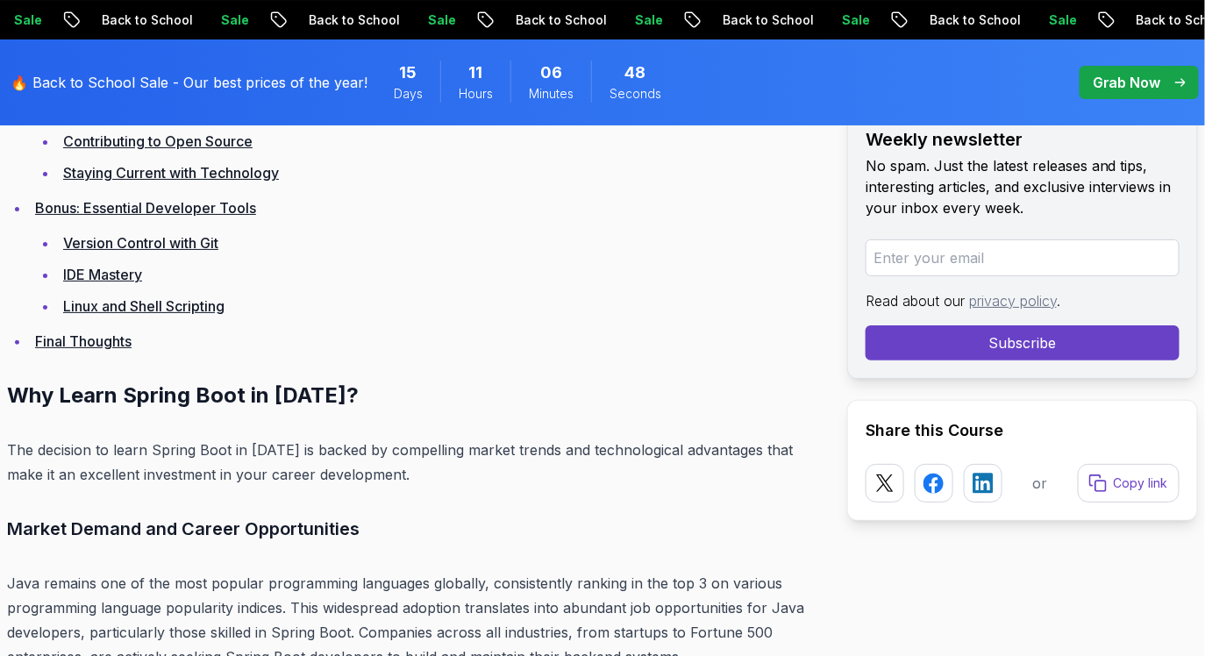
click at [1109, 82] on p "Grab Now" at bounding box center [1126, 82] width 68 height 21
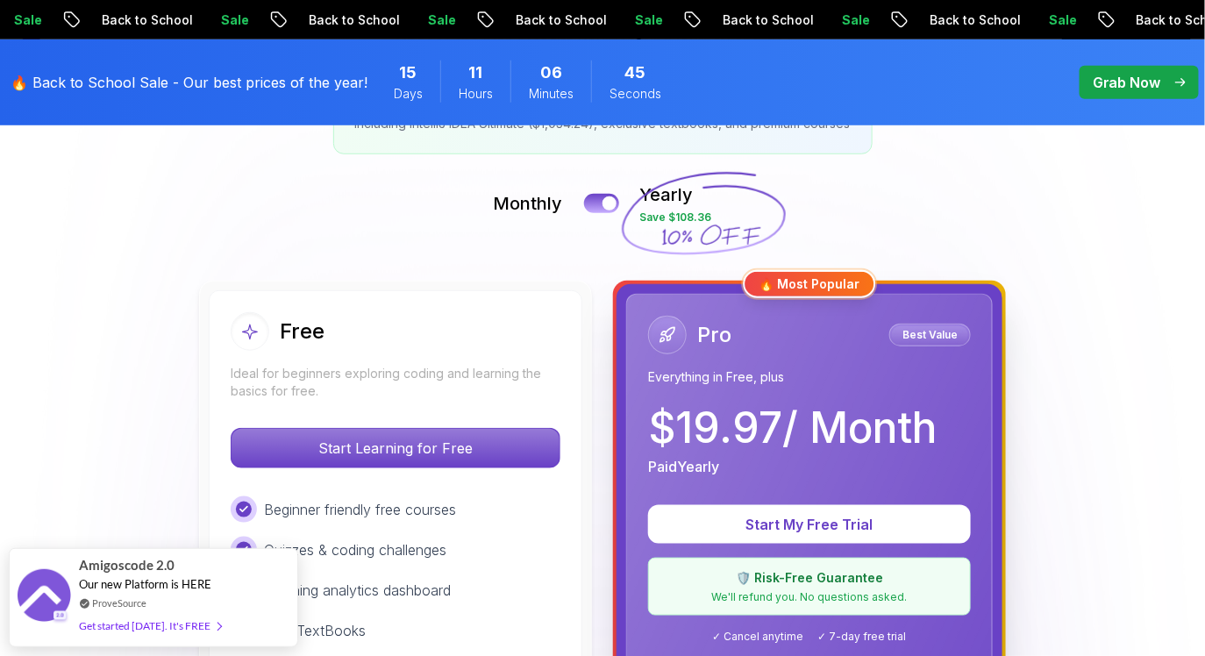
scroll to position [380, 0]
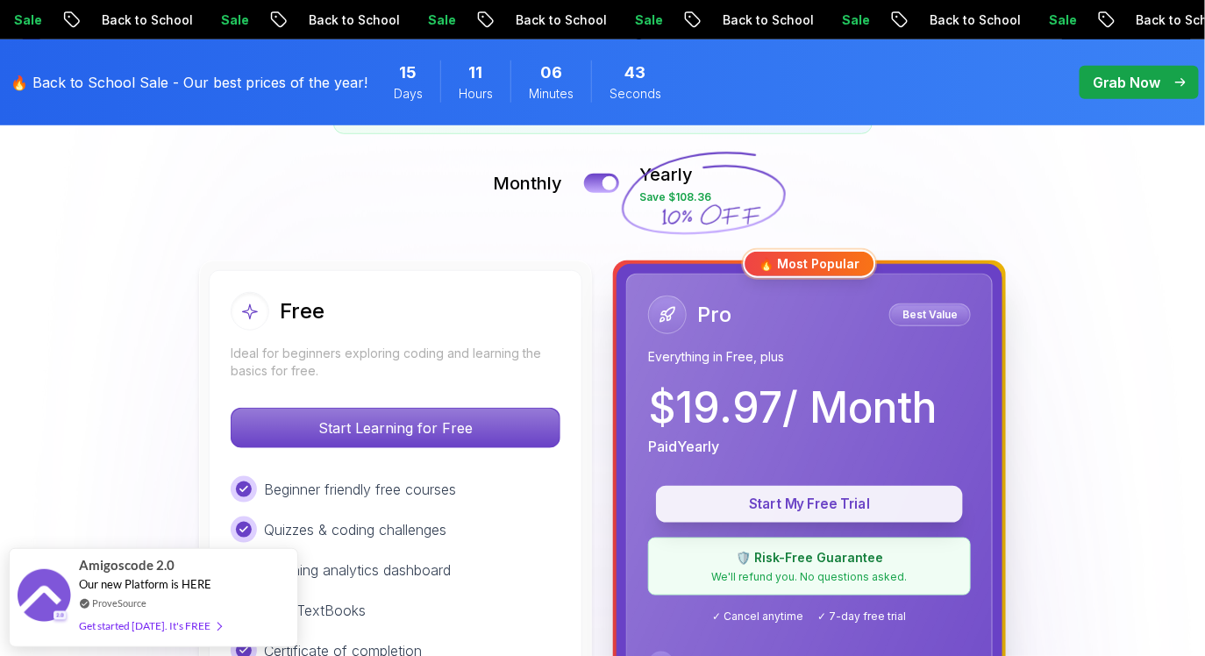
click at [870, 508] on p "Start My Free Trial" at bounding box center [809, 504] width 267 height 20
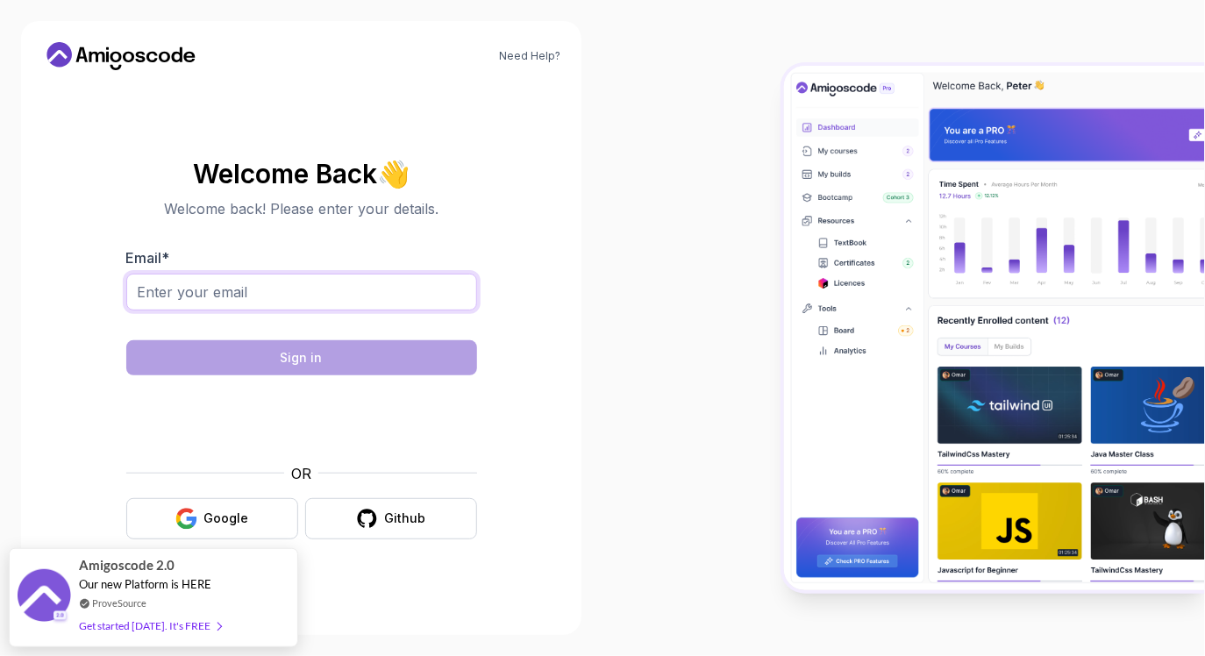
click at [382, 285] on input "Email *" at bounding box center [301, 292] width 351 height 37
type input "1327996844@qq.com"
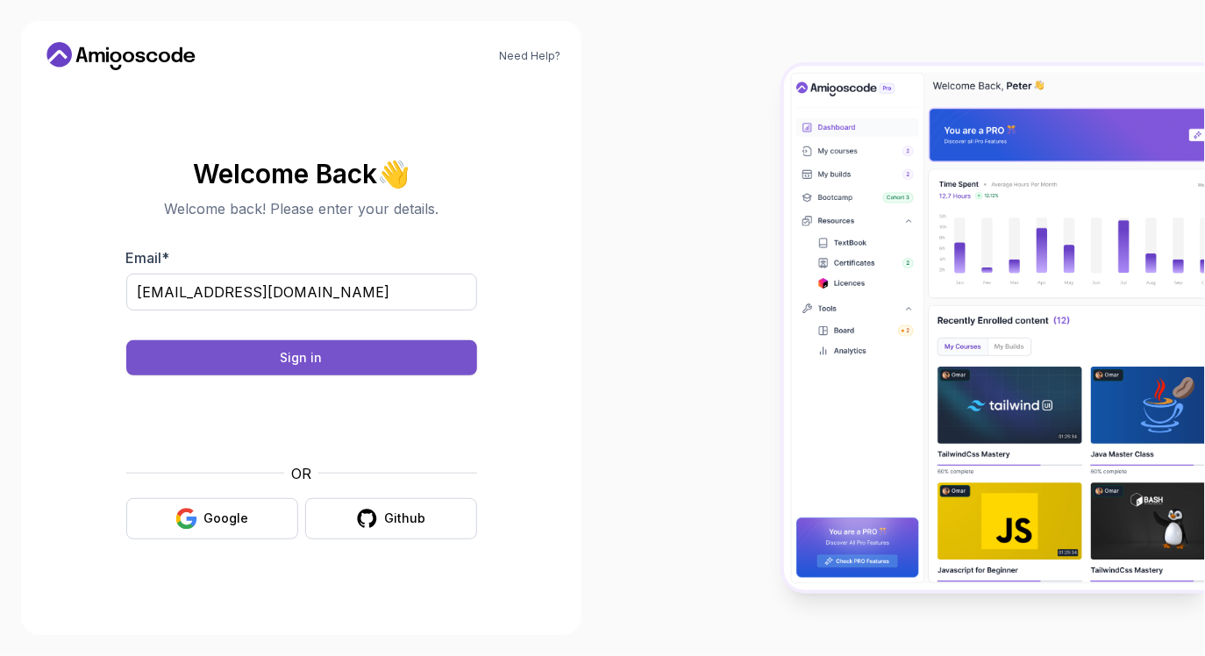
click at [380, 359] on button "Sign in" at bounding box center [301, 357] width 351 height 35
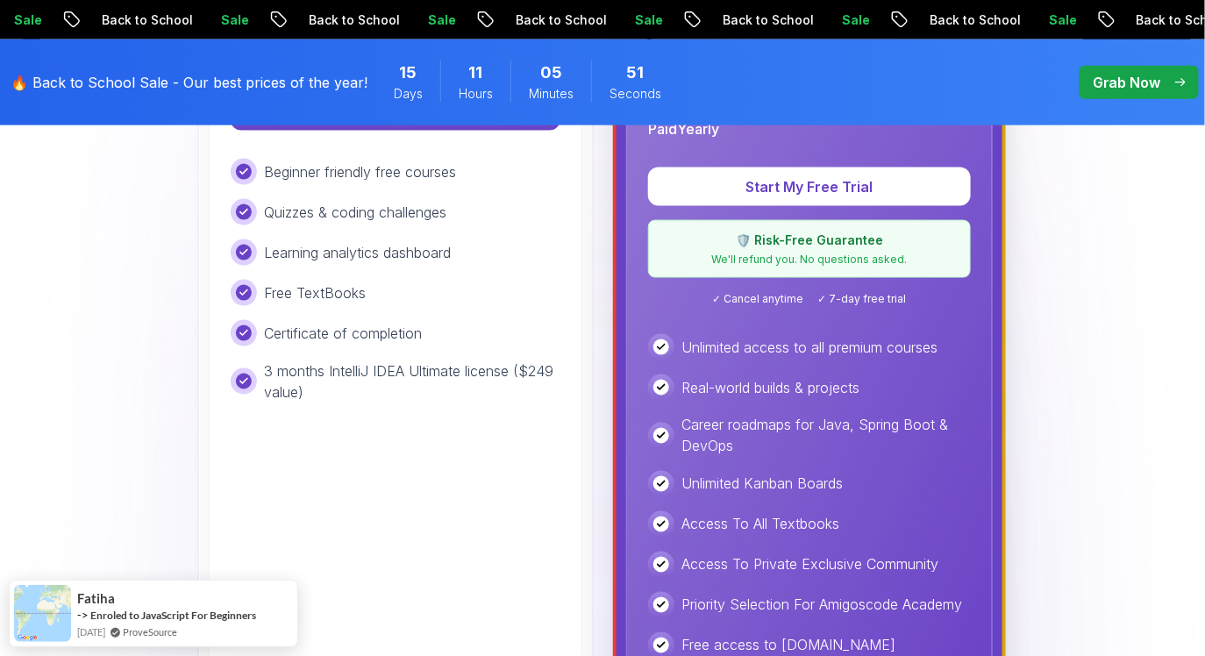
scroll to position [721, 0]
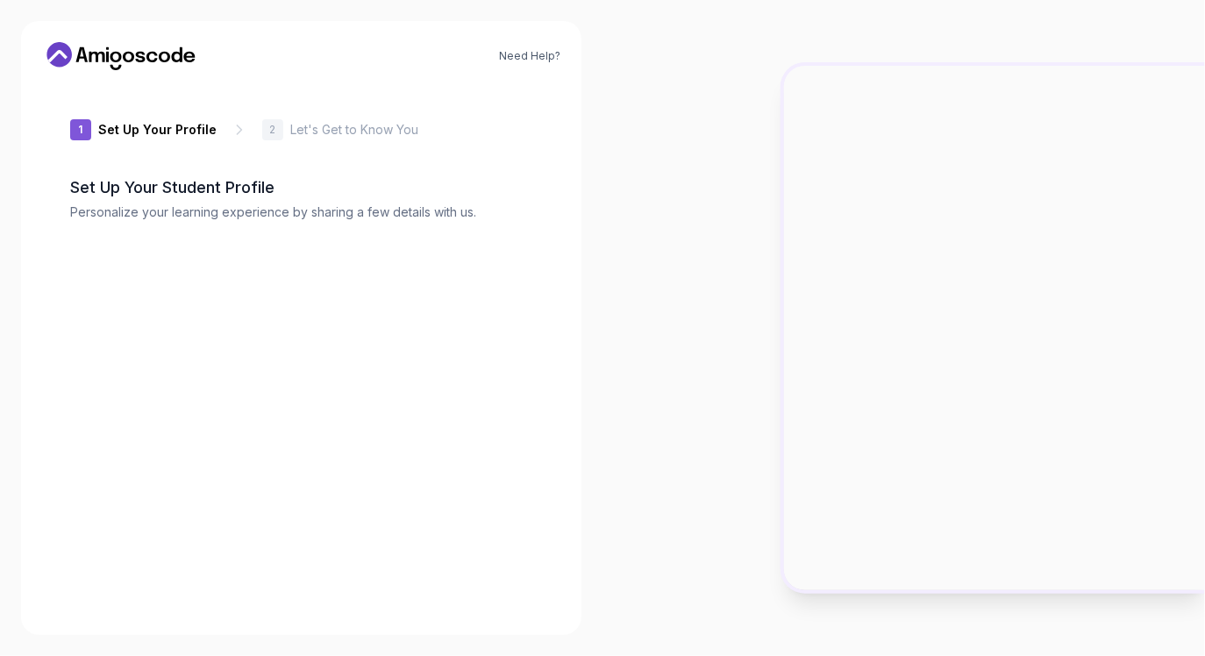
type input "zestyeagleab82b"
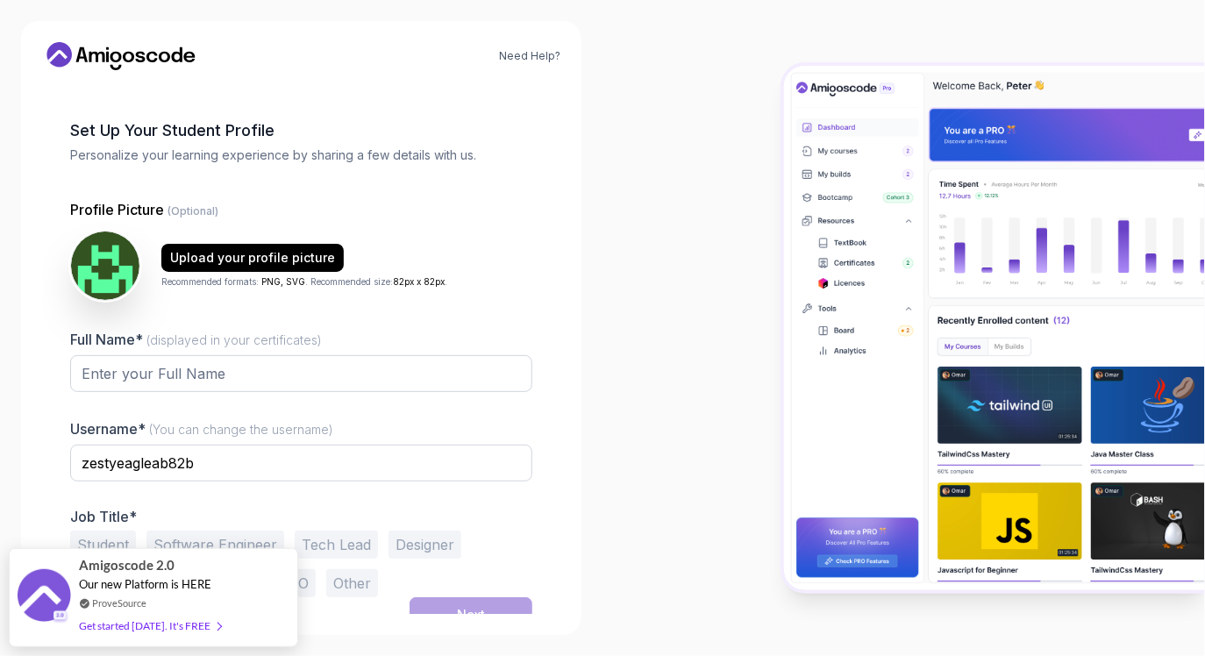
scroll to position [59, 0]
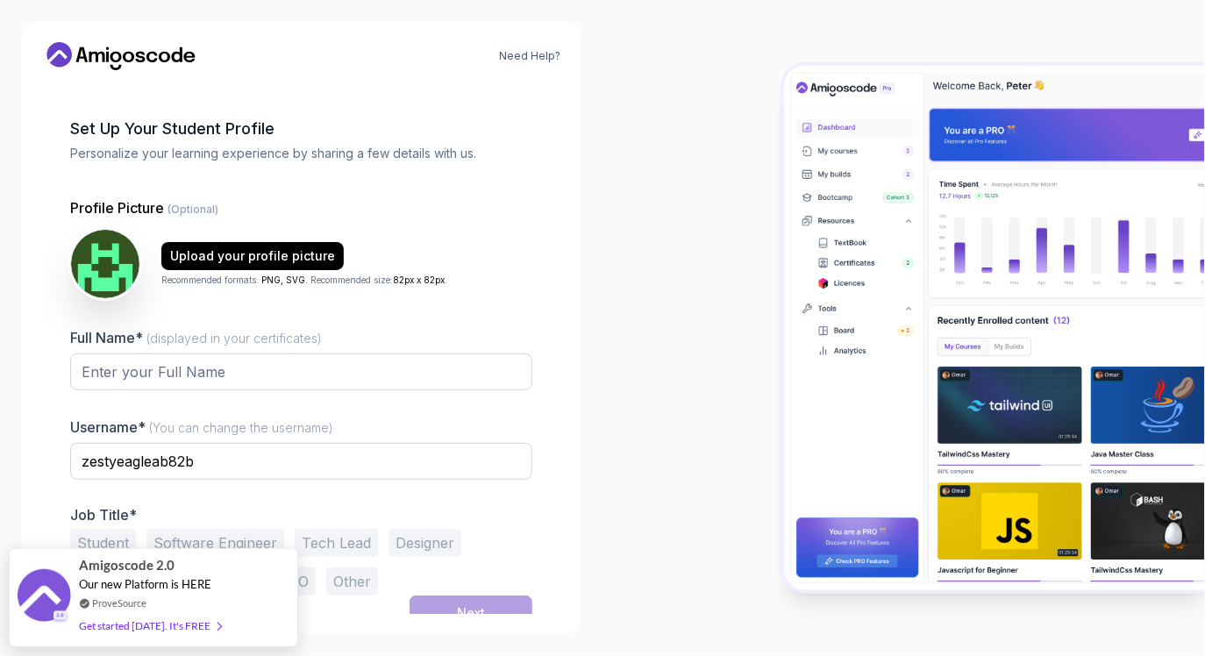
click at [608, 387] on div at bounding box center [903, 328] width 602 height 656
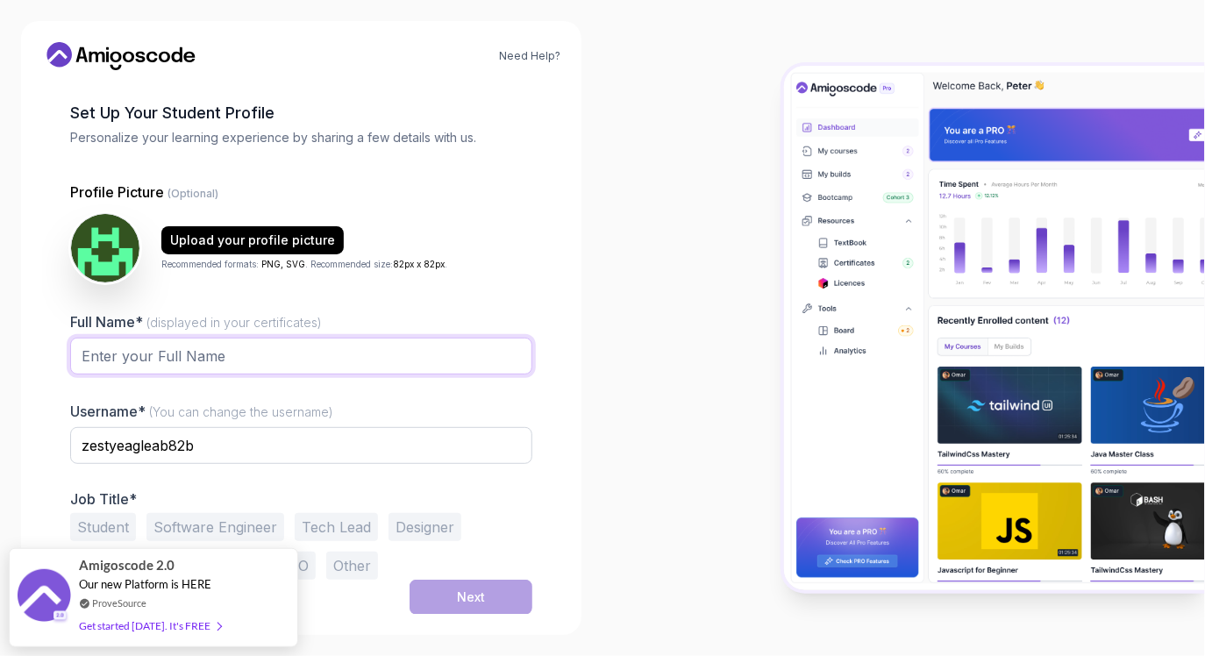
click at [267, 364] on input "Full Name* (displayed in your certificates)" at bounding box center [301, 356] width 462 height 37
type input "naive"
click at [297, 435] on input "zestyeagleab82b" at bounding box center [301, 445] width 462 height 37
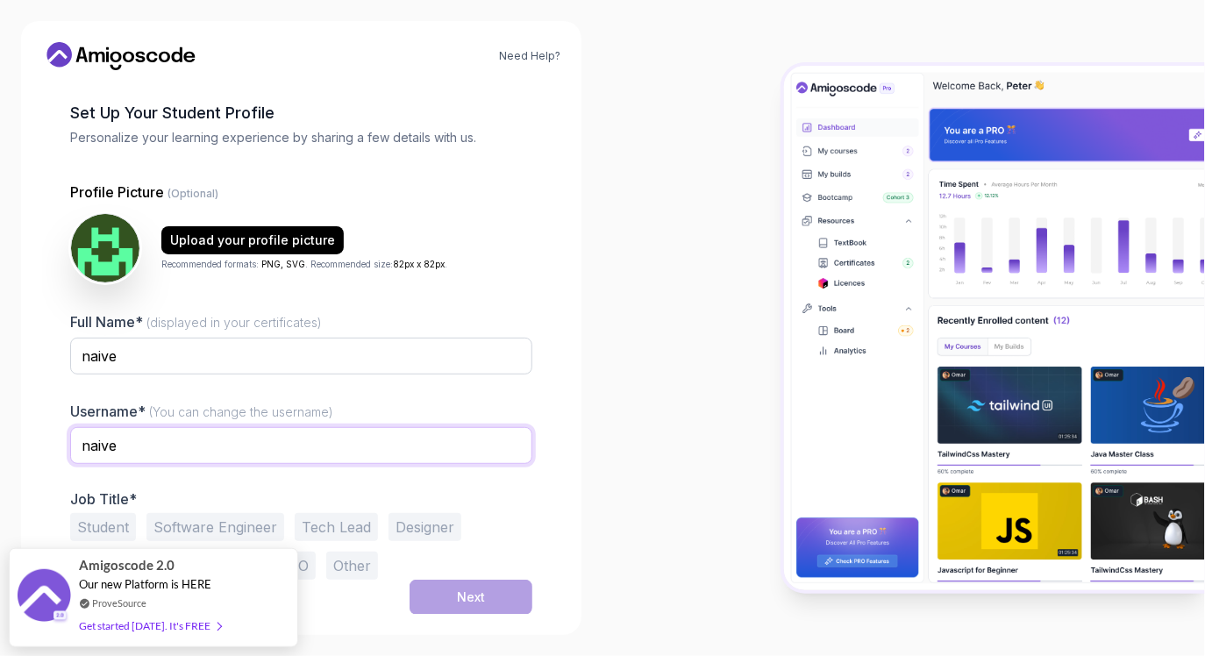
type input "naive"
click at [544, 380] on div "1 Set Up Your Profile 1 Set Up Your Profile 2 Let's Get to Know You Set Up Your…" at bounding box center [301, 275] width 518 height 530
click at [248, 528] on button "Software Engineer" at bounding box center [215, 527] width 138 height 28
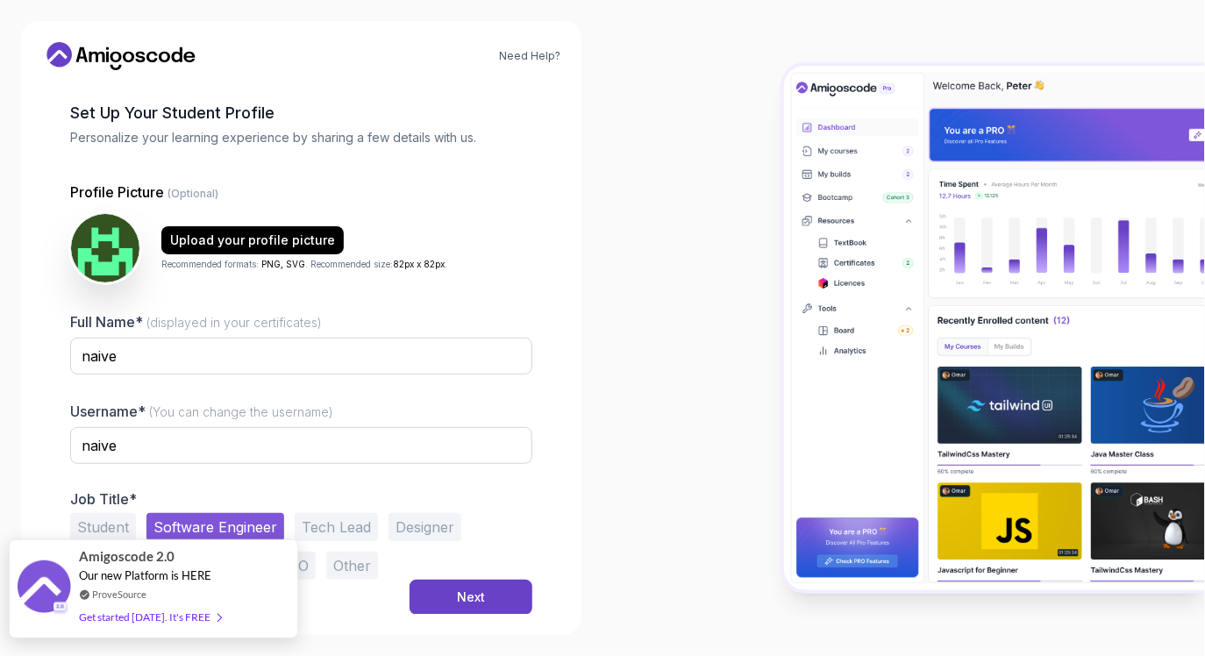
click at [210, 620] on span at bounding box center [215, 616] width 11 height 13
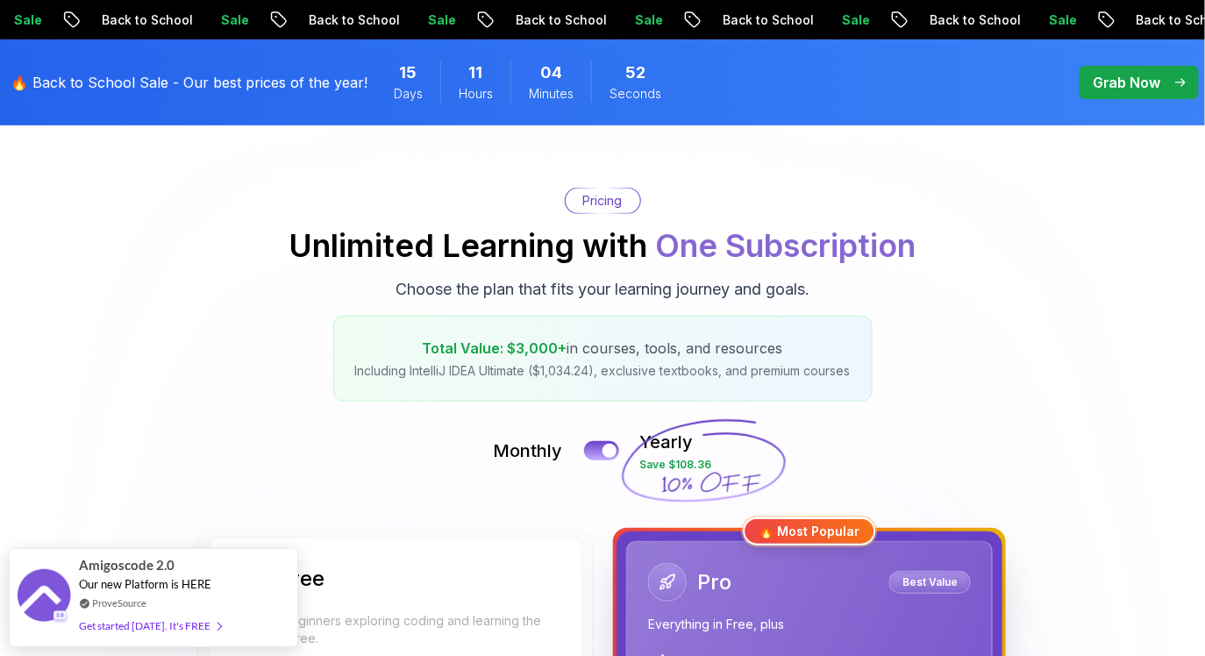
scroll to position [122, 0]
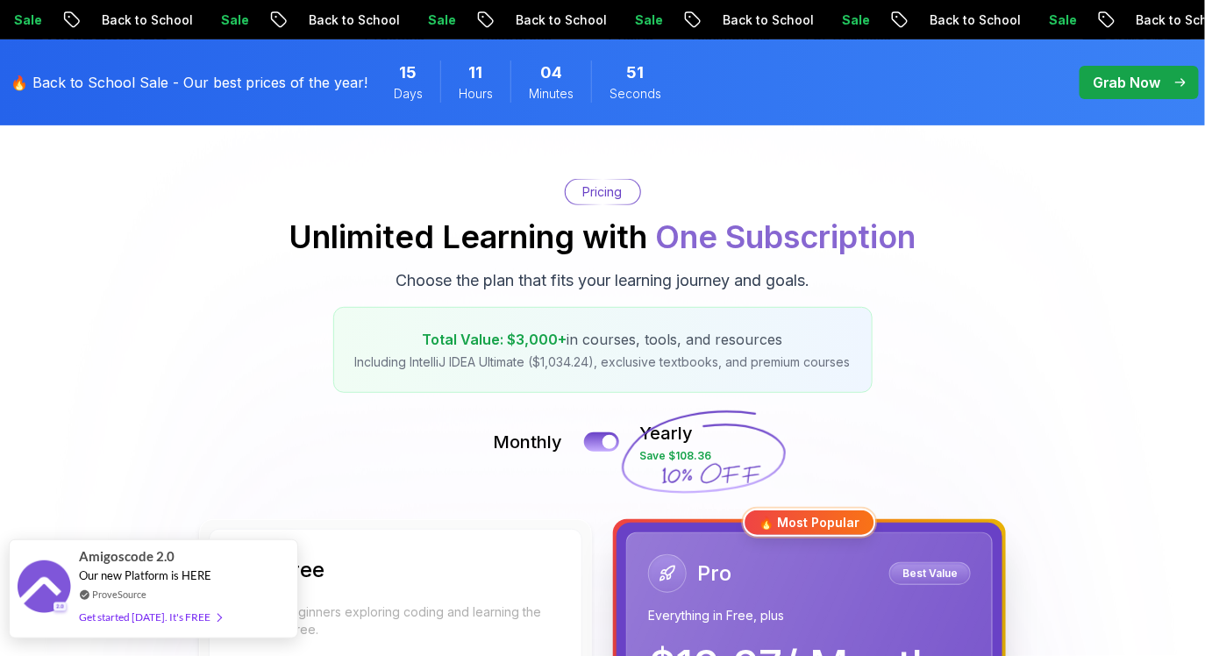
click at [193, 615] on div "Get started [DATE]. It's FREE" at bounding box center [150, 617] width 142 height 20
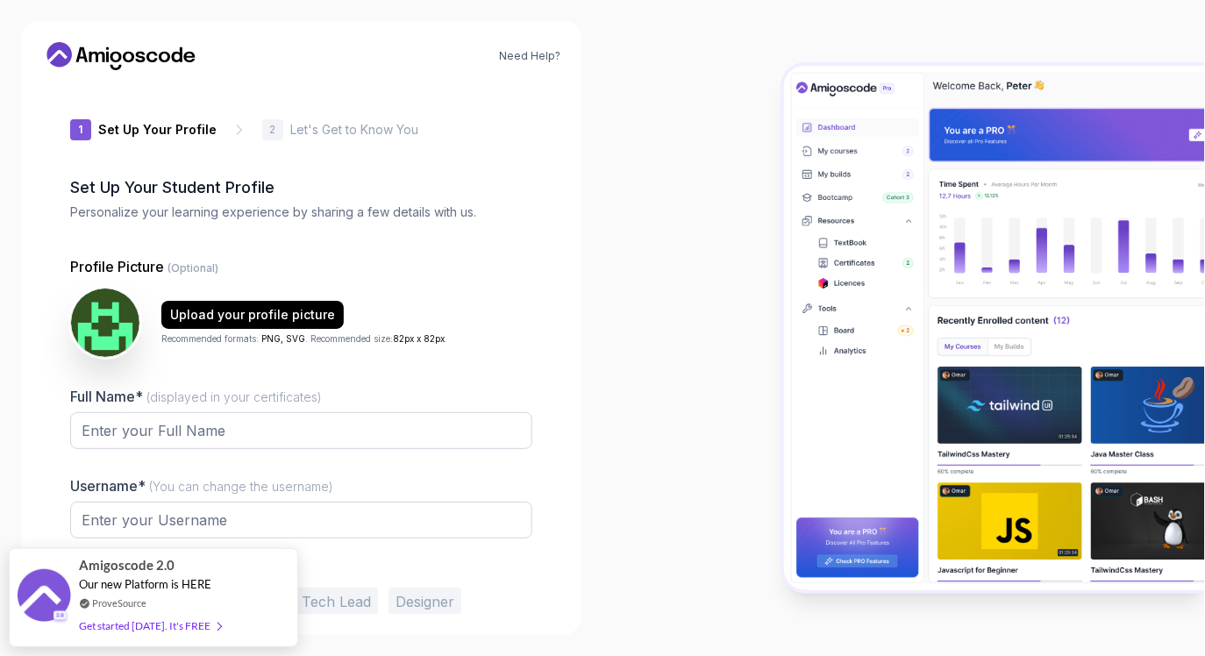
type input "sunnypanther8a242"
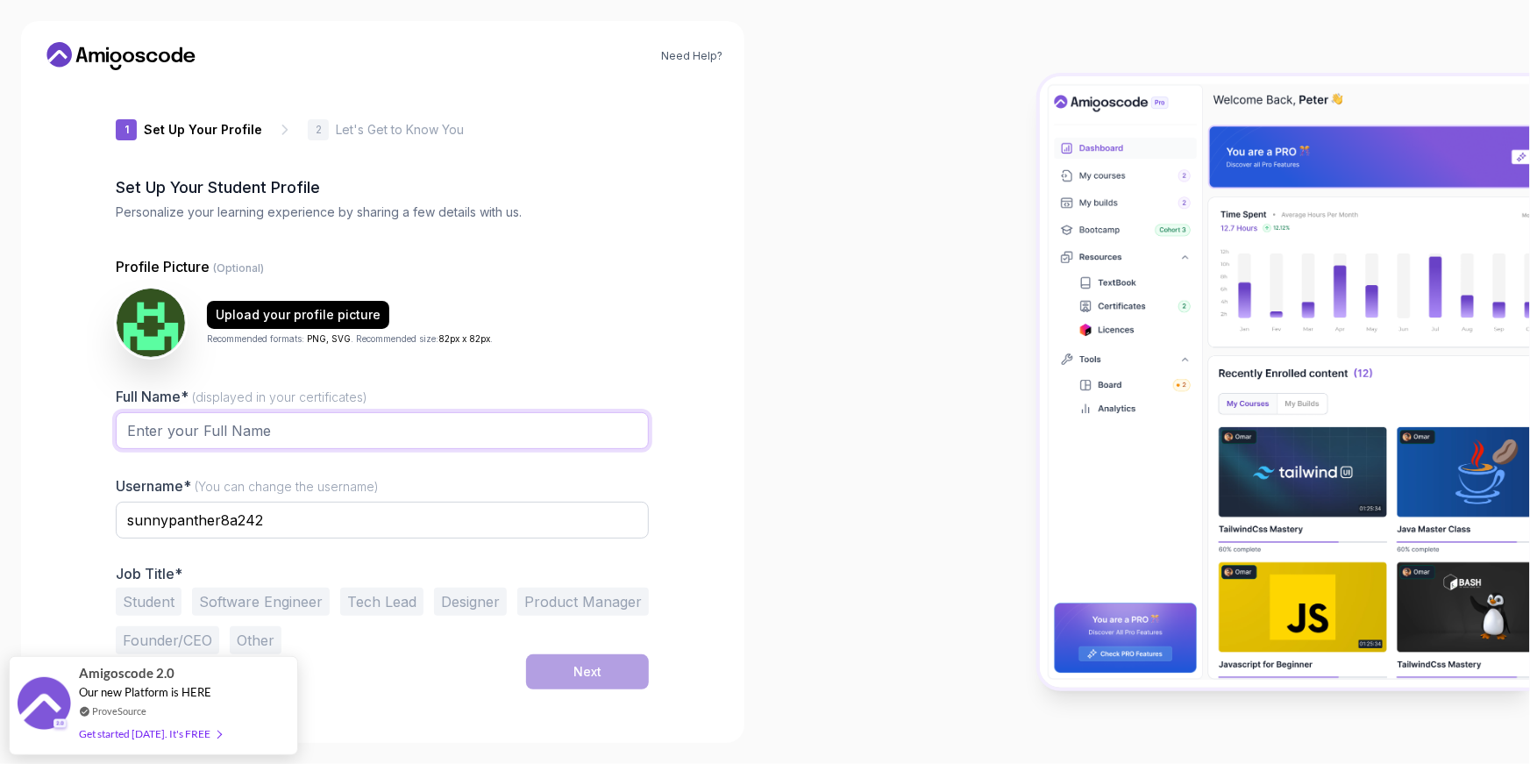
click at [512, 435] on input "Full Name* (displayed in your certificates)" at bounding box center [382, 430] width 533 height 37
type input "naive"
click at [273, 520] on input "sunnypanther8a242" at bounding box center [382, 519] width 533 height 37
click at [266, 523] on input "naive" at bounding box center [382, 519] width 533 height 37
type input "naive5566"
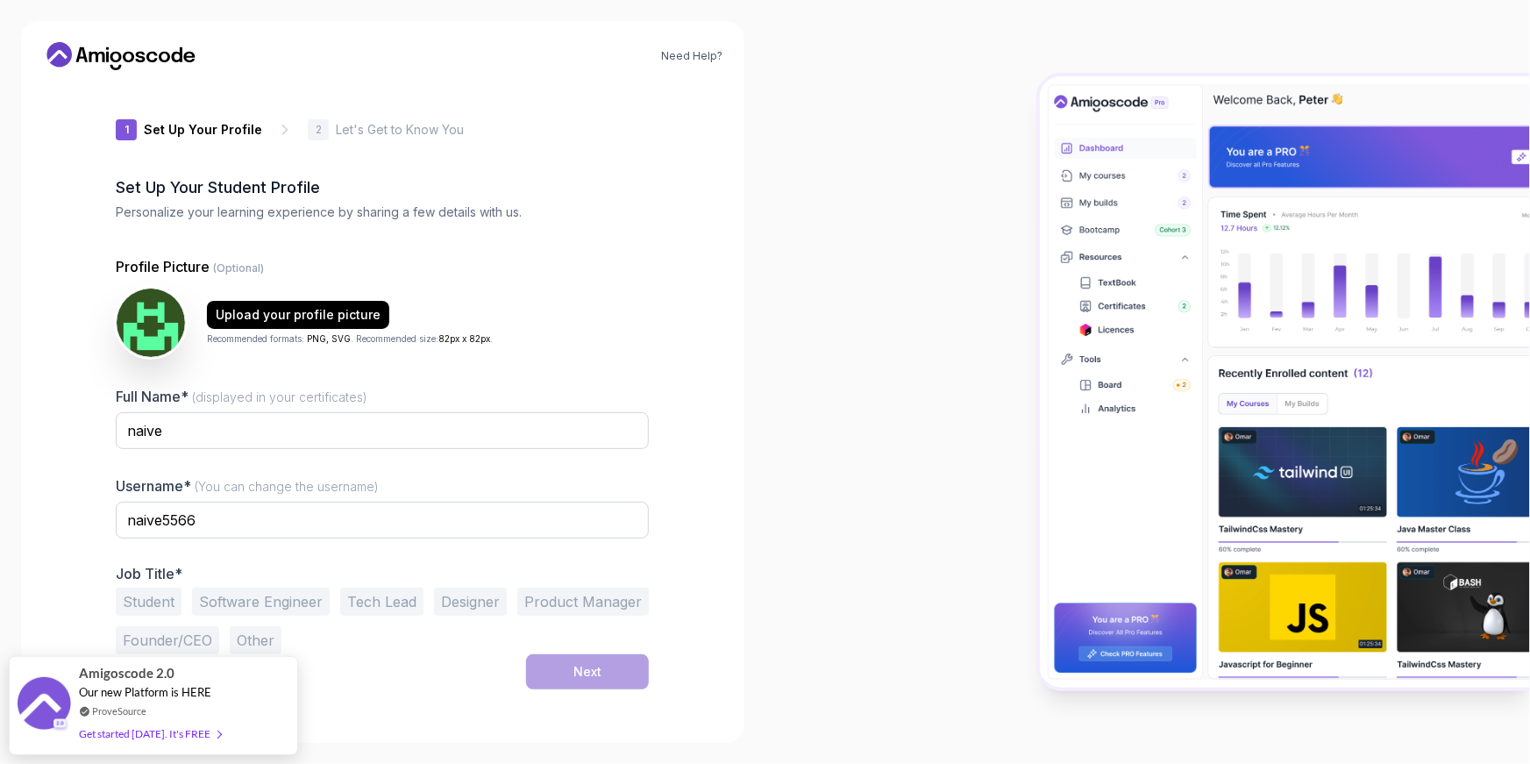
click at [262, 595] on button "Software Engineer" at bounding box center [261, 601] width 138 height 28
click at [576, 655] on div "Next" at bounding box center [587, 672] width 28 height 18
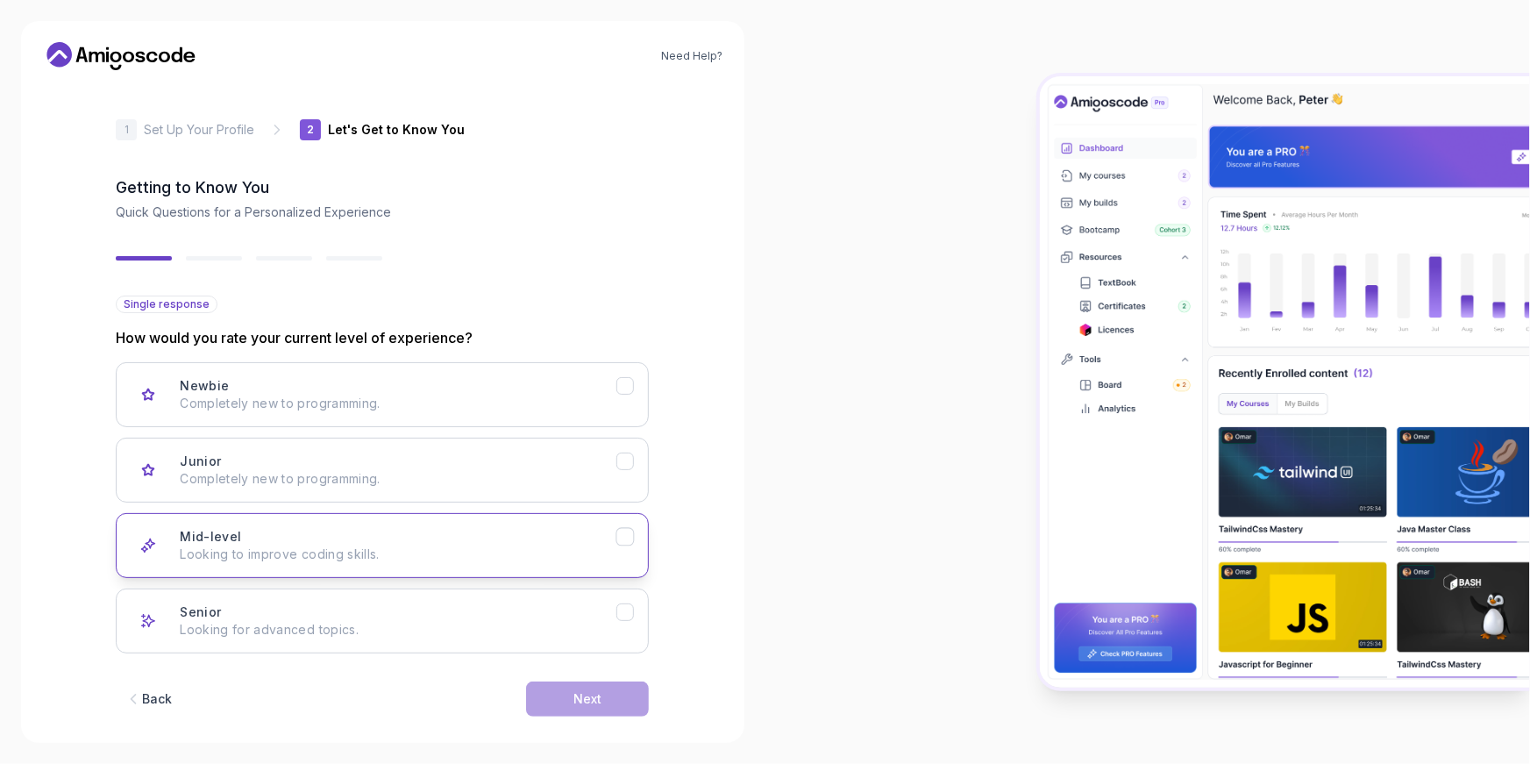
click at [565, 557] on p "Looking to improve coding skills." at bounding box center [398, 554] width 437 height 18
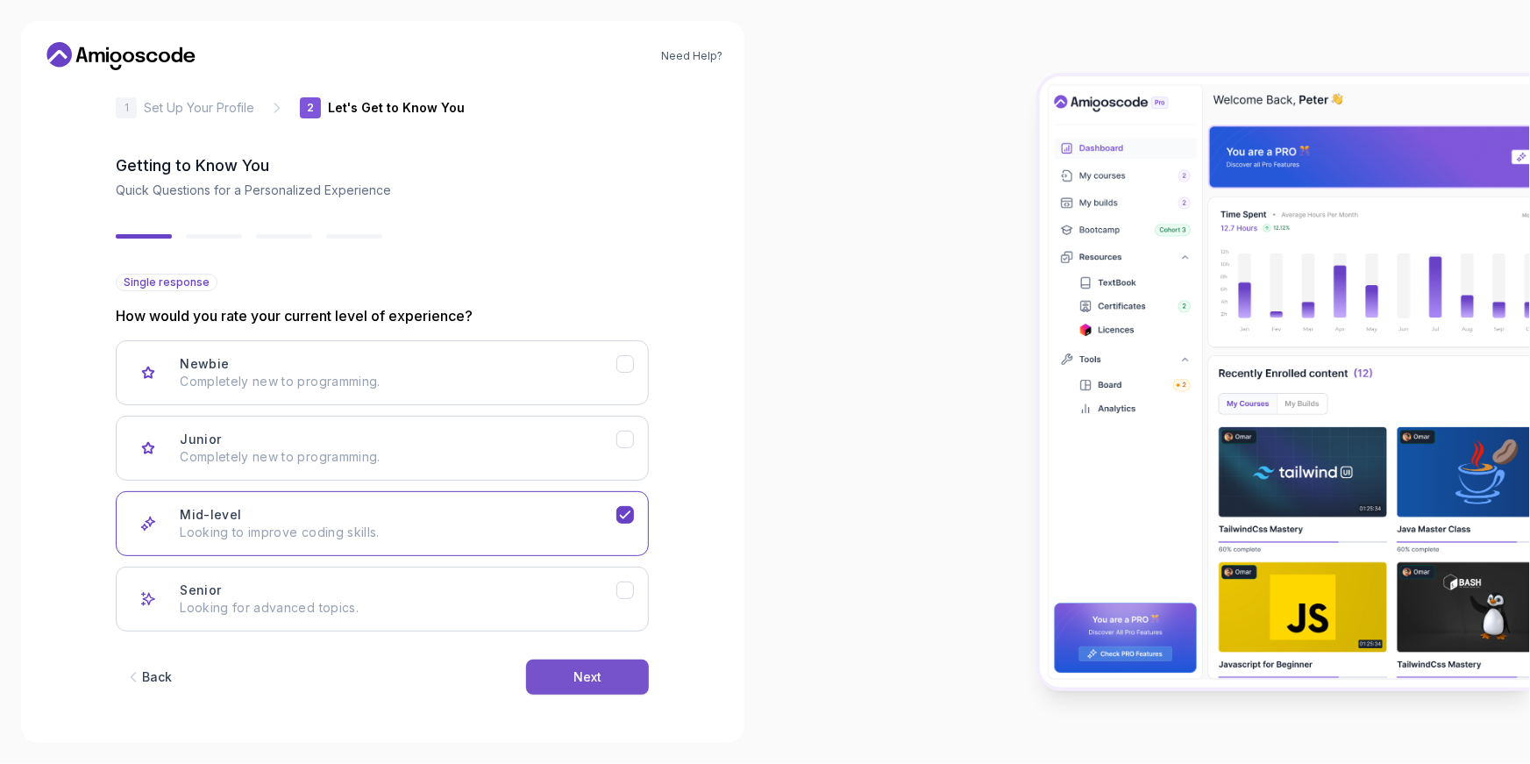
click at [566, 655] on button "Next" at bounding box center [587, 676] width 123 height 35
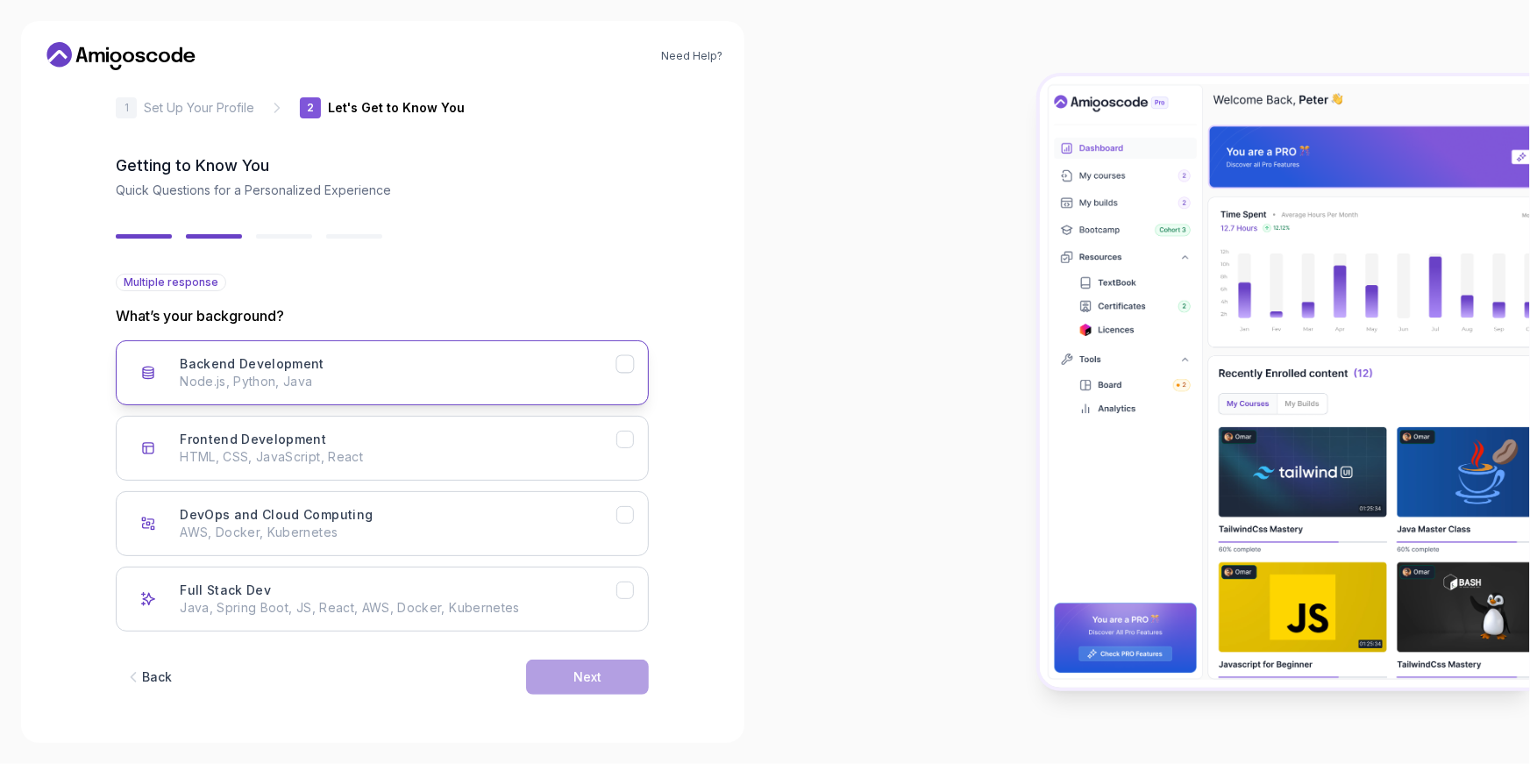
click at [447, 362] on div "Backend Development Node.js, Python, Java" at bounding box center [398, 372] width 437 height 35
click at [557, 655] on button "Next" at bounding box center [587, 676] width 123 height 35
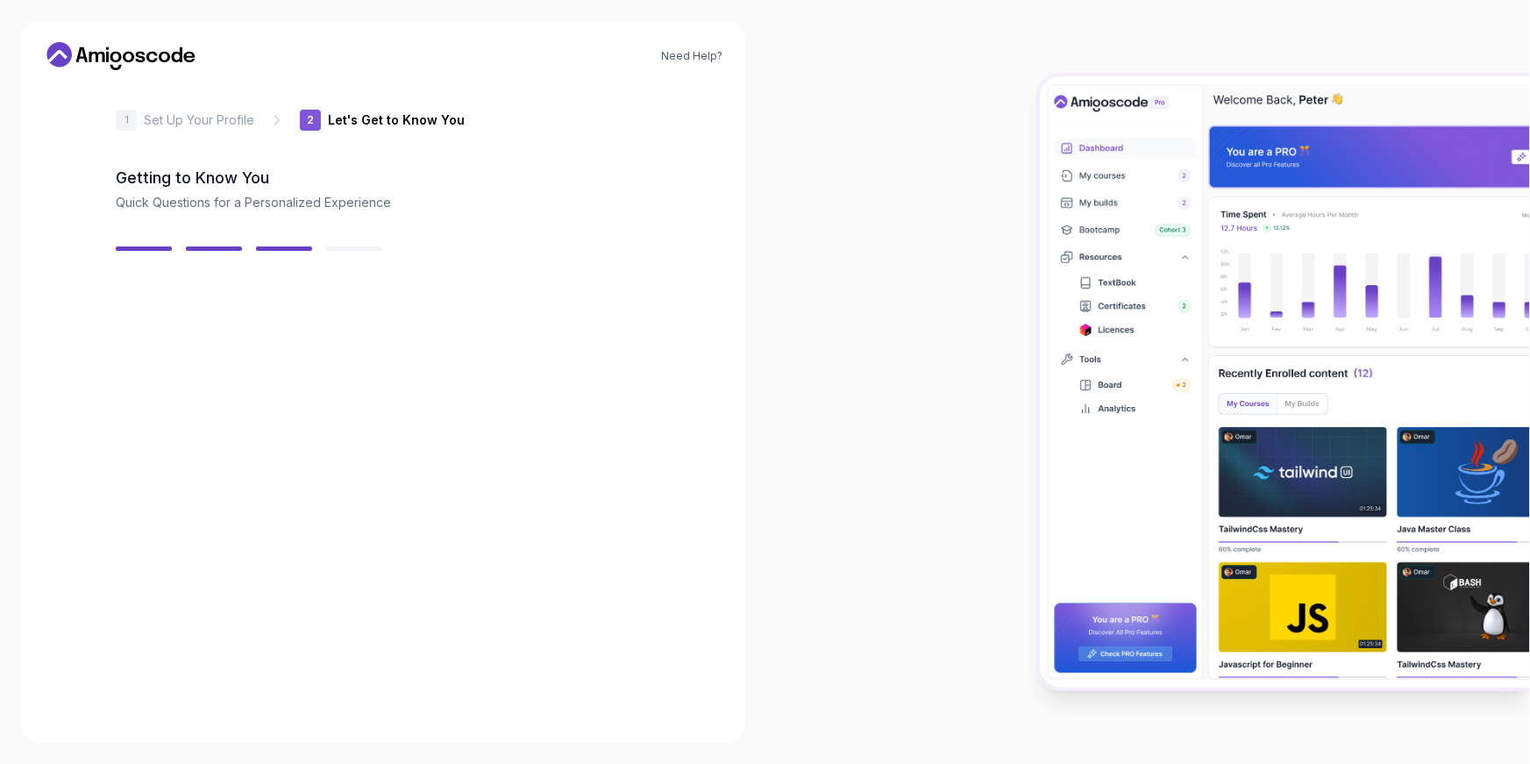
scroll to position [2, 0]
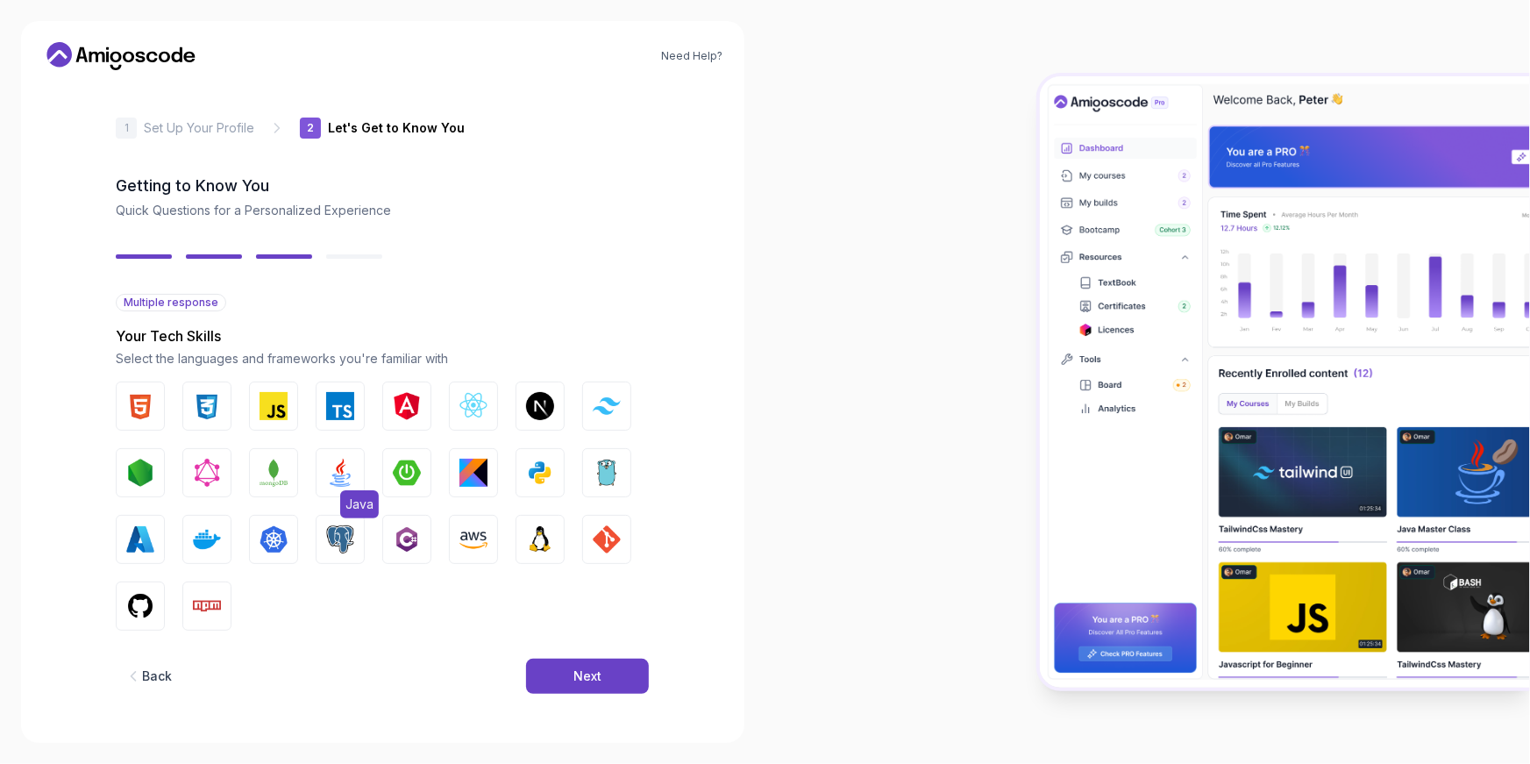
click at [343, 463] on img "button" at bounding box center [340, 472] width 28 height 28
click at [568, 655] on button "Next" at bounding box center [587, 675] width 123 height 35
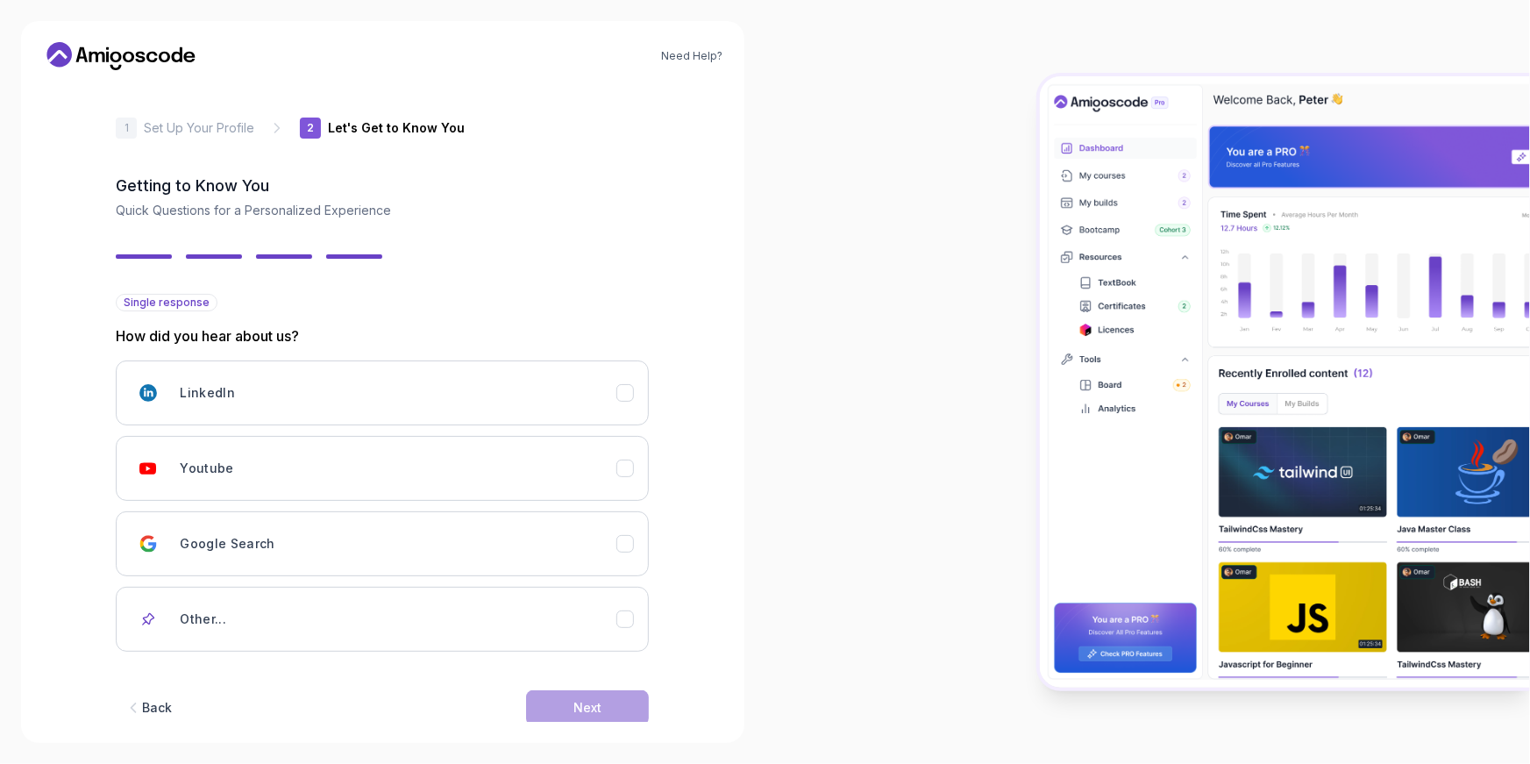
click at [144, 655] on div "Back" at bounding box center [157, 708] width 30 height 18
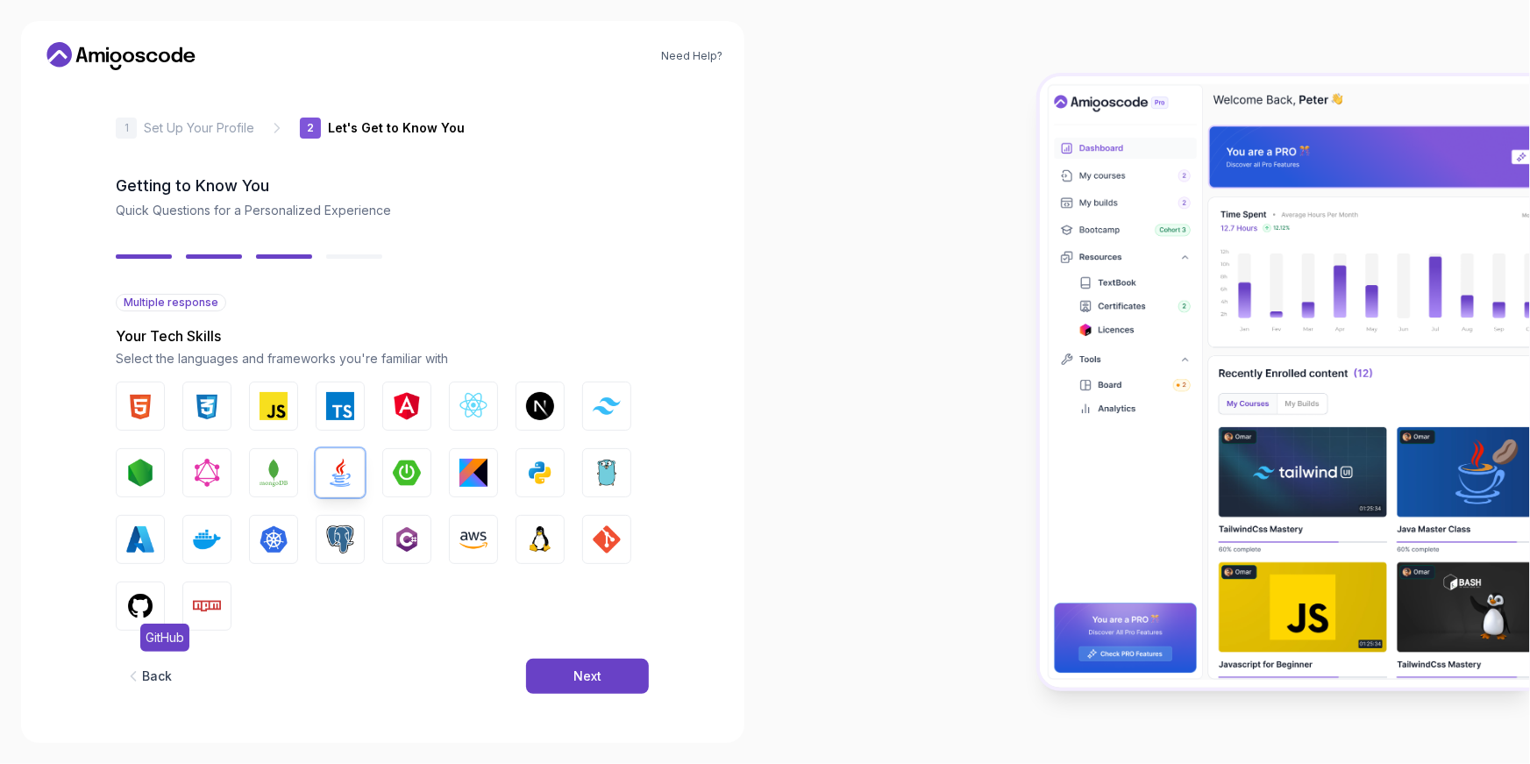
click at [136, 610] on img "button" at bounding box center [140, 606] width 28 height 28
click at [593, 531] on img "button" at bounding box center [607, 539] width 28 height 28
click at [551, 655] on div "Back Next" at bounding box center [382, 675] width 533 height 91
click at [555, 655] on button "Next" at bounding box center [587, 675] width 123 height 35
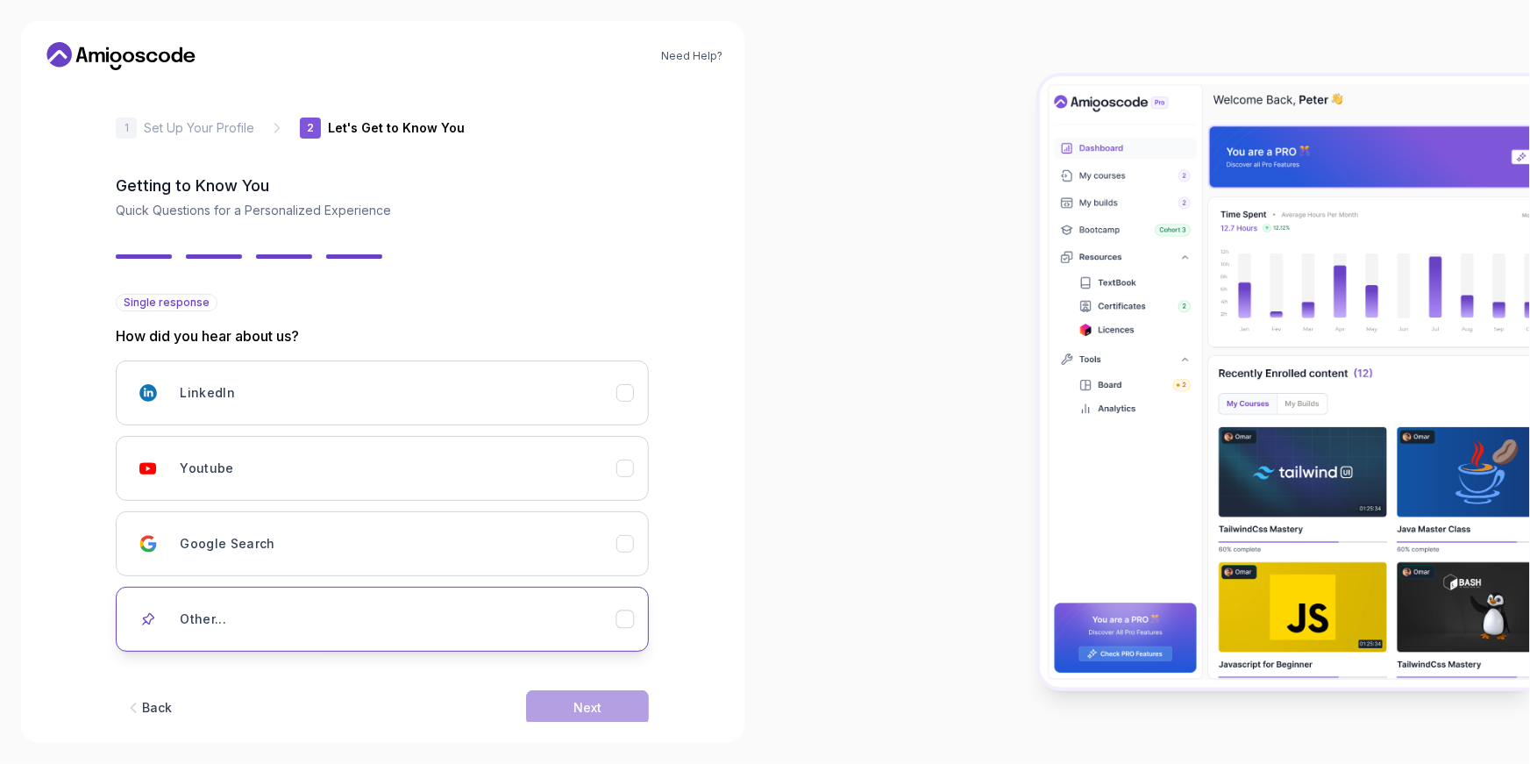
click at [622, 615] on icon "Other..." at bounding box center [625, 619] width 17 height 17
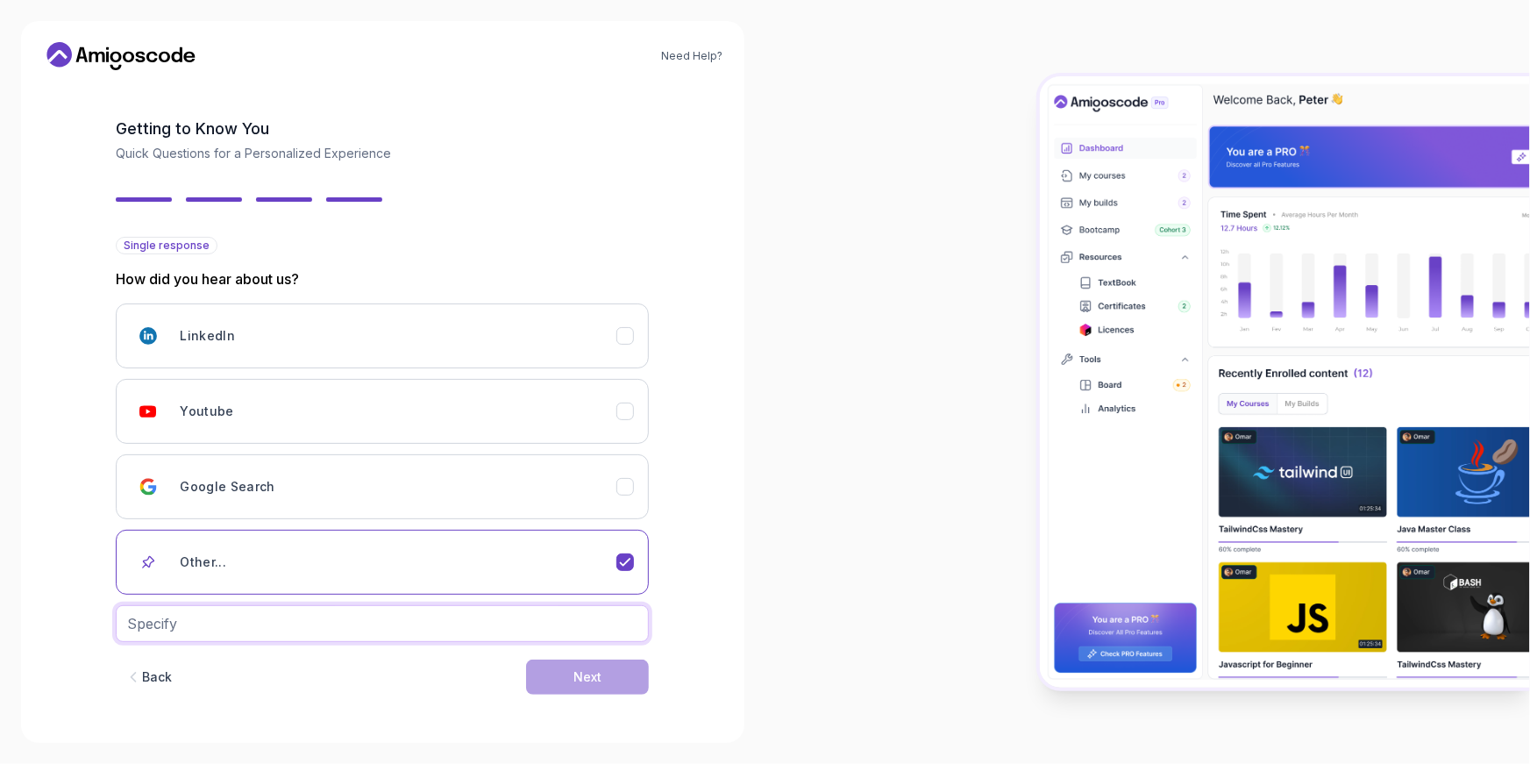
click at [510, 635] on input "text" at bounding box center [382, 623] width 533 height 37
type input "chatgpt"
click at [608, 655] on div "Back Next" at bounding box center [382, 676] width 533 height 91
click at [591, 655] on div "Next" at bounding box center [587, 677] width 28 height 18
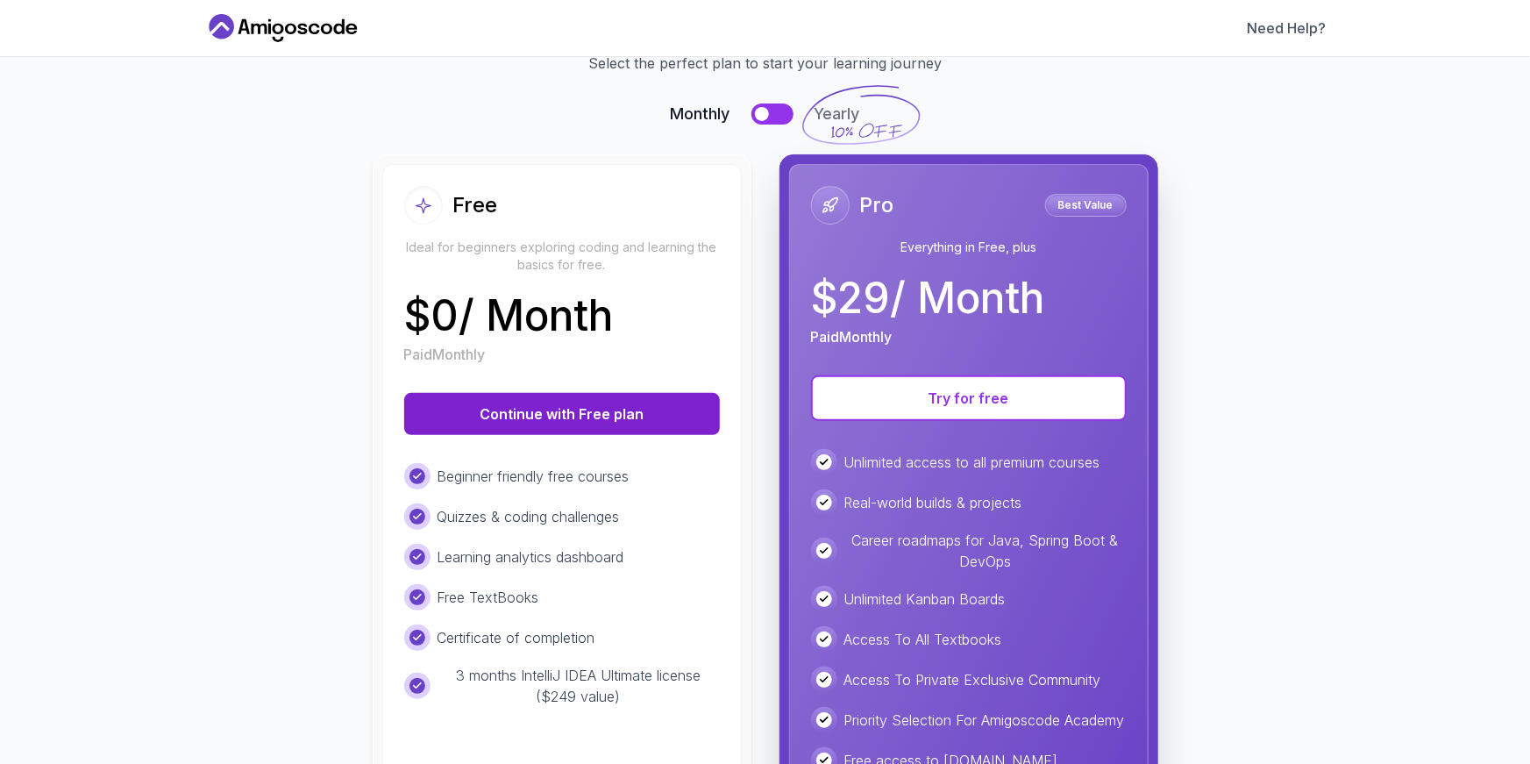
scroll to position [0, 0]
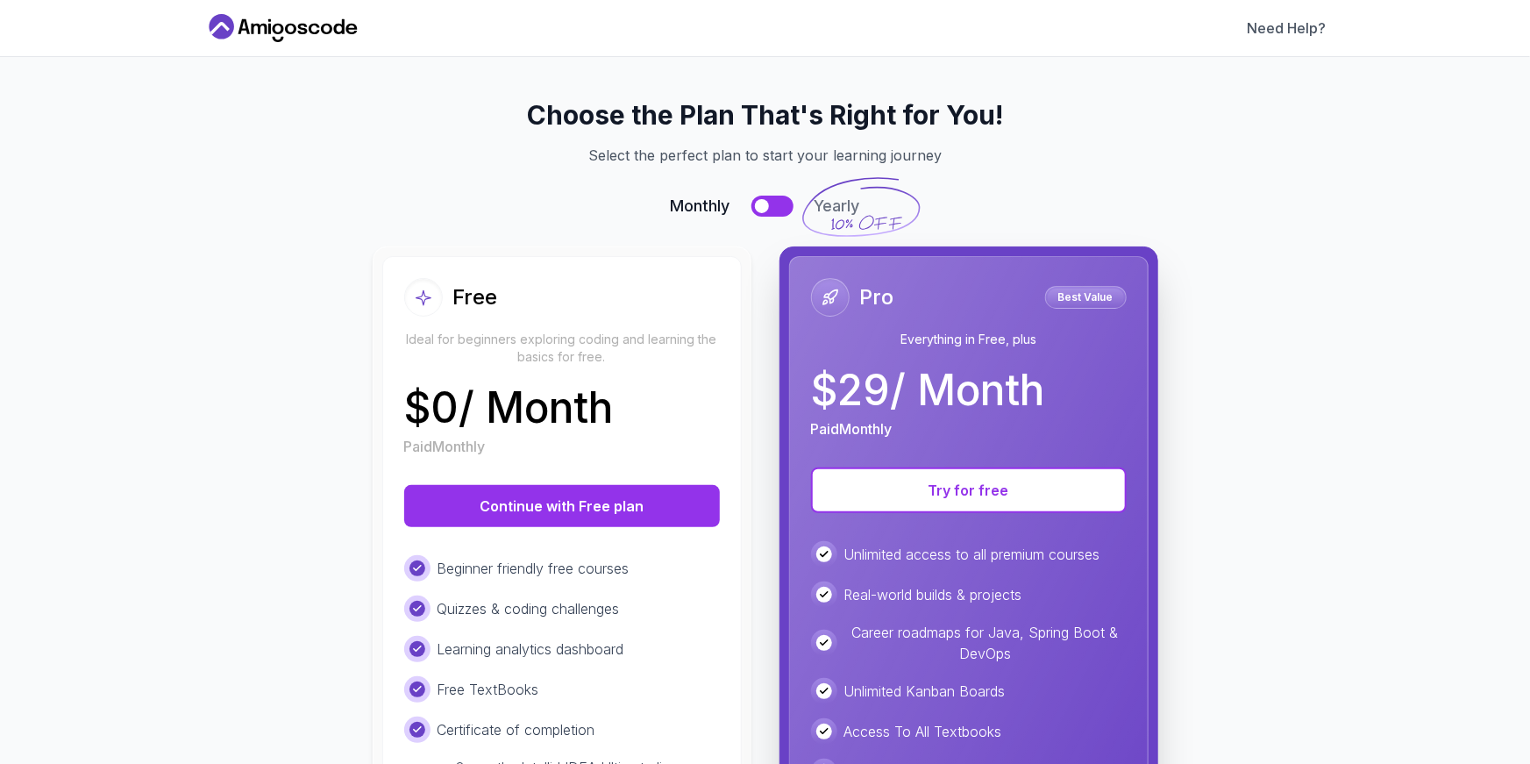
click at [768, 199] on button at bounding box center [772, 205] width 42 height 21
click at [771, 206] on button at bounding box center [772, 205] width 42 height 21
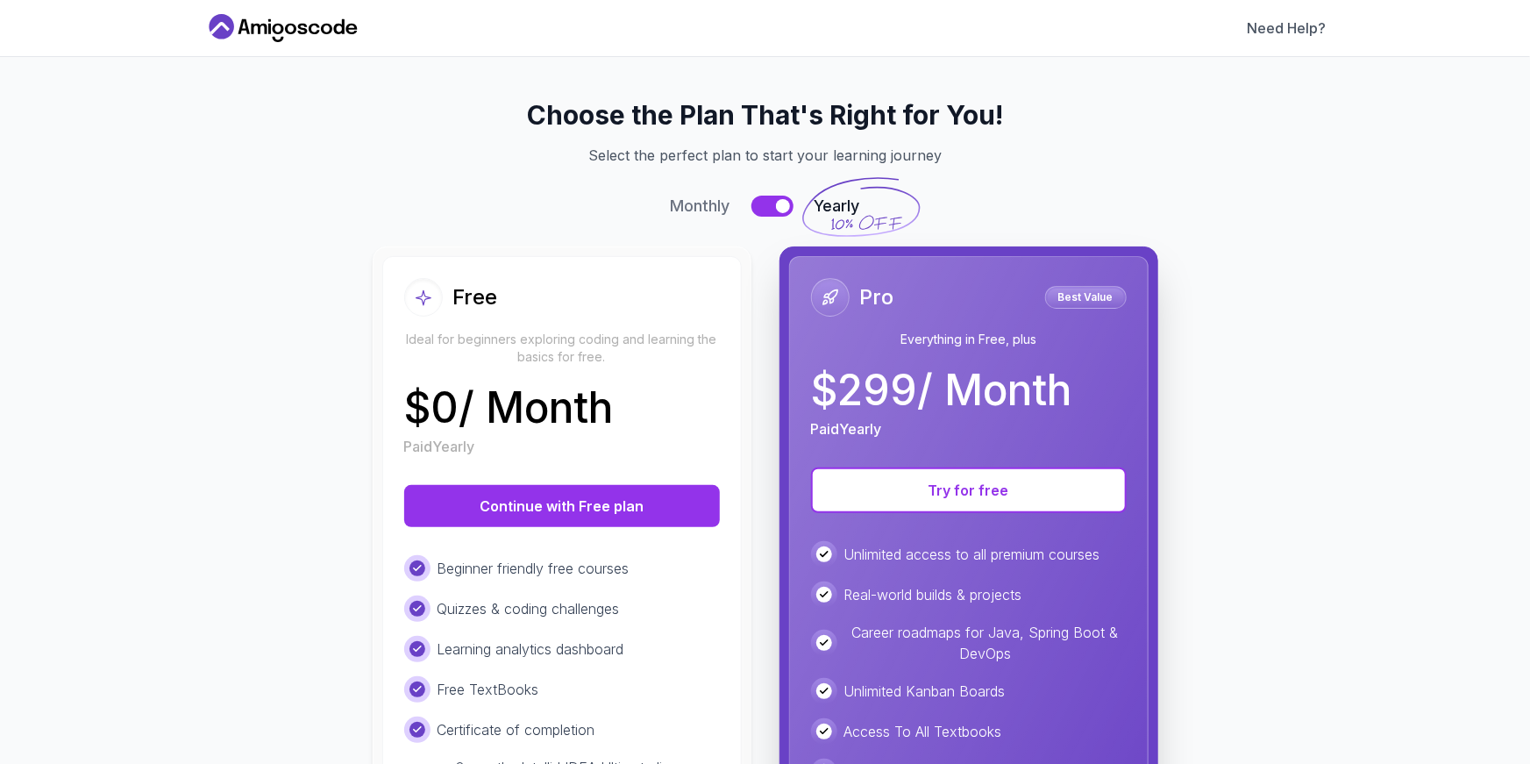
click at [772, 205] on button at bounding box center [772, 205] width 42 height 21
click at [771, 203] on button at bounding box center [772, 205] width 42 height 21
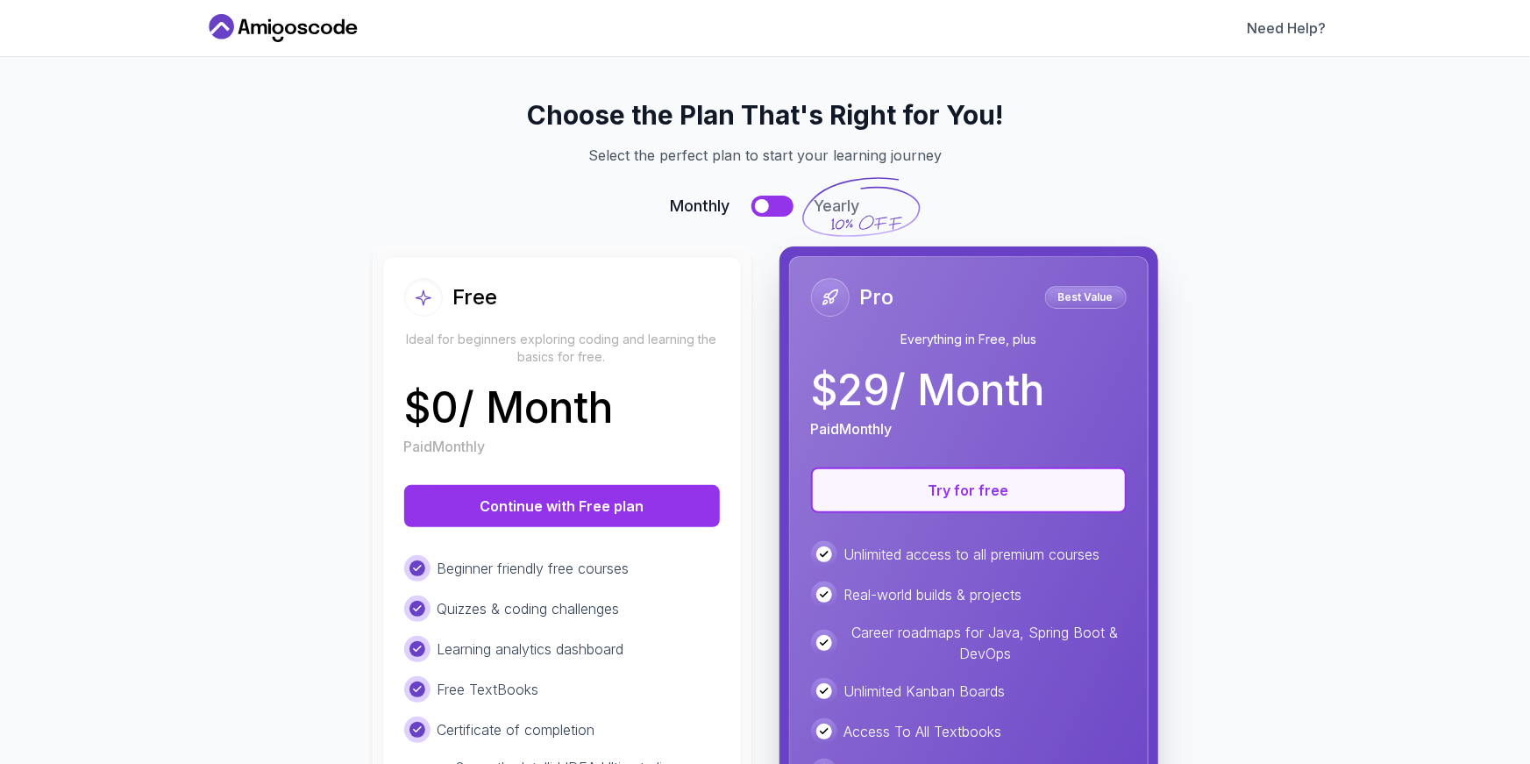
click at [909, 492] on button "Try for free" at bounding box center [969, 490] width 316 height 46
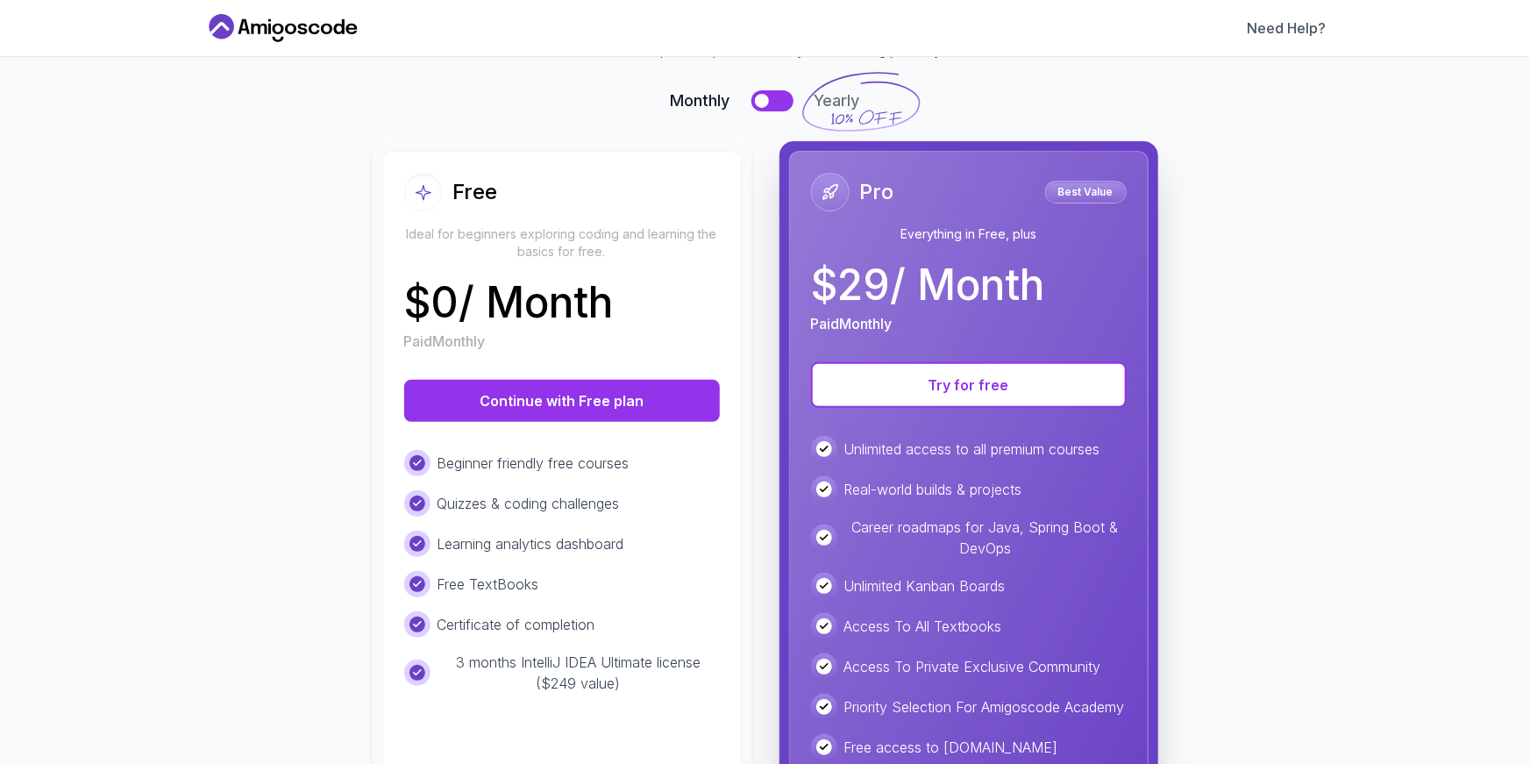
scroll to position [15, 0]
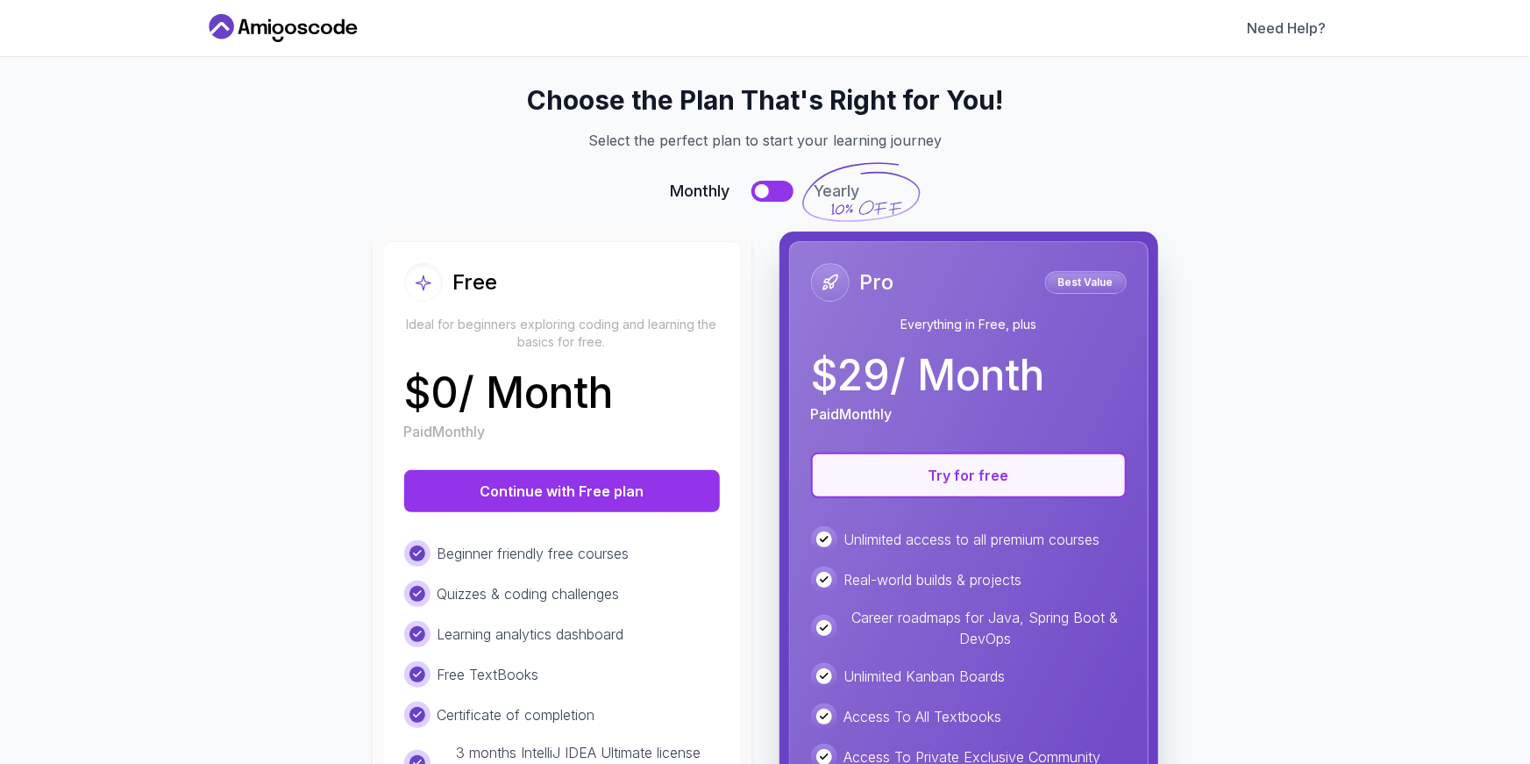
click at [916, 480] on button "Try for free" at bounding box center [969, 475] width 316 height 46
click at [1103, 279] on p "Best Value" at bounding box center [1086, 283] width 76 height 18
